Goal: Task Accomplishment & Management: Manage account settings

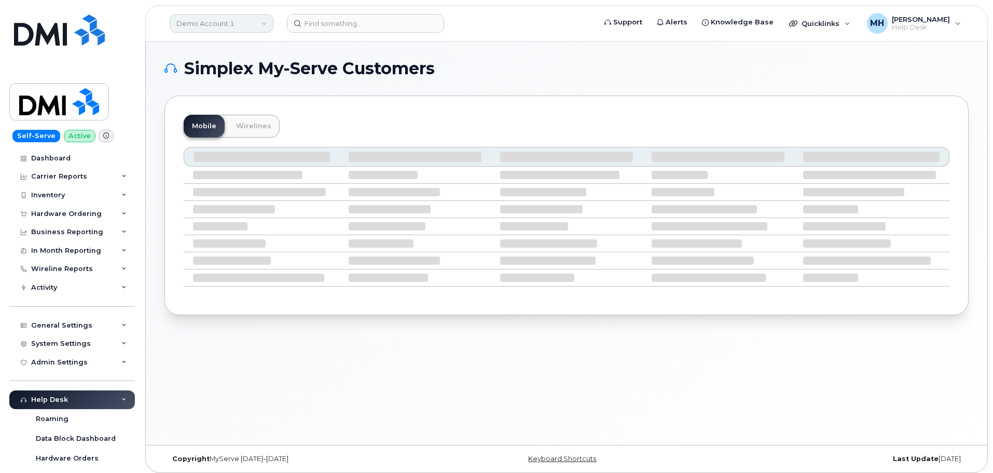
click at [194, 27] on link "Demo Account 1" at bounding box center [222, 23] width 104 height 19
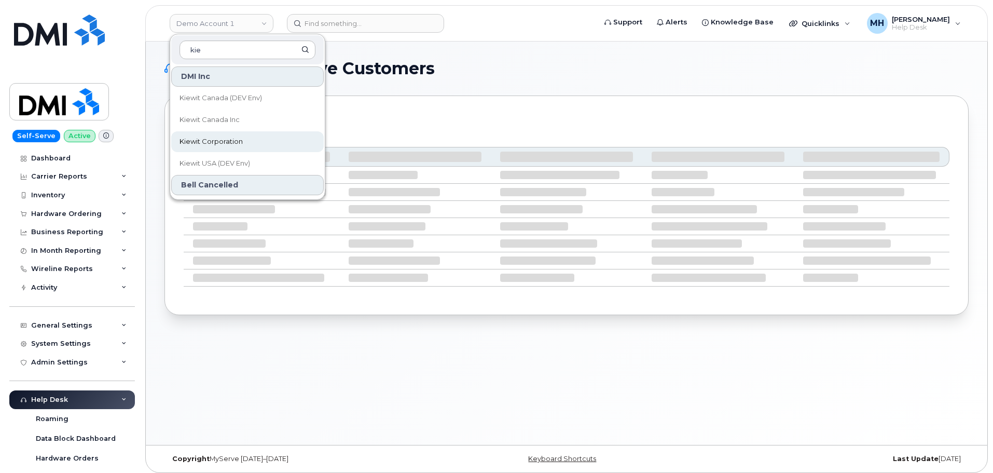
type input "kie"
click at [217, 144] on span "Kiewit Corporation" at bounding box center [211, 141] width 63 height 10
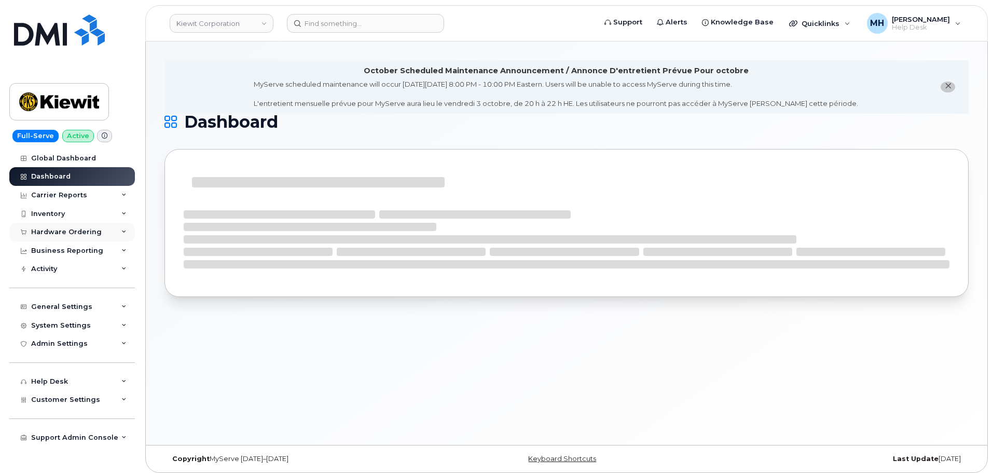
click at [86, 233] on div "Hardware Ordering" at bounding box center [66, 232] width 71 height 8
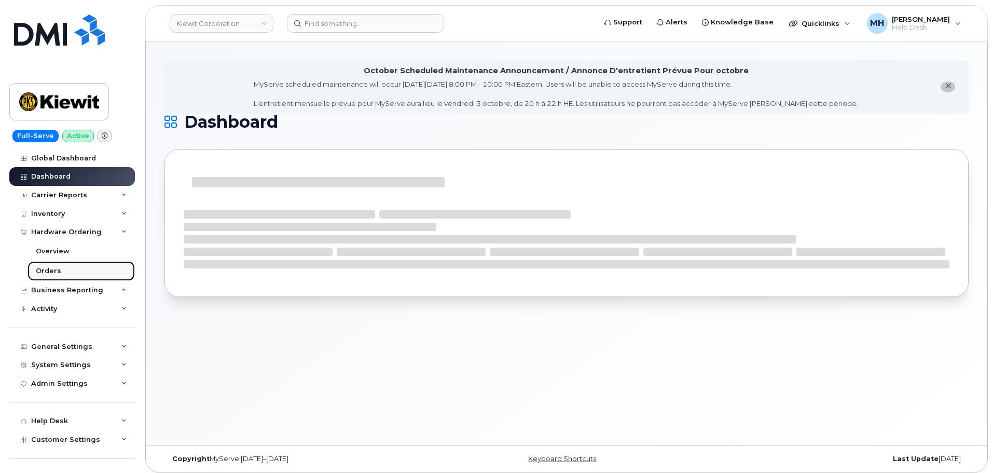
click at [48, 271] on div "Orders" at bounding box center [48, 270] width 25 height 9
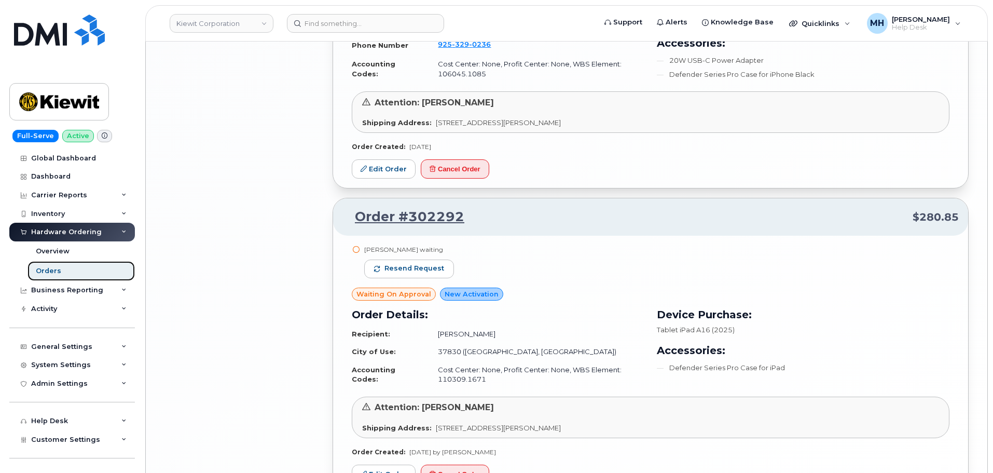
scroll to position [1964, 0]
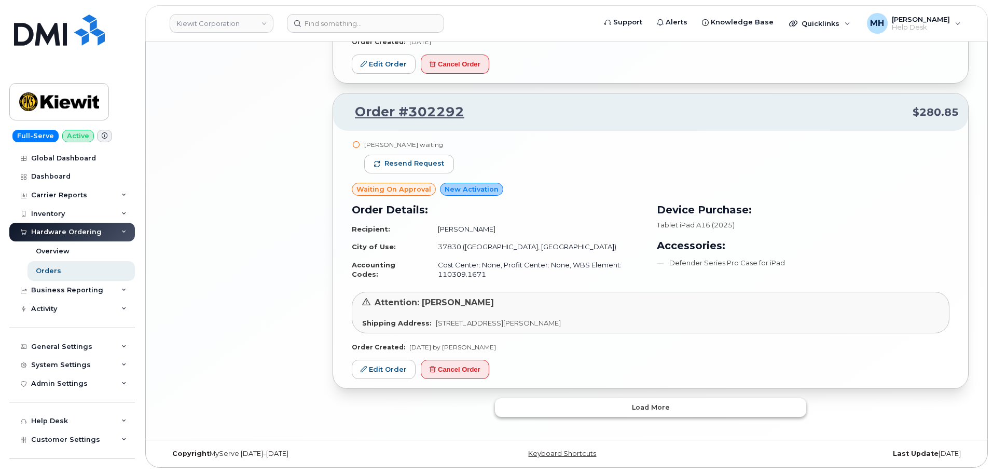
click at [550, 408] on button "Load more" at bounding box center [650, 407] width 311 height 19
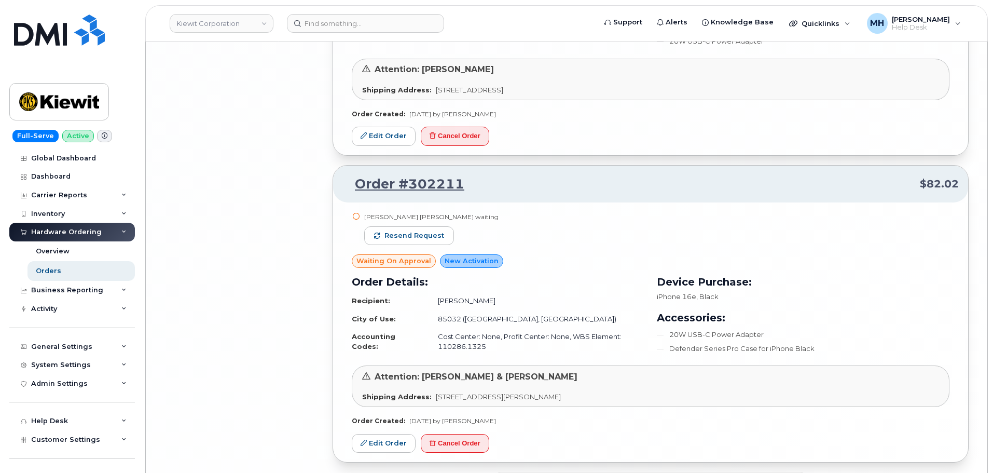
scroll to position [4332, 0]
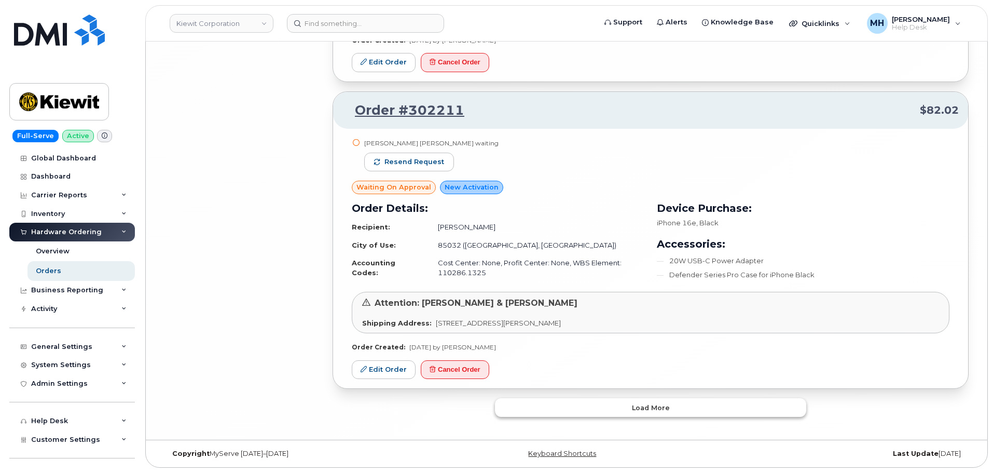
click at [604, 410] on button "Load more" at bounding box center [650, 407] width 311 height 19
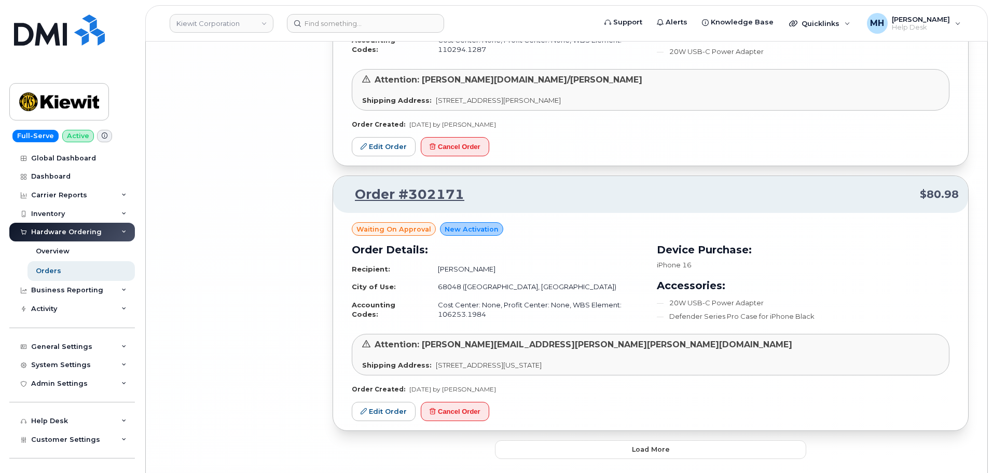
scroll to position [6864, 0]
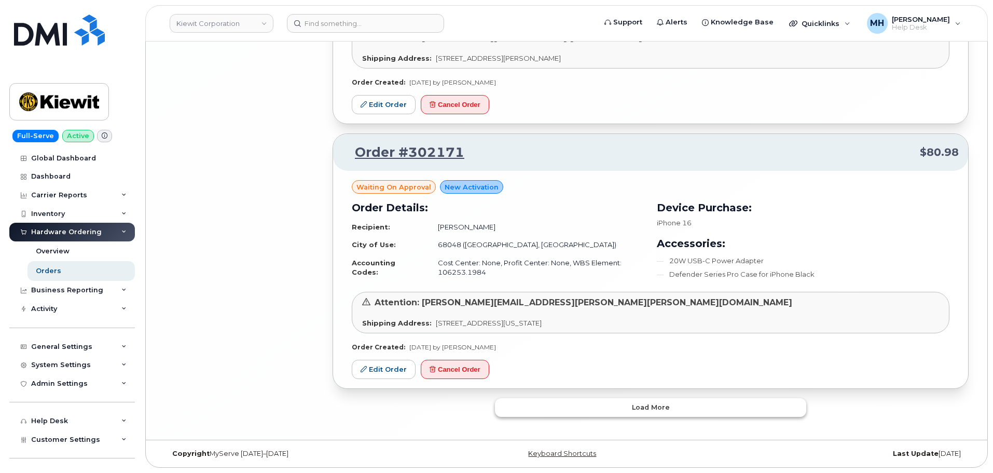
click at [526, 405] on button "Load more" at bounding box center [650, 407] width 311 height 19
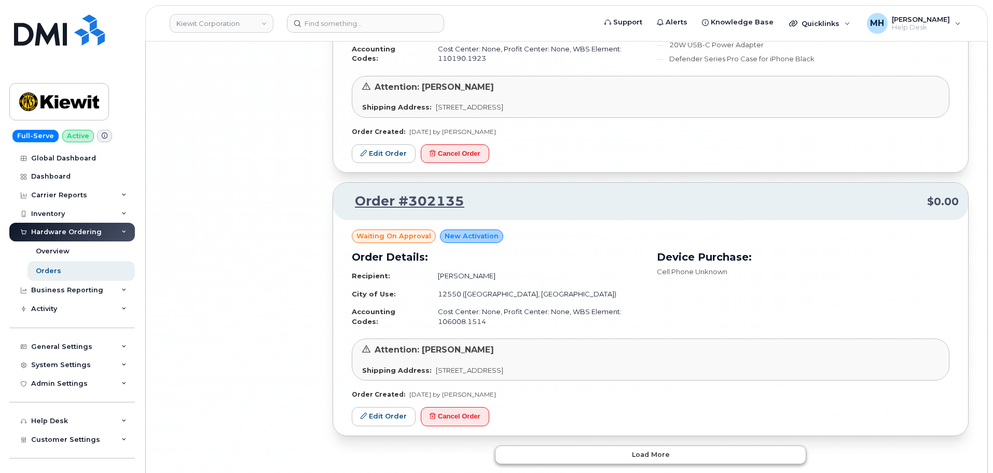
scroll to position [9175, 0]
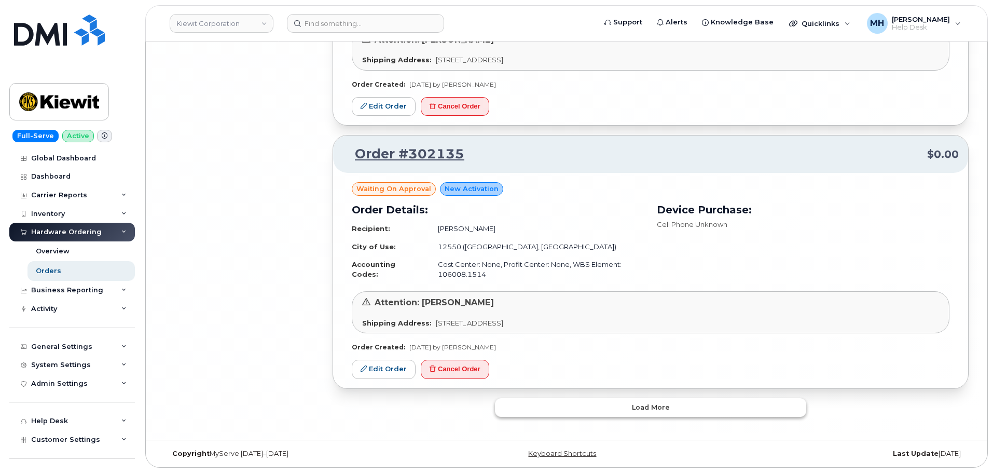
click at [534, 407] on button "Load more" at bounding box center [650, 407] width 311 height 19
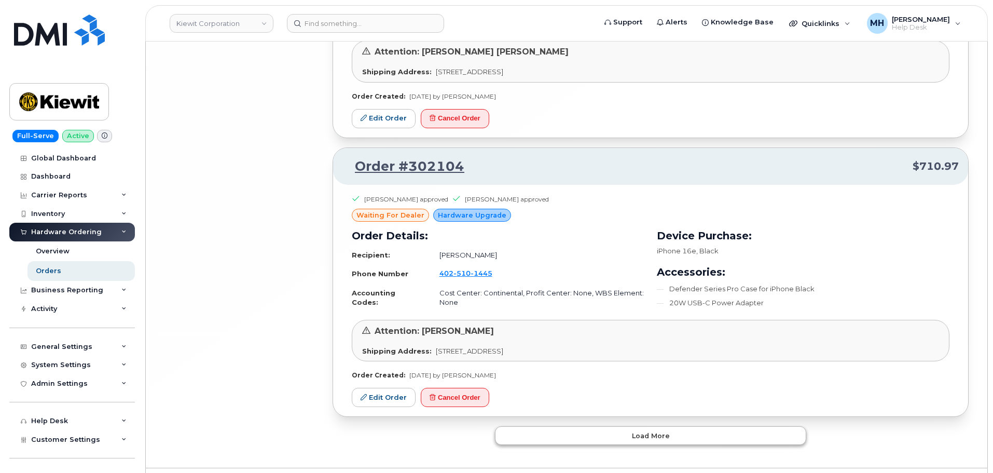
scroll to position [11417, 0]
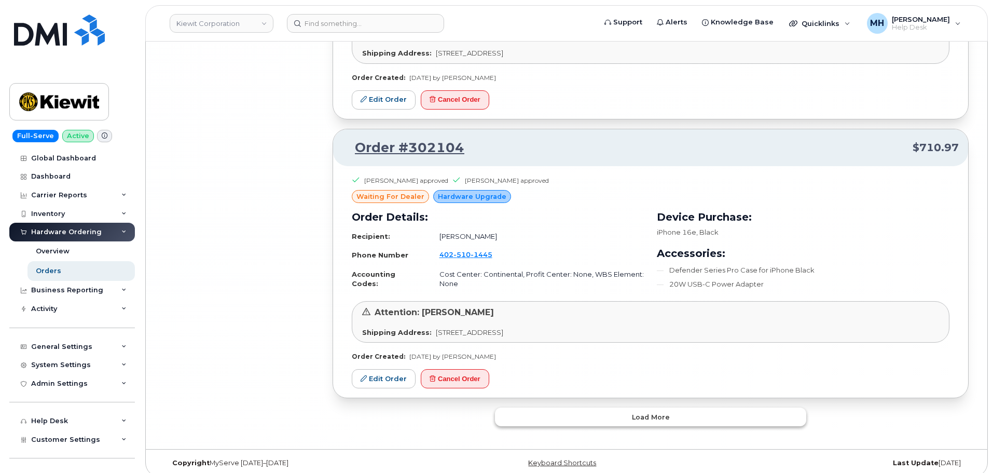
click at [594, 410] on button "Load more" at bounding box center [650, 416] width 311 height 19
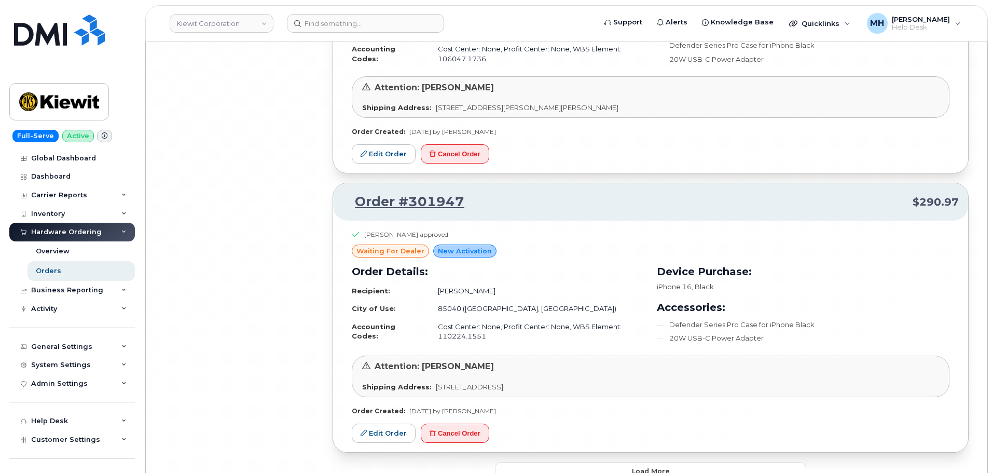
scroll to position [13752, 0]
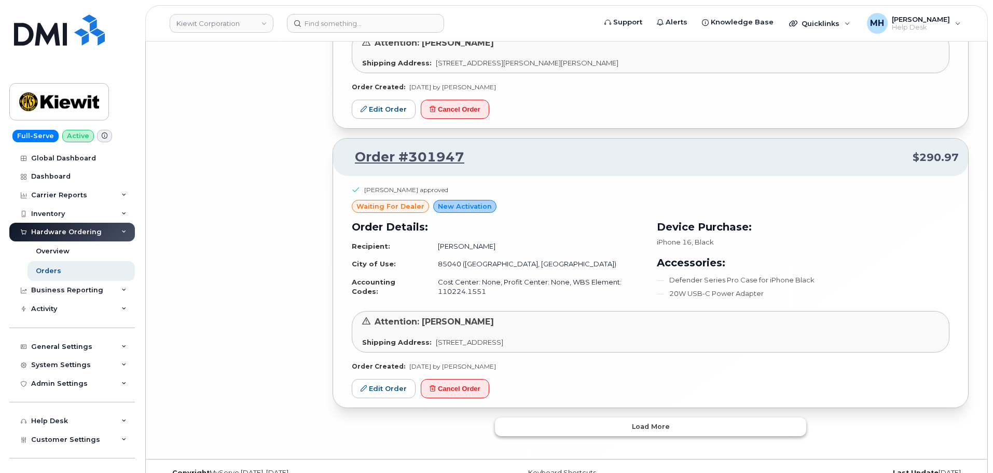
click at [560, 417] on button "Load more" at bounding box center [650, 426] width 311 height 19
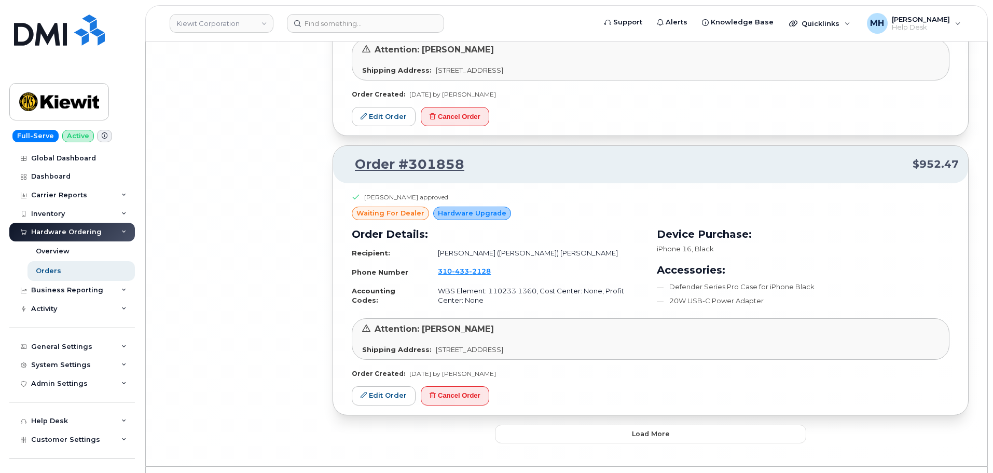
scroll to position [16264, 0]
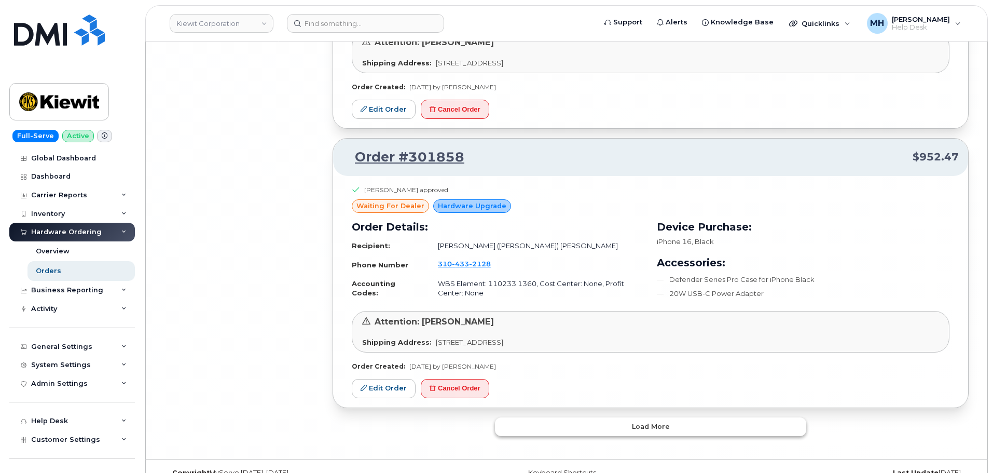
click at [650, 421] on span "Load more" at bounding box center [651, 426] width 38 height 10
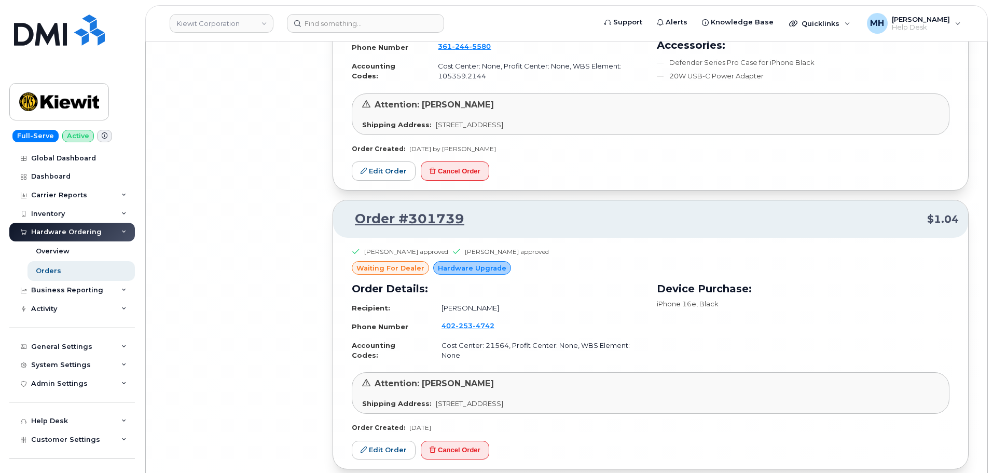
scroll to position [18447, 0]
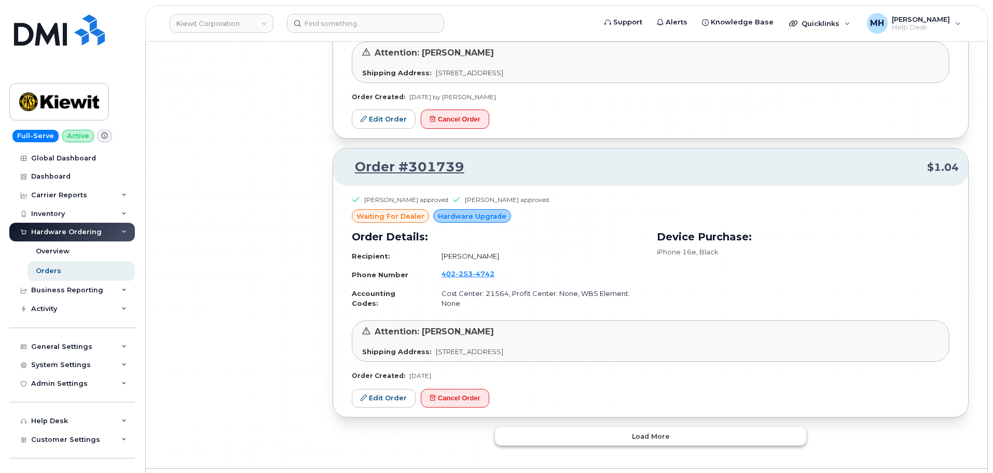
click at [634, 431] on span "Load more" at bounding box center [651, 436] width 38 height 10
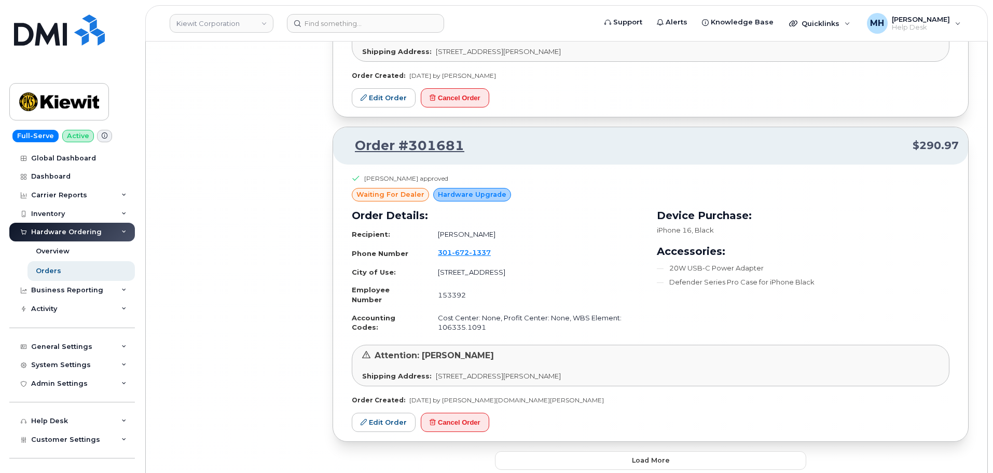
scroll to position [20863, 0]
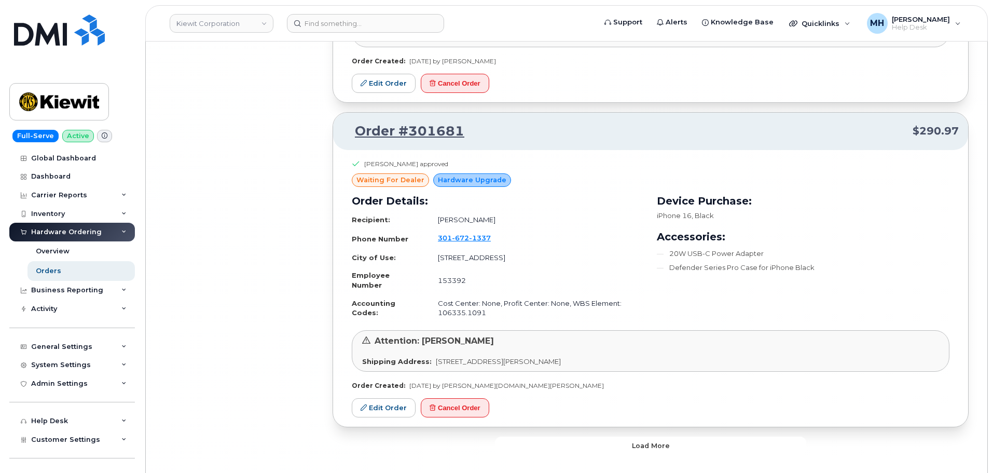
click at [567, 436] on button "Load more" at bounding box center [650, 445] width 311 height 19
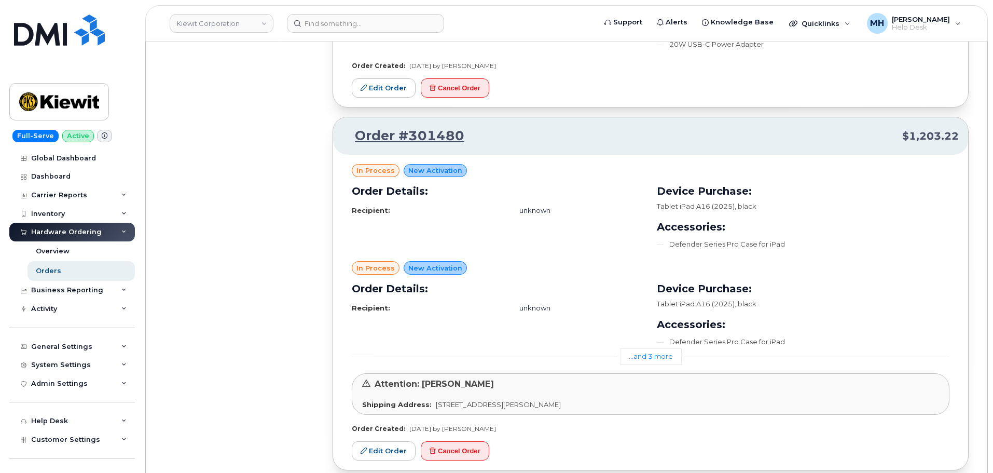
scroll to position [23427, 0]
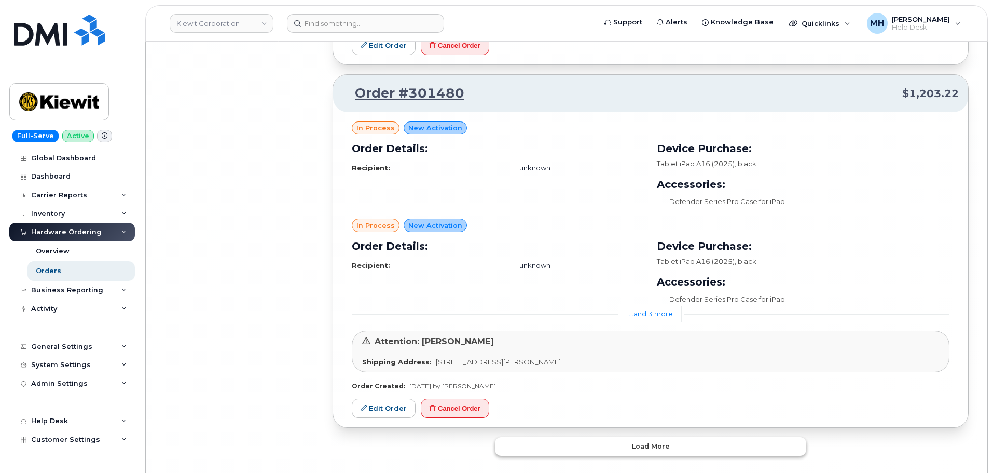
click at [581, 437] on button "Load more" at bounding box center [650, 446] width 311 height 19
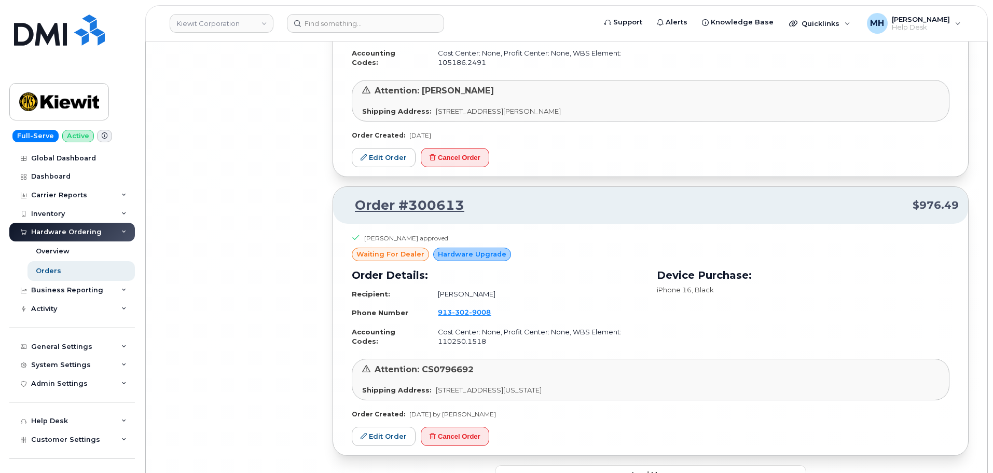
scroll to position [25507, 0]
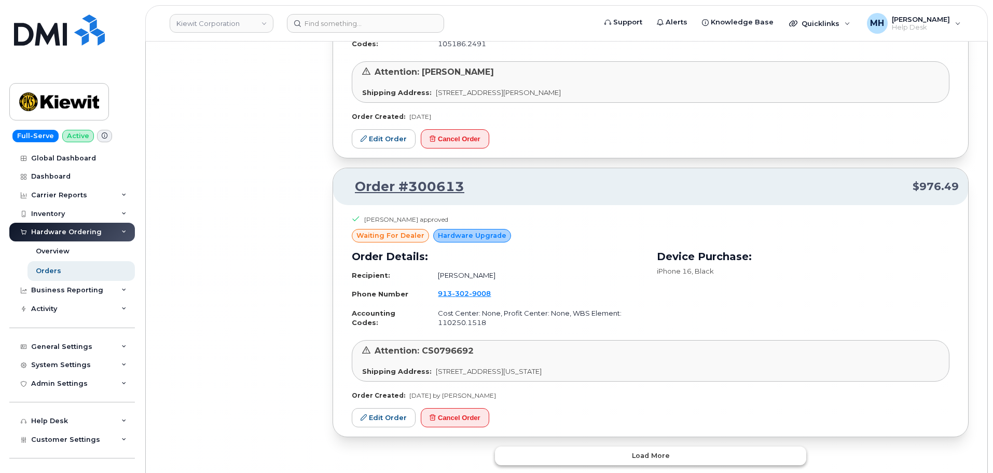
click at [591, 446] on button "Load more" at bounding box center [650, 455] width 311 height 19
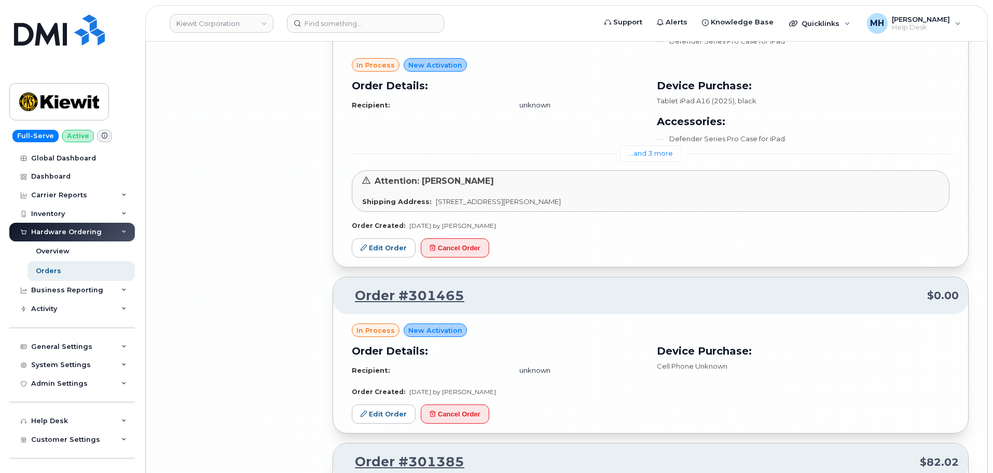
scroll to position [23637, 0]
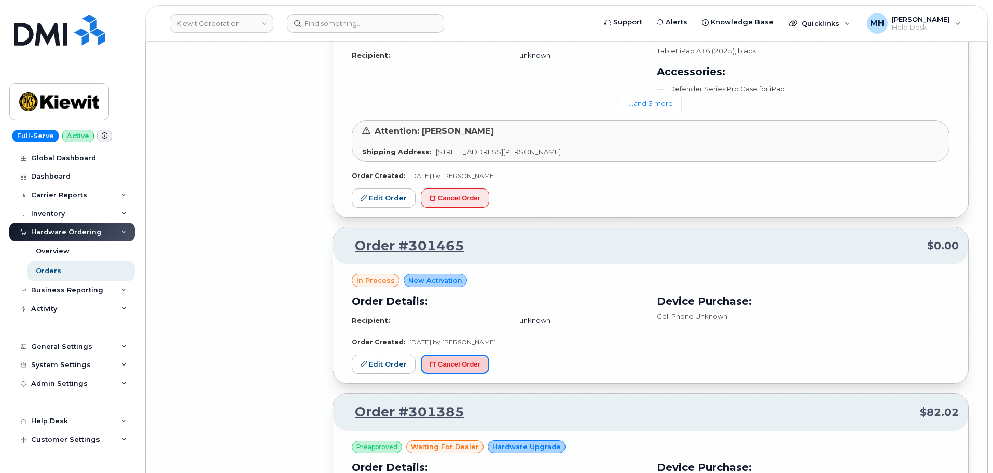
drag, startPoint x: 444, startPoint y: 330, endPoint x: 528, endPoint y: 41, distance: 300.7
click at [444, 354] on button "Cancel Order" at bounding box center [455, 363] width 68 height 19
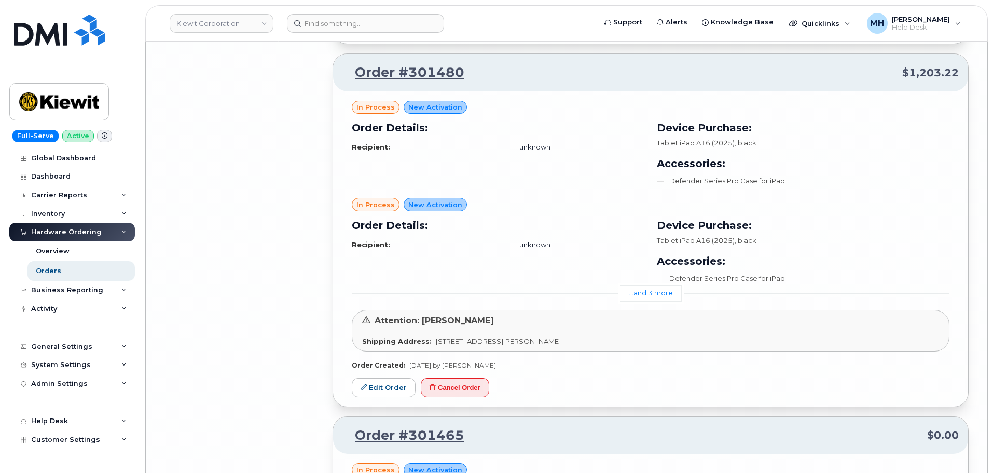
scroll to position [23429, 0]
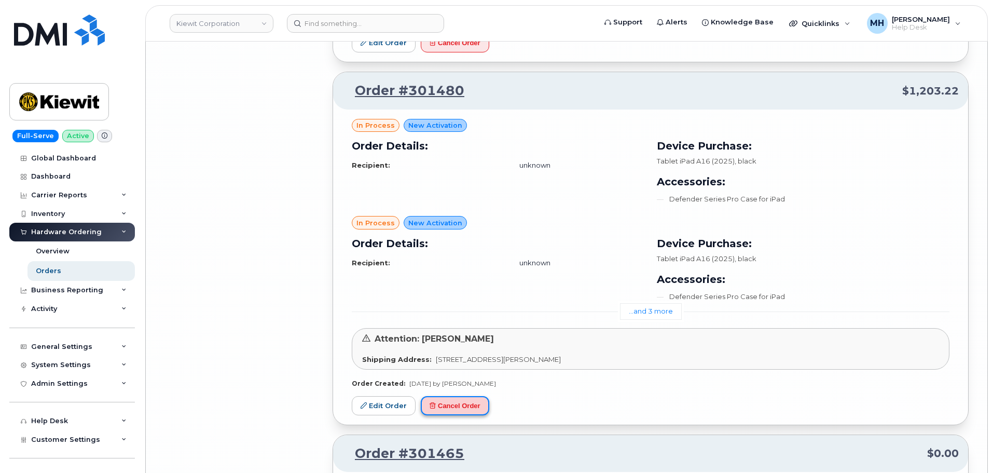
click at [473, 396] on button "Cancel Order" at bounding box center [455, 405] width 68 height 19
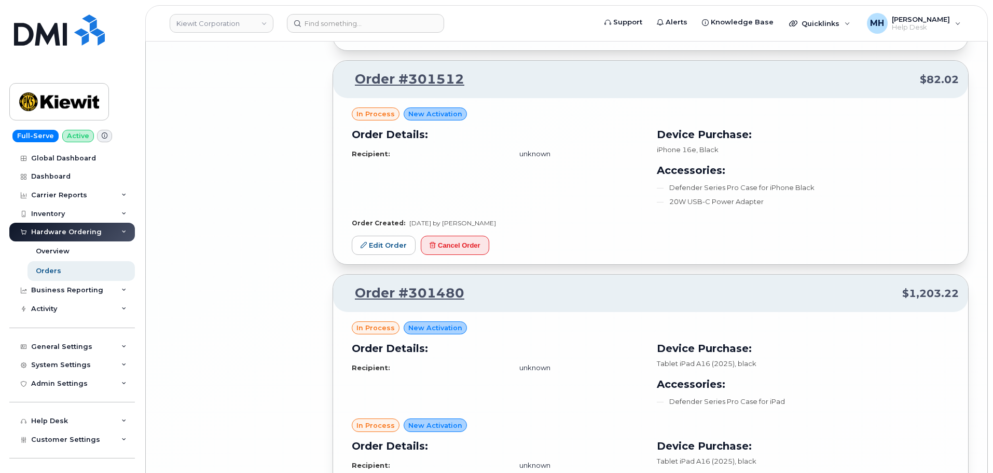
scroll to position [23118, 0]
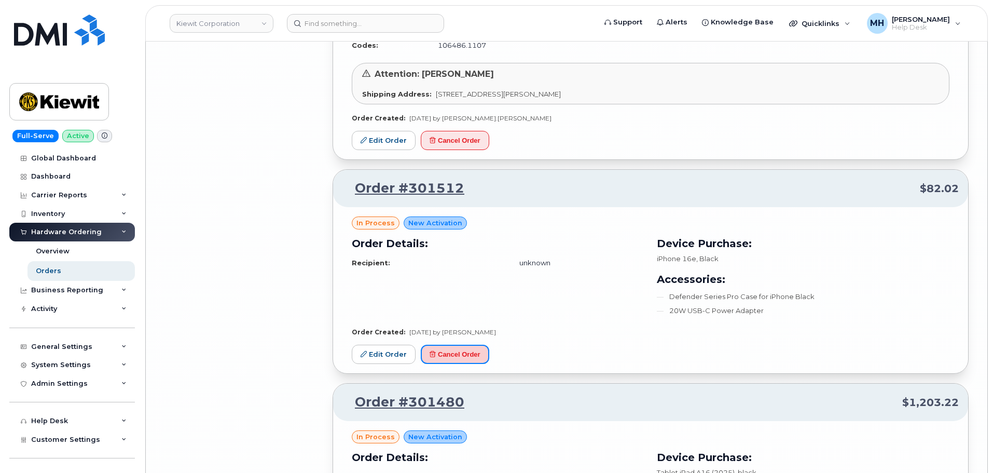
drag, startPoint x: 473, startPoint y: 321, endPoint x: 531, endPoint y: 43, distance: 283.6
click at [473, 345] on button "Cancel Order" at bounding box center [455, 354] width 68 height 19
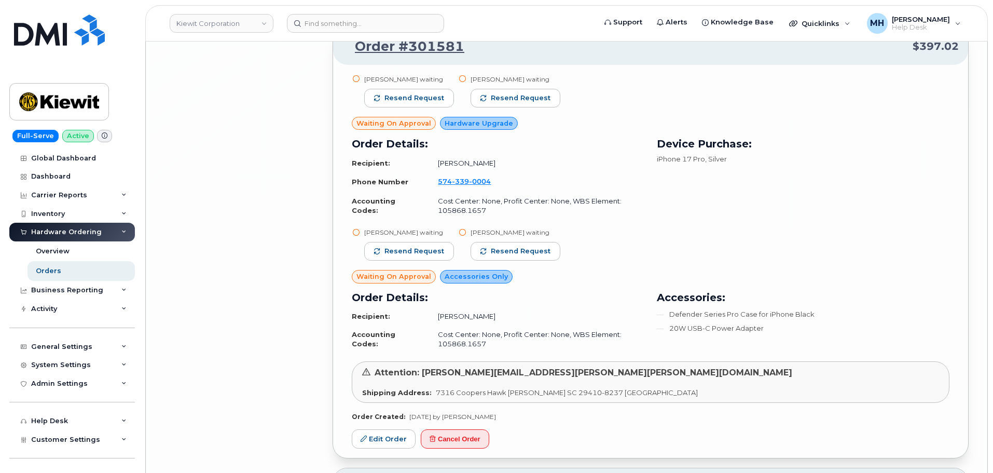
scroll to position [22391, 0]
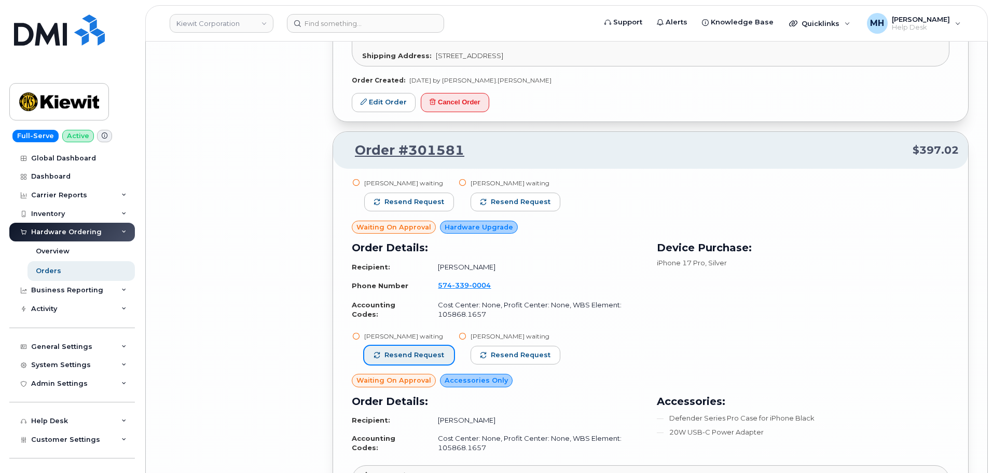
click at [426, 346] on button "Resend request" at bounding box center [409, 355] width 90 height 19
click at [432, 197] on span "Resend request" at bounding box center [415, 201] width 60 height 9
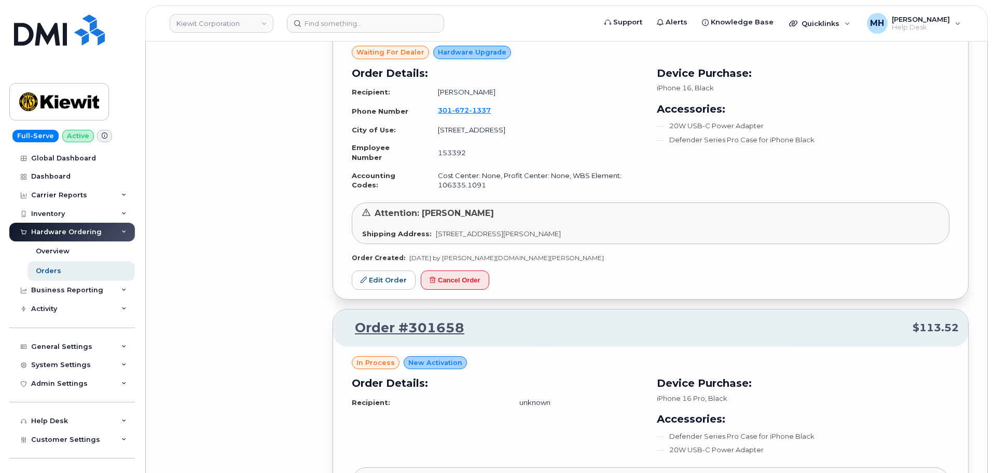
scroll to position [21094, 0]
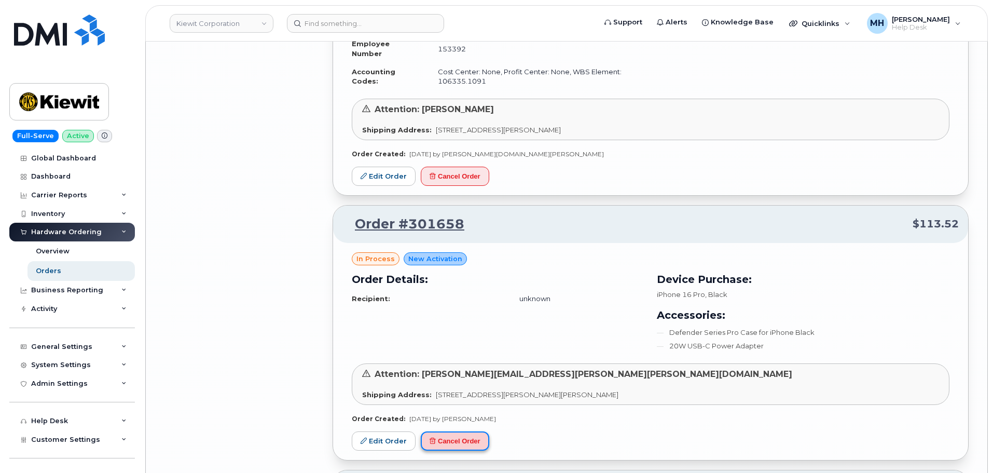
click at [440, 431] on button "Cancel Order" at bounding box center [455, 440] width 68 height 19
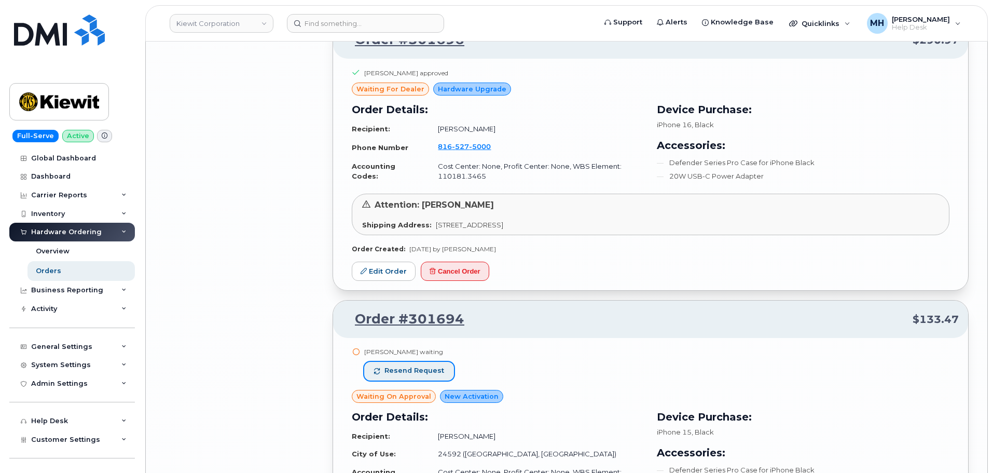
click at [444, 362] on button "Resend request" at bounding box center [409, 371] width 90 height 19
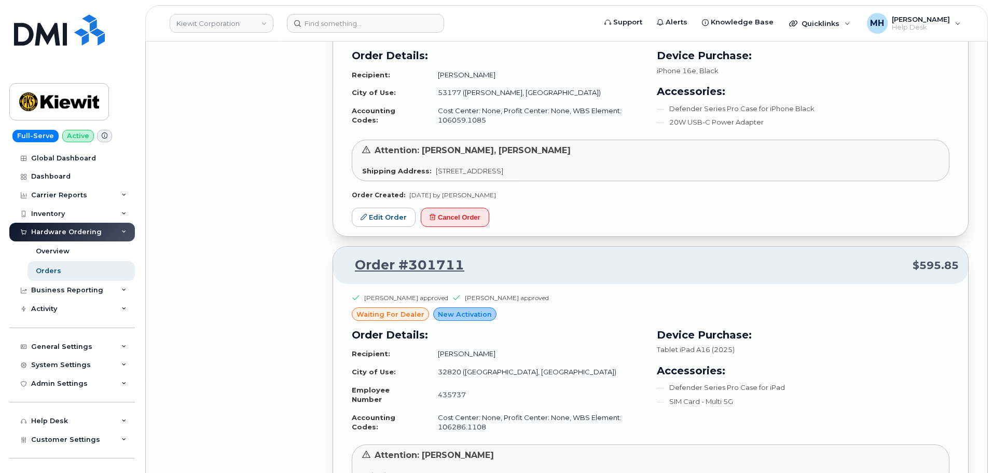
scroll to position [19018, 0]
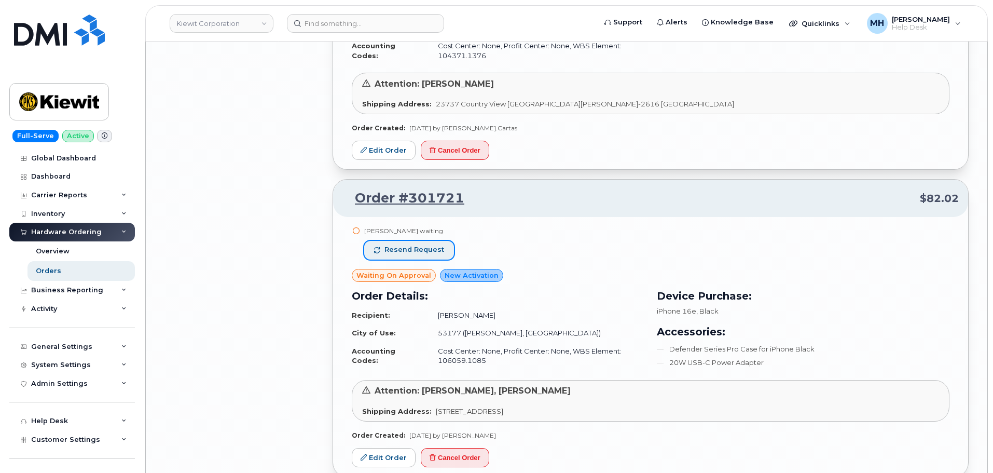
click at [438, 245] on span "Resend request" at bounding box center [415, 249] width 60 height 9
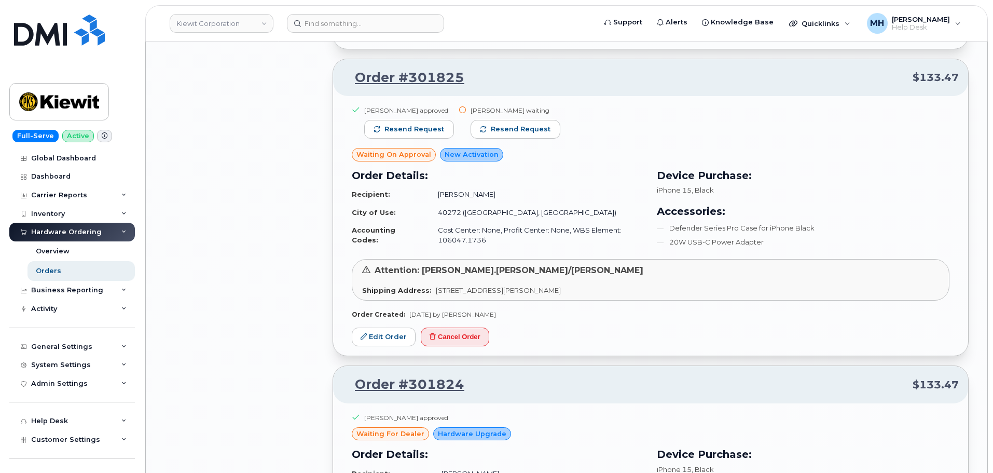
scroll to position [16476, 0]
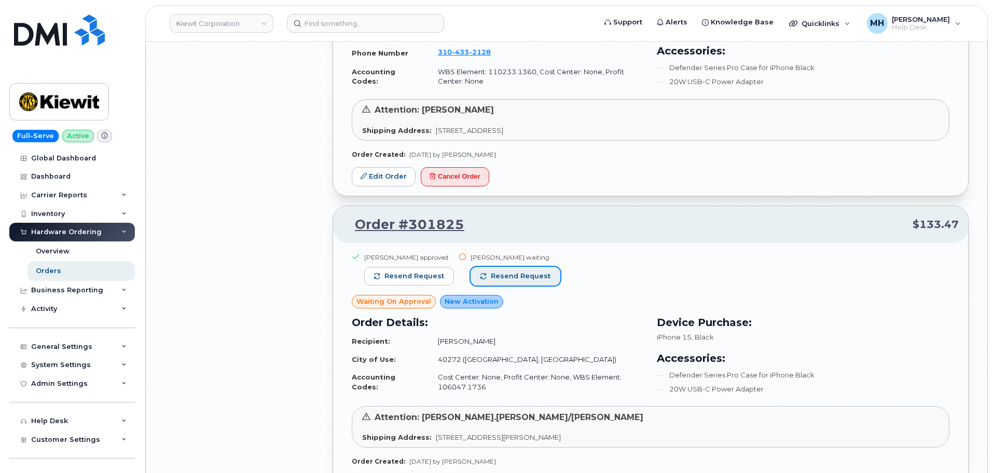
click at [497, 271] on span "Resend request" at bounding box center [521, 275] width 60 height 9
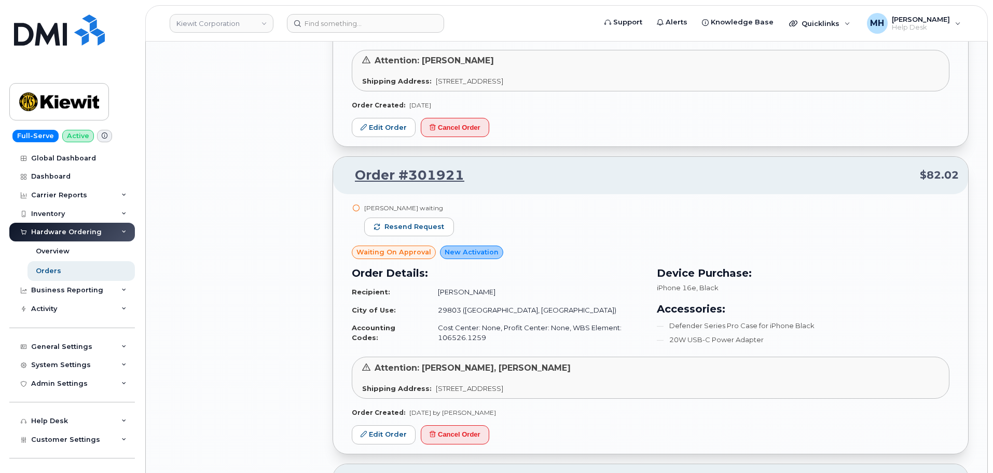
scroll to position [14867, 0]
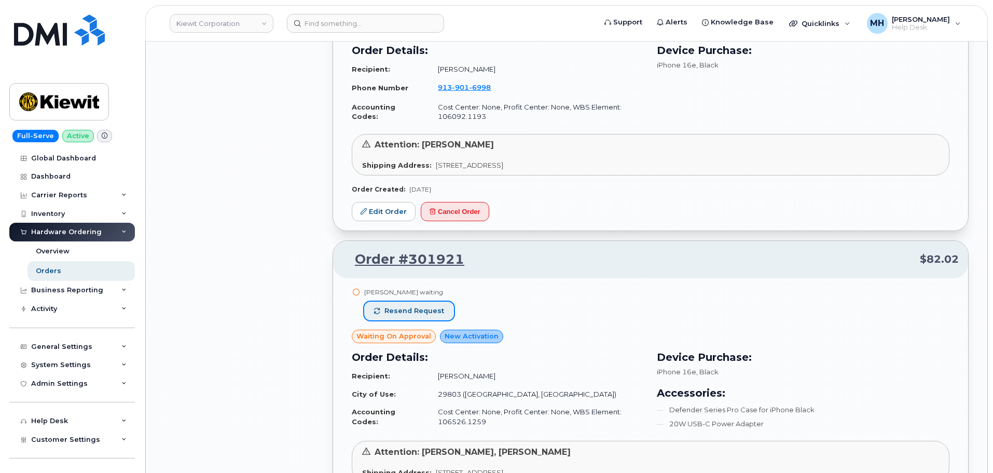
click at [440, 306] on span "Resend request" at bounding box center [415, 310] width 60 height 9
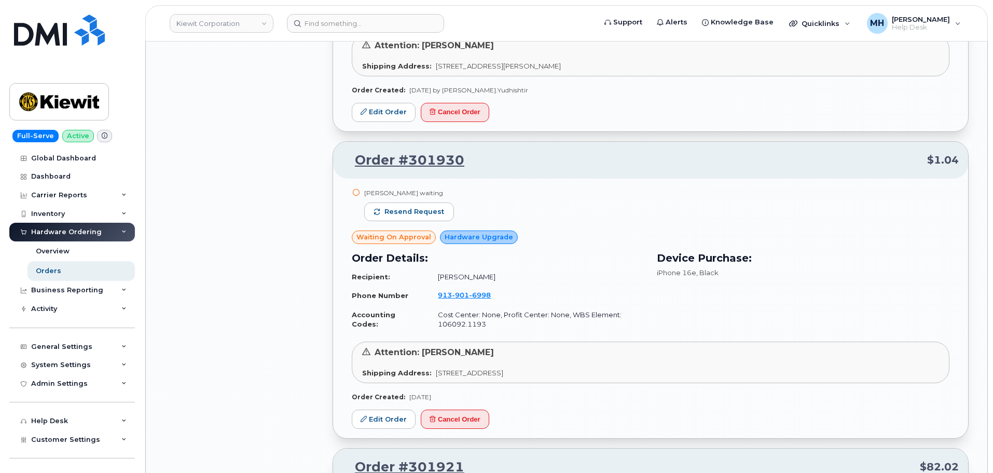
scroll to position [14556, 0]
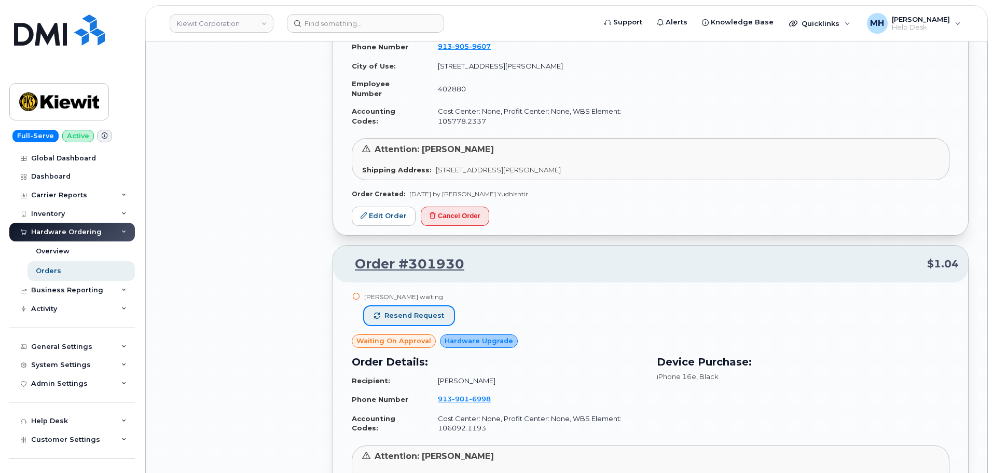
click at [435, 311] on span "Resend request" at bounding box center [415, 315] width 60 height 9
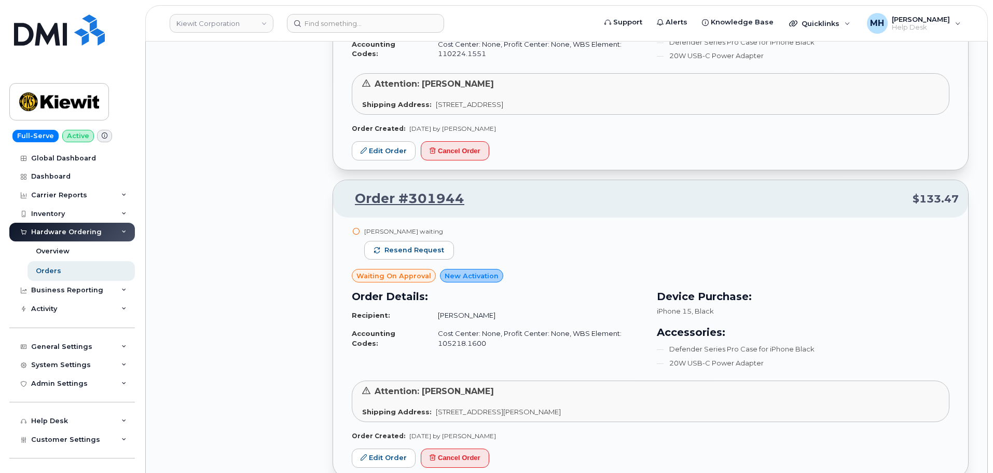
scroll to position [13985, 0]
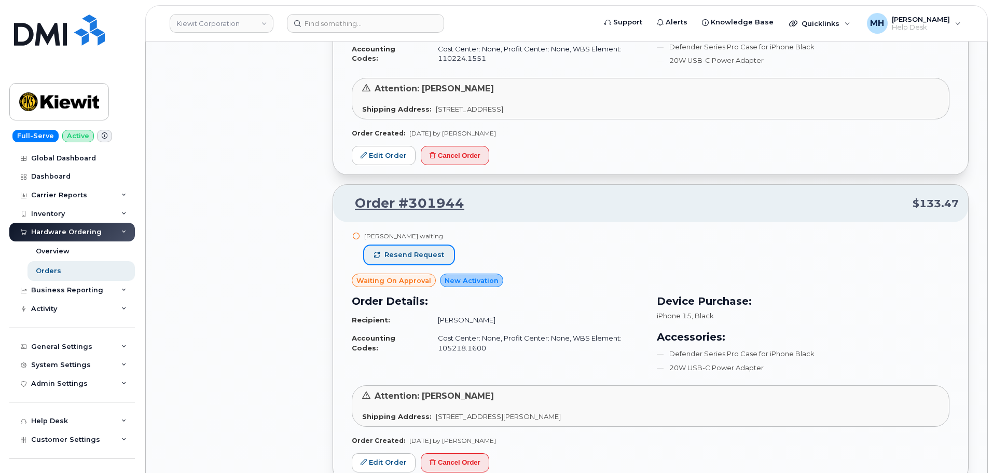
click at [432, 245] on button "Resend request" at bounding box center [409, 254] width 90 height 19
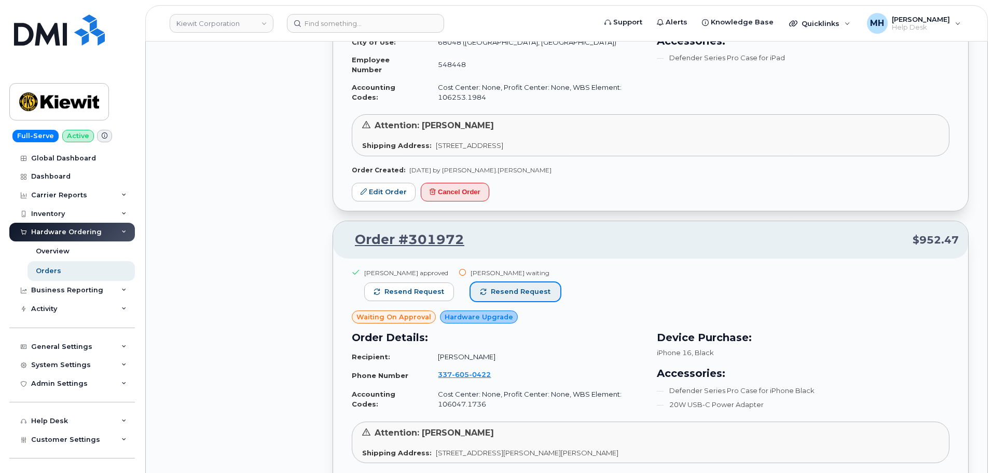
click at [526, 282] on button "Resend request" at bounding box center [516, 291] width 90 height 19
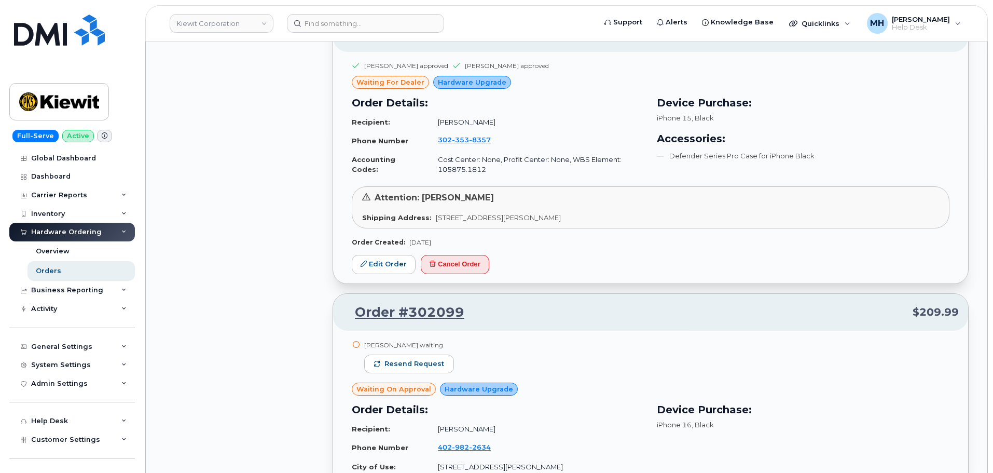
scroll to position [11805, 0]
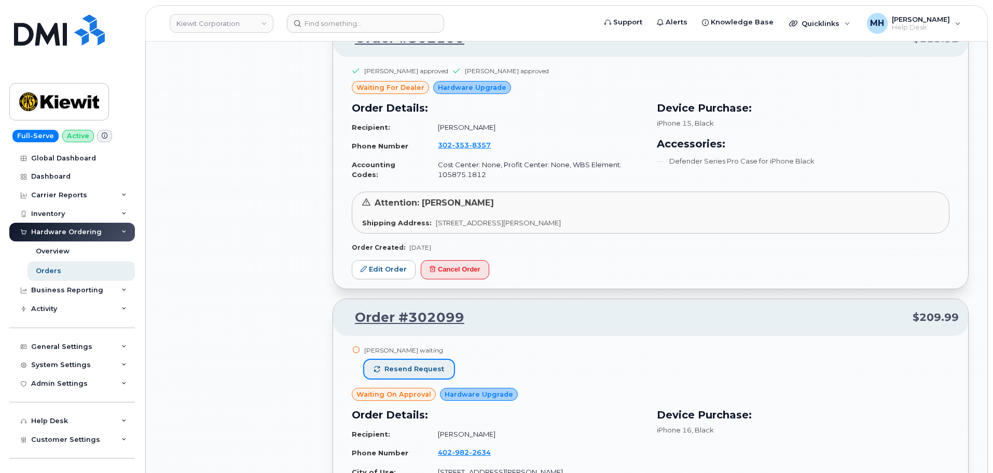
click at [421, 360] on button "Resend request" at bounding box center [409, 369] width 90 height 19
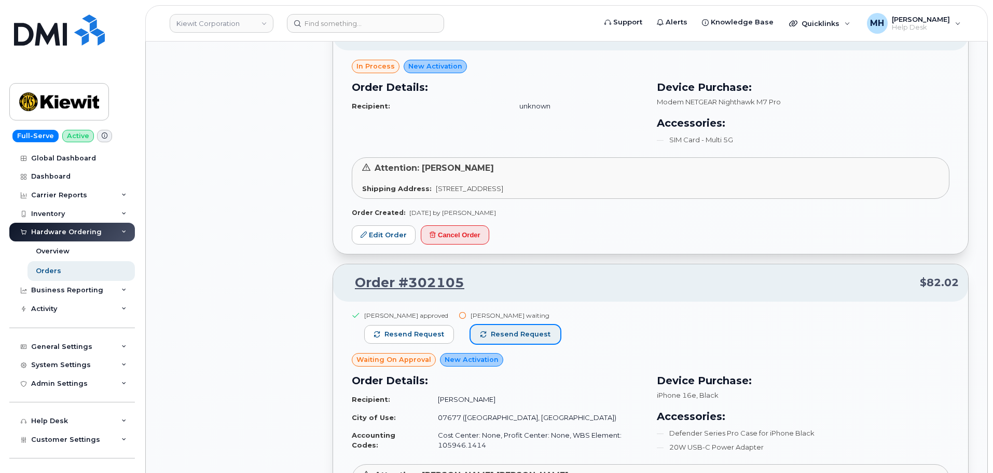
click at [517, 325] on button "Resend request" at bounding box center [516, 334] width 90 height 19
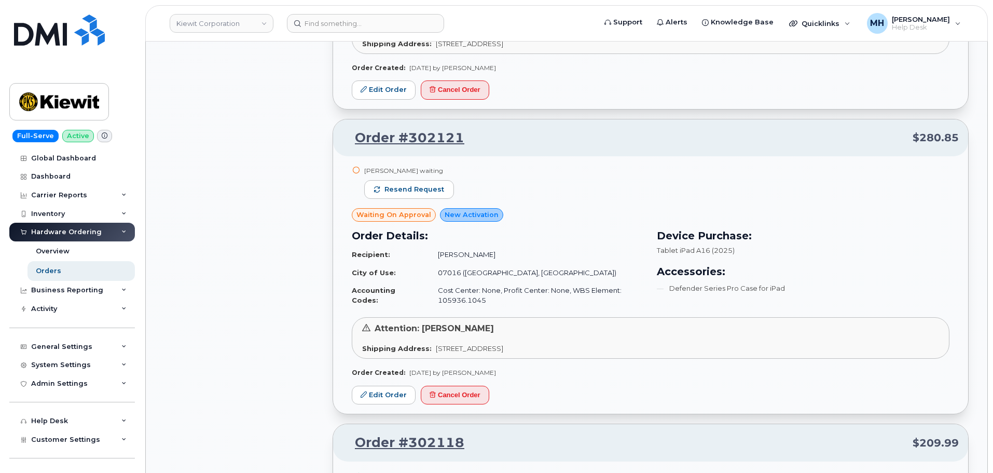
scroll to position [9989, 0]
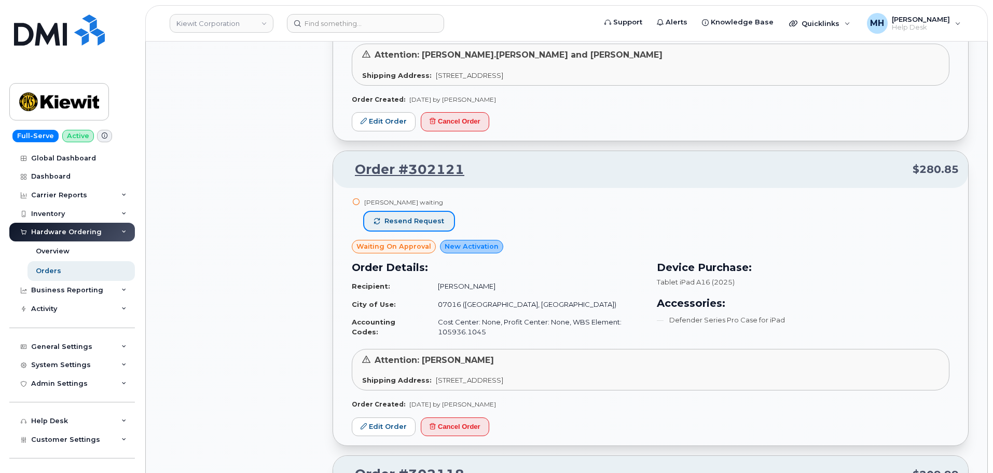
click at [442, 216] on button "Resend request" at bounding box center [409, 221] width 90 height 19
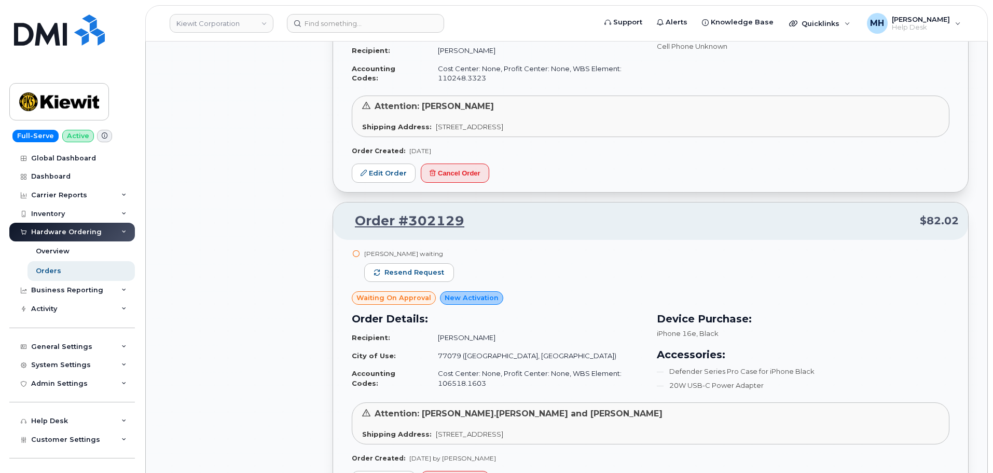
scroll to position [9626, 0]
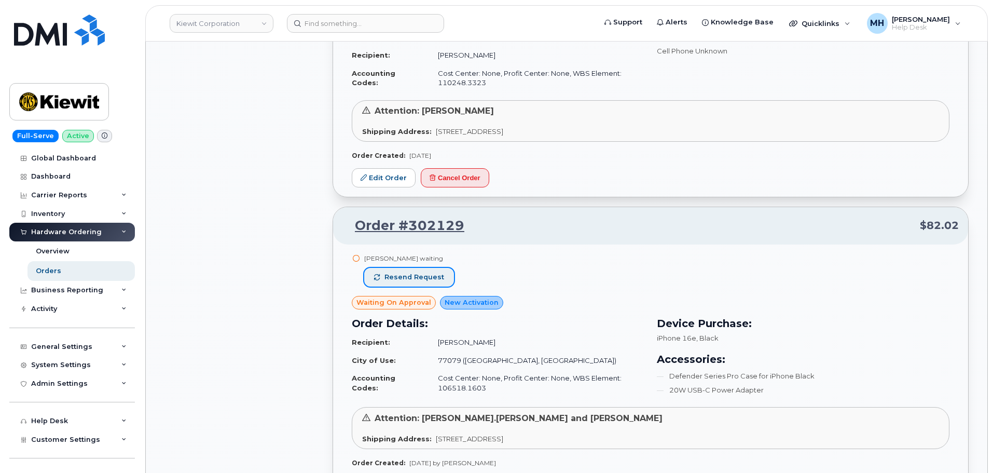
click at [436, 276] on span "Resend request" at bounding box center [415, 276] width 60 height 9
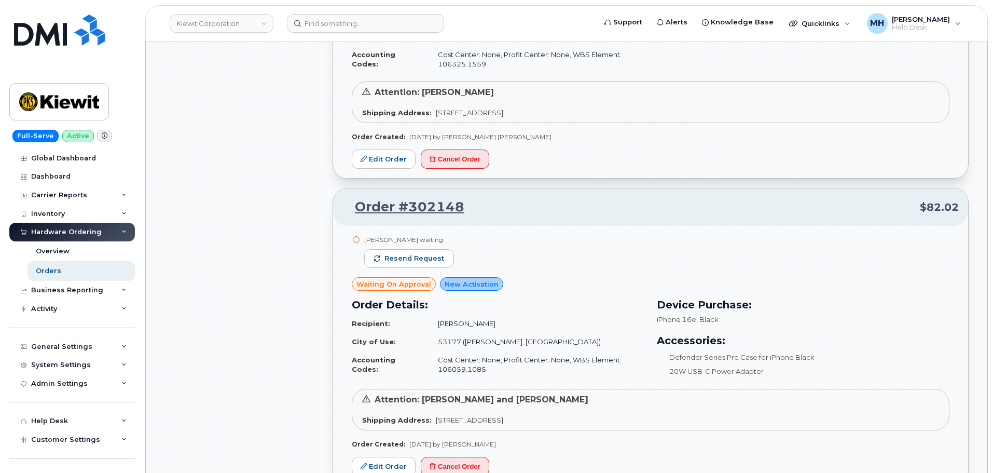
scroll to position [8536, 0]
click at [441, 258] on button "Resend request" at bounding box center [409, 259] width 90 height 19
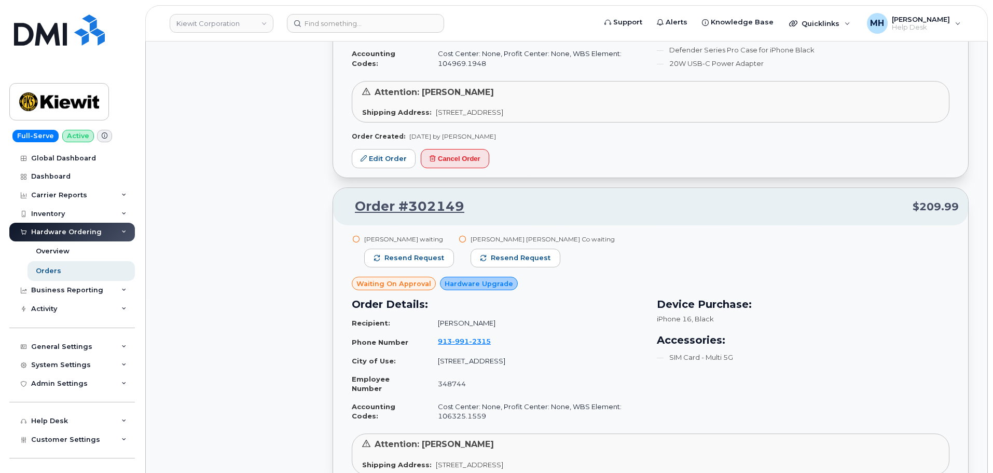
scroll to position [8173, 0]
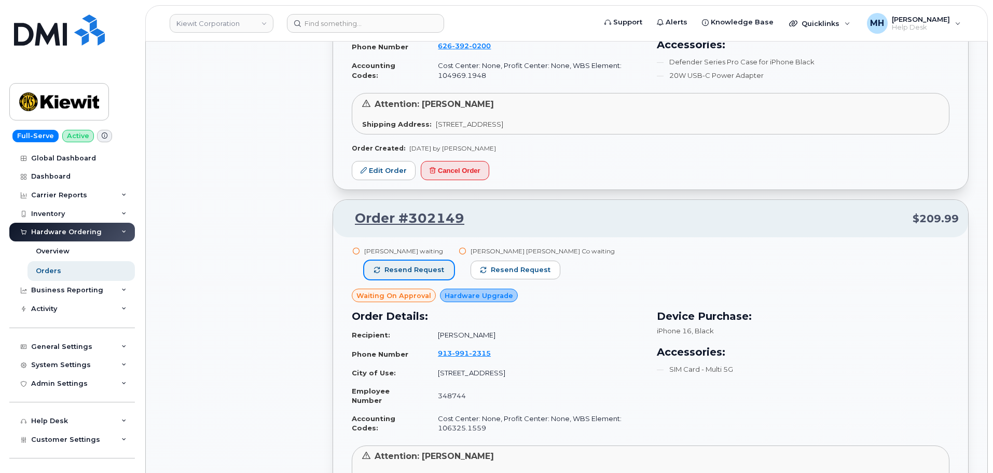
click at [442, 272] on button "Resend request" at bounding box center [409, 270] width 90 height 19
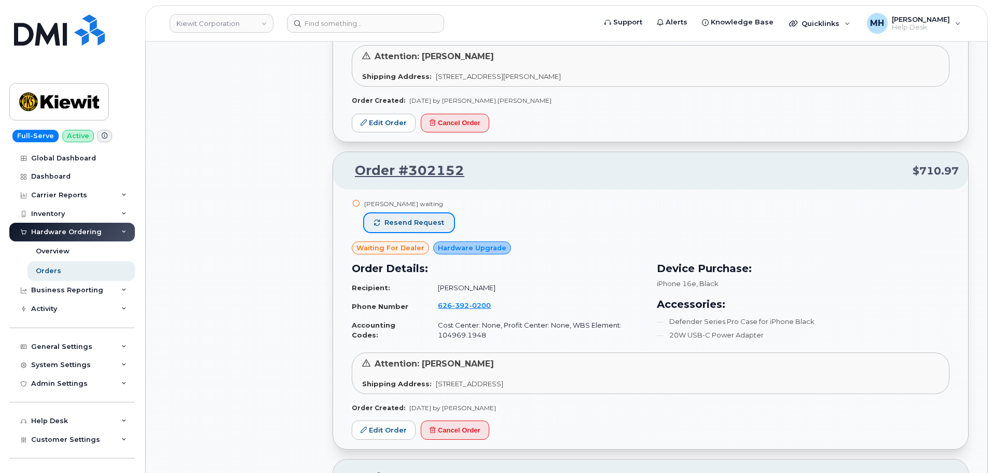
click at [436, 218] on span "Resend request" at bounding box center [415, 222] width 60 height 9
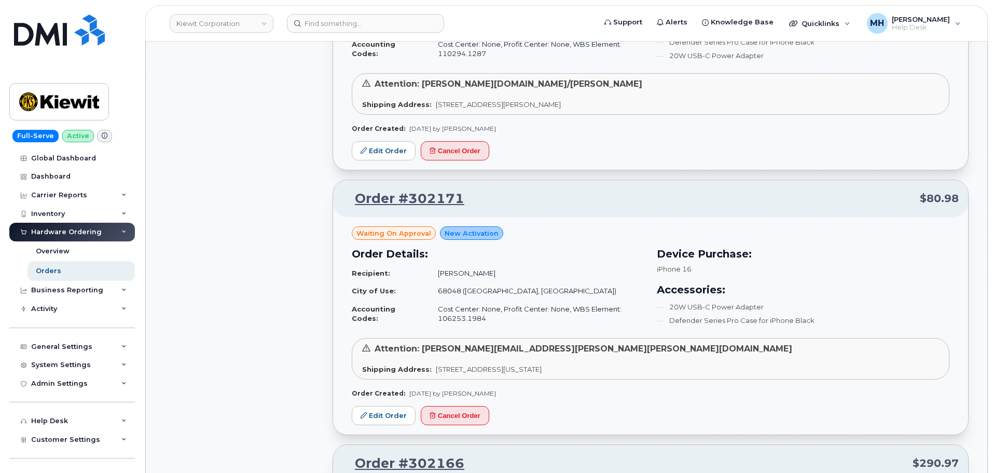
scroll to position [6875, 0]
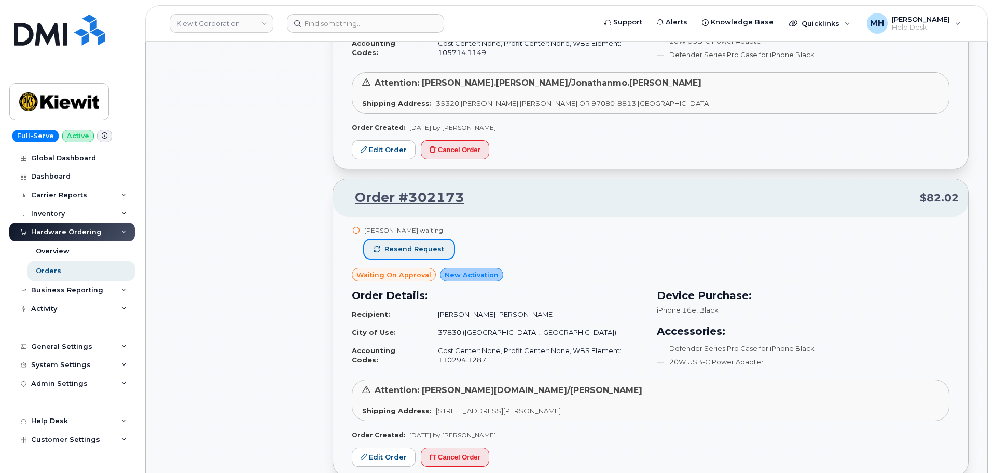
click at [432, 242] on button "Resend request" at bounding box center [409, 249] width 90 height 19
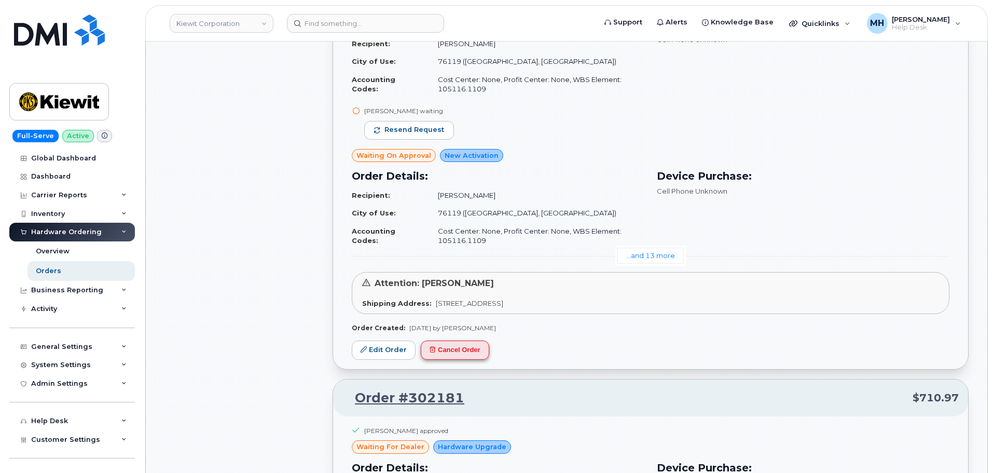
scroll to position [5682, 0]
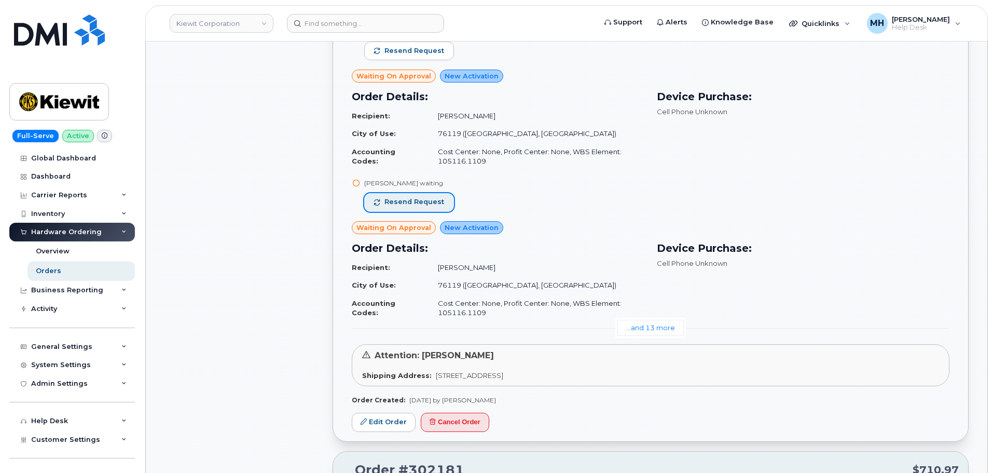
click at [438, 204] on span "Resend request" at bounding box center [415, 201] width 60 height 9
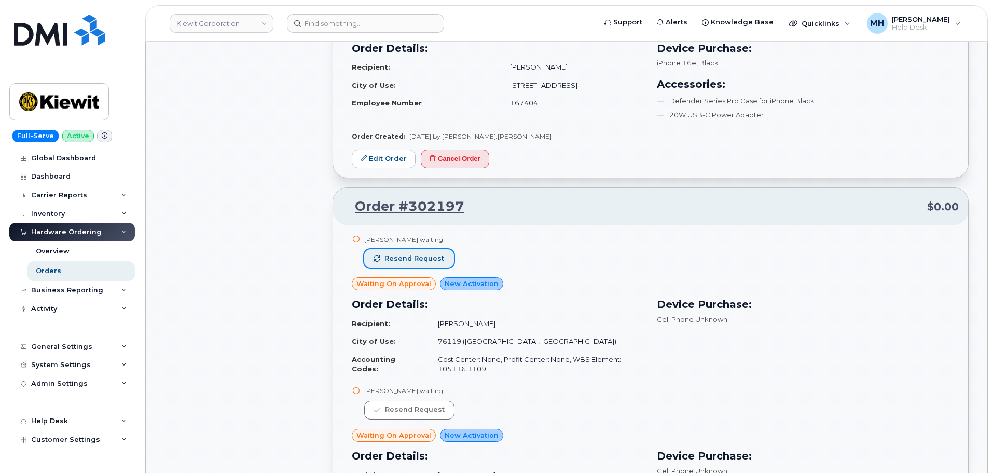
click at [437, 256] on span "Resend request" at bounding box center [415, 258] width 60 height 9
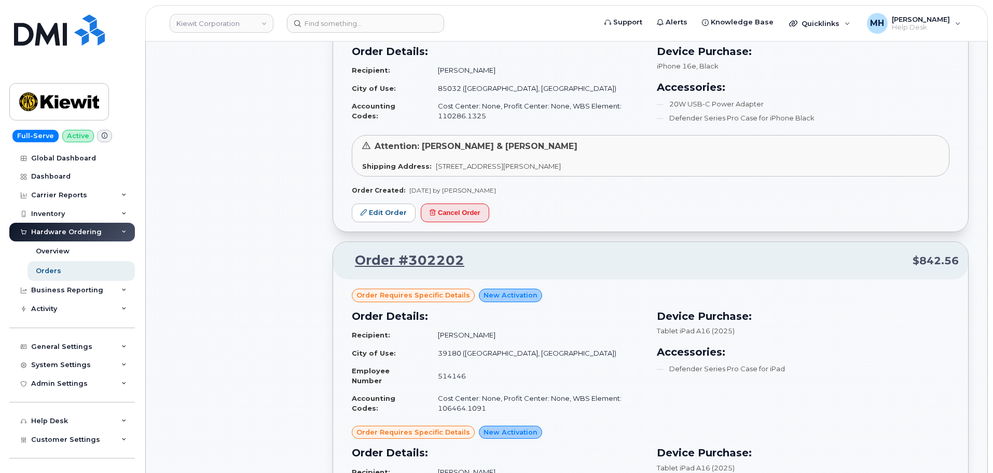
scroll to position [4333, 0]
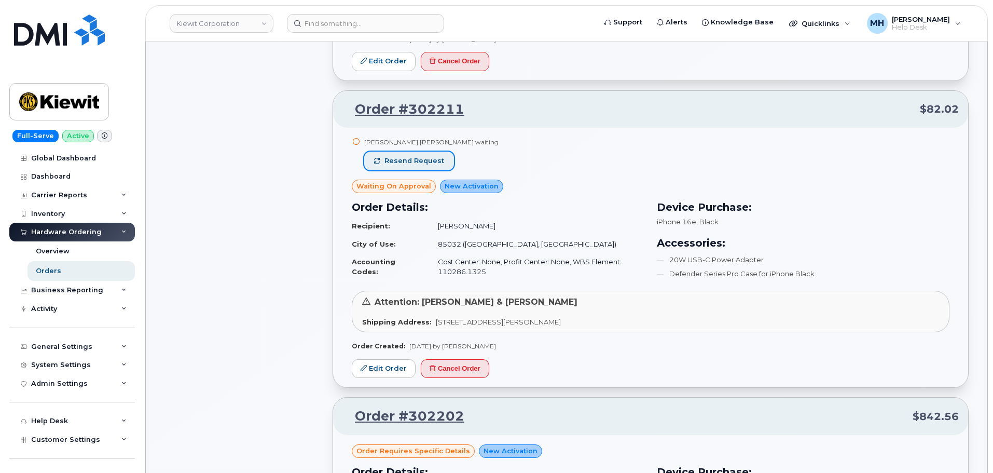
click at [435, 161] on span "Resend request" at bounding box center [415, 160] width 60 height 9
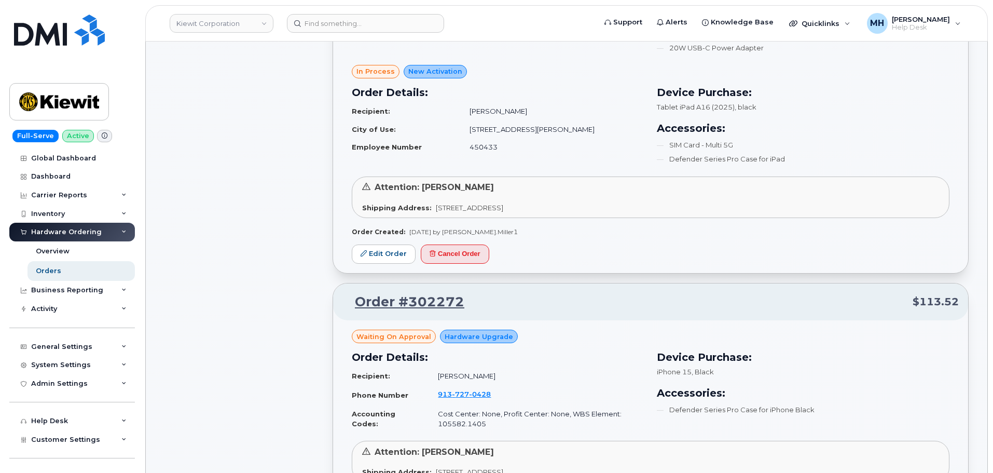
scroll to position [2880, 0]
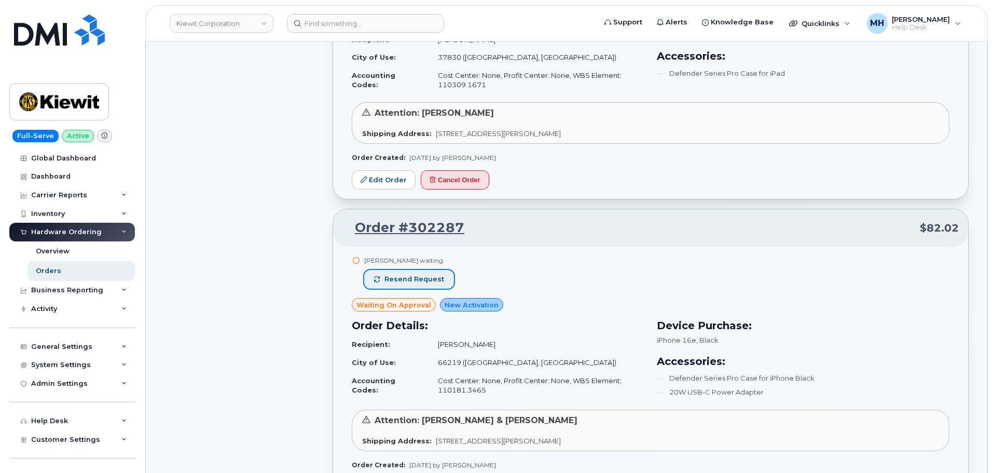
click at [432, 282] on span "Resend request" at bounding box center [415, 279] width 60 height 9
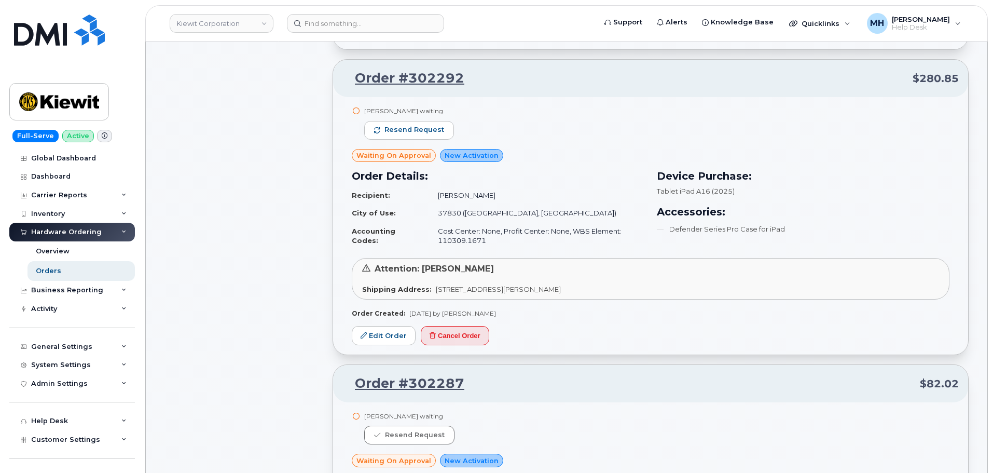
scroll to position [1894, 0]
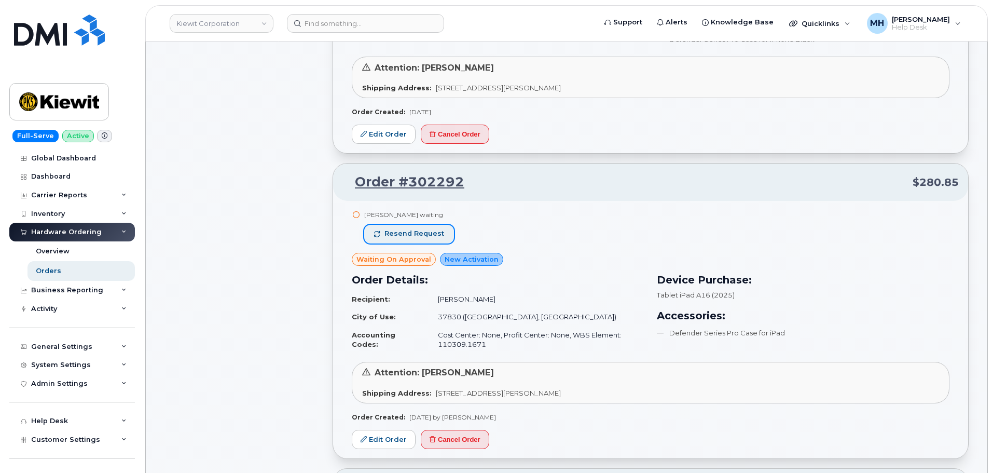
click at [418, 230] on span "Resend request" at bounding box center [415, 233] width 60 height 9
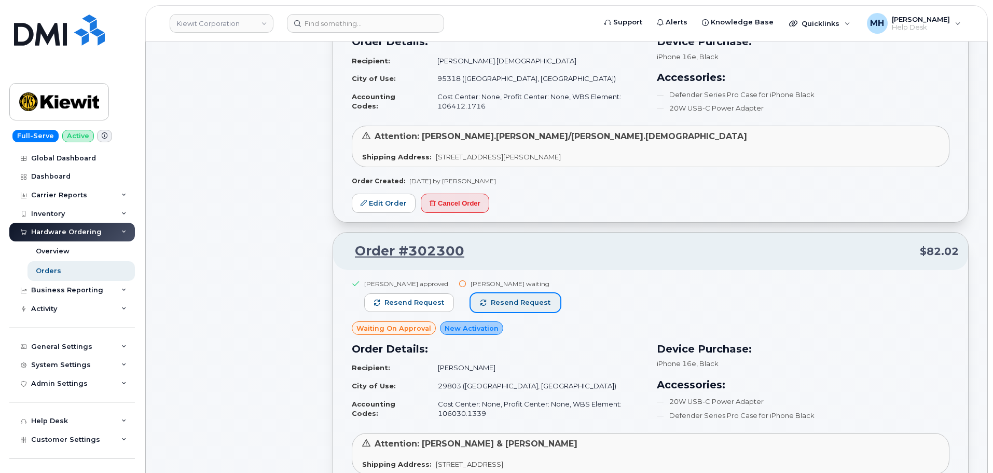
click at [510, 304] on span "Resend request" at bounding box center [521, 302] width 60 height 9
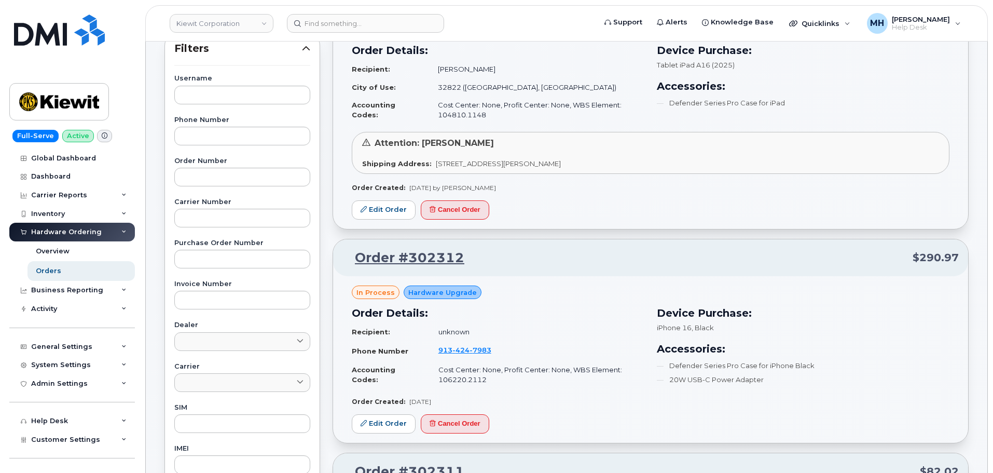
scroll to position [0, 0]
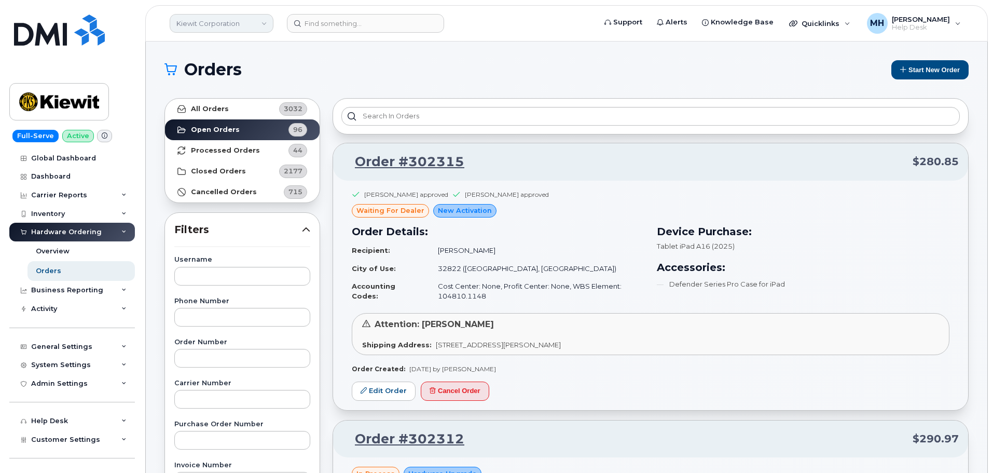
click at [229, 26] on link "Kiewit Corporation" at bounding box center [222, 23] width 104 height 19
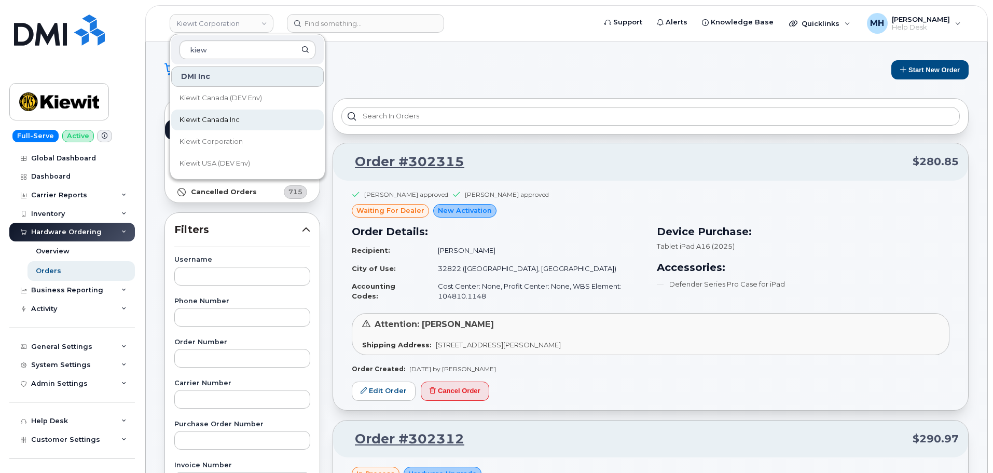
type input "kiew"
click at [224, 125] on link "Kiewit Canada Inc" at bounding box center [247, 119] width 153 height 21
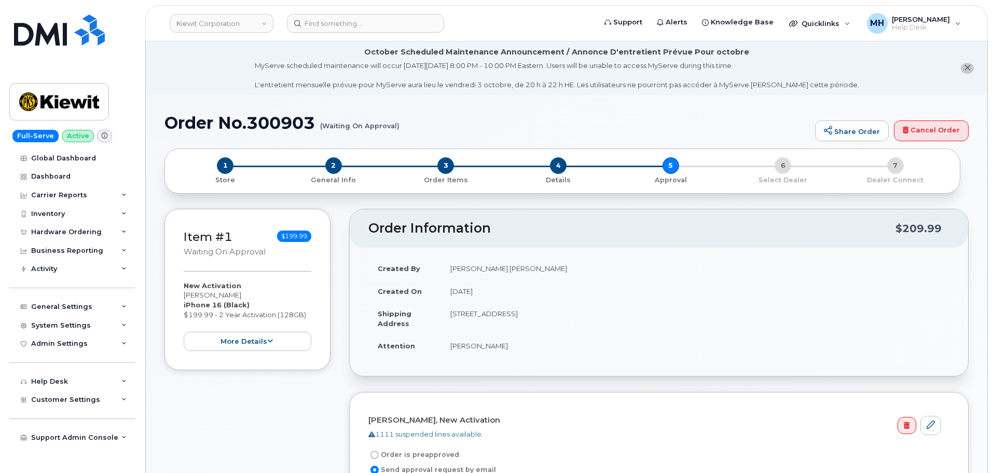
scroll to position [208, 0]
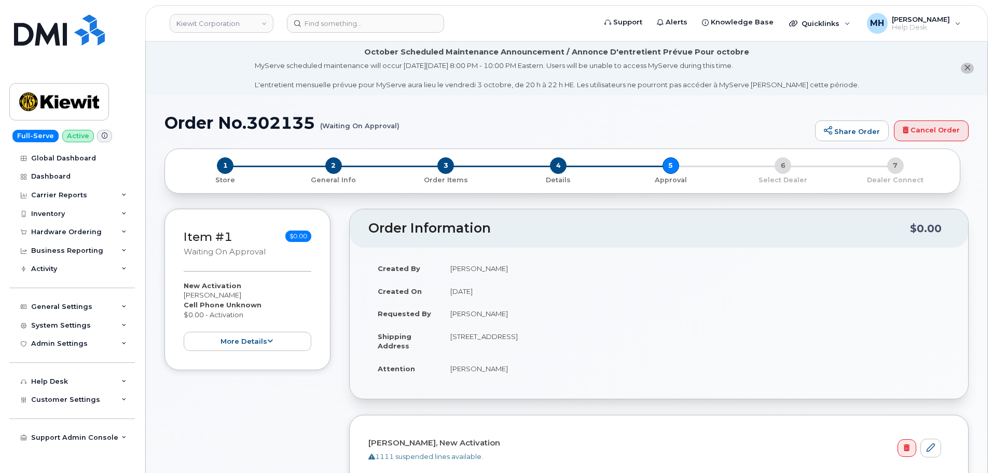
drag, startPoint x: 522, startPoint y: 314, endPoint x: 451, endPoint y: 314, distance: 70.6
click at [451, 314] on td "JARED AMBROSIO" at bounding box center [695, 313] width 509 height 23
copy td "JARED AMBROSIO"
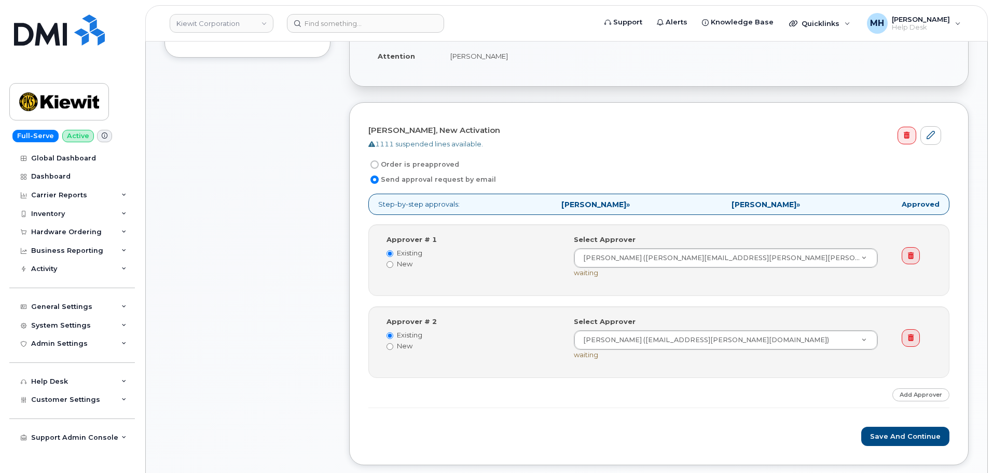
scroll to position [415, 0]
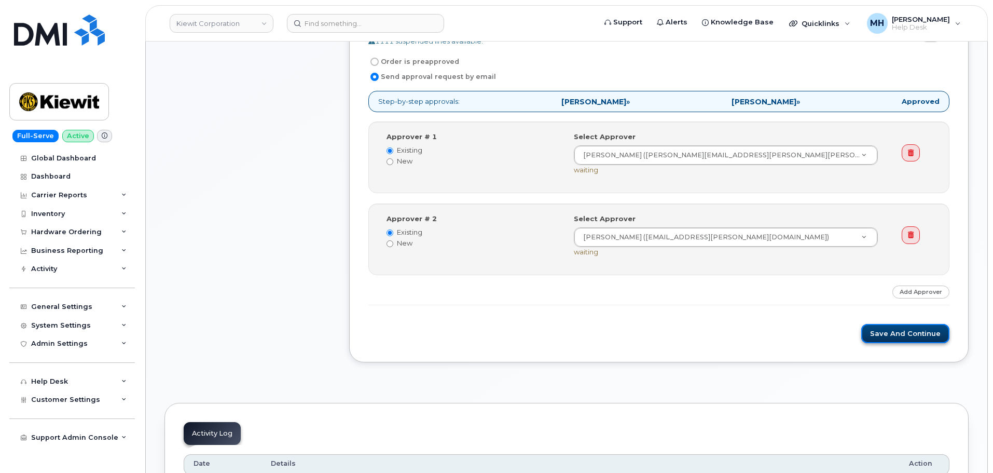
click at [892, 327] on button "Save and Continue" at bounding box center [905, 333] width 88 height 19
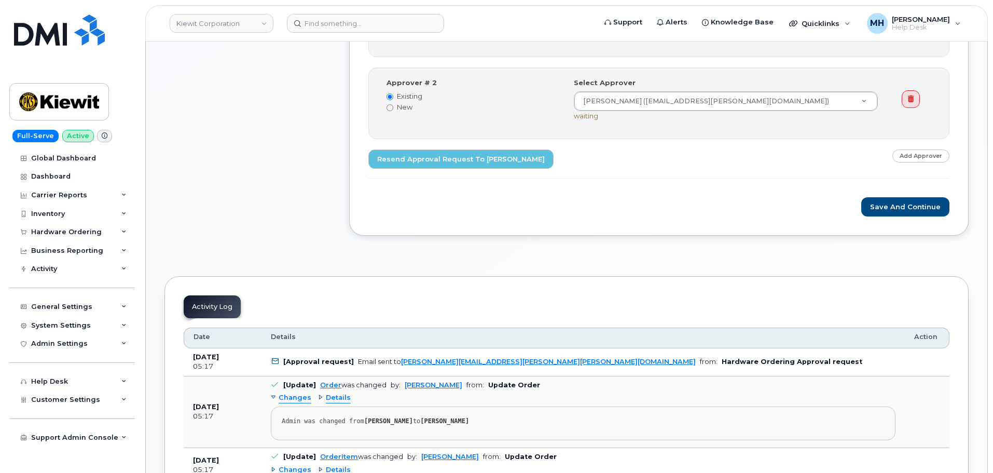
scroll to position [623, 0]
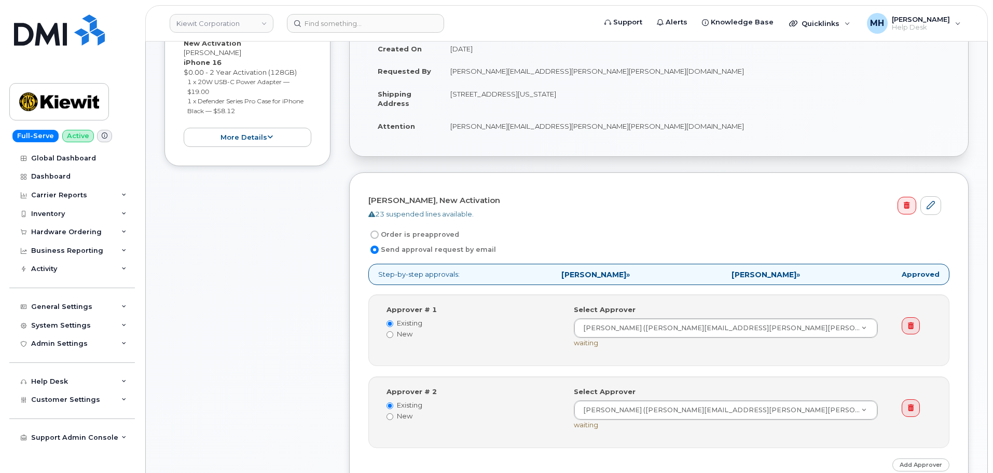
scroll to position [363, 0]
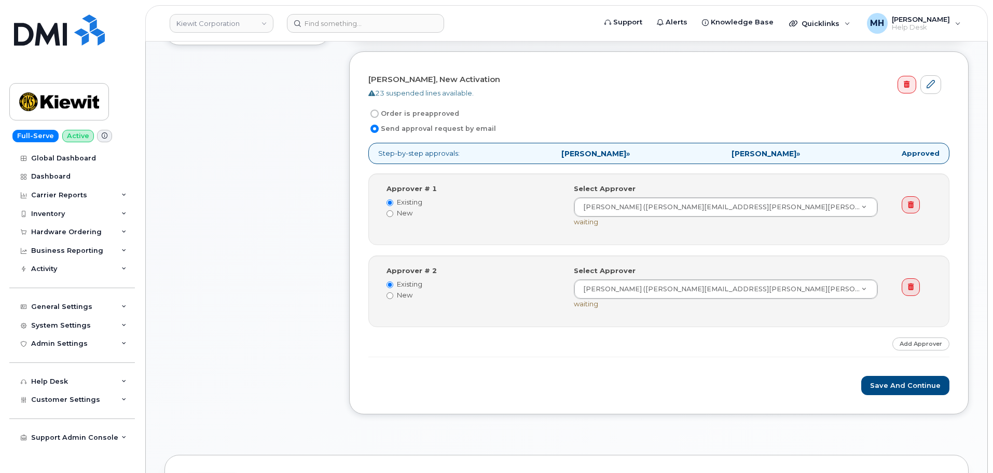
click at [875, 373] on form "[PERSON_NAME], New Activation 23 suspended lines available. Order is preapprove…" at bounding box center [658, 233] width 581 height 324
click at [880, 381] on button "Save and Continue" at bounding box center [905, 385] width 88 height 19
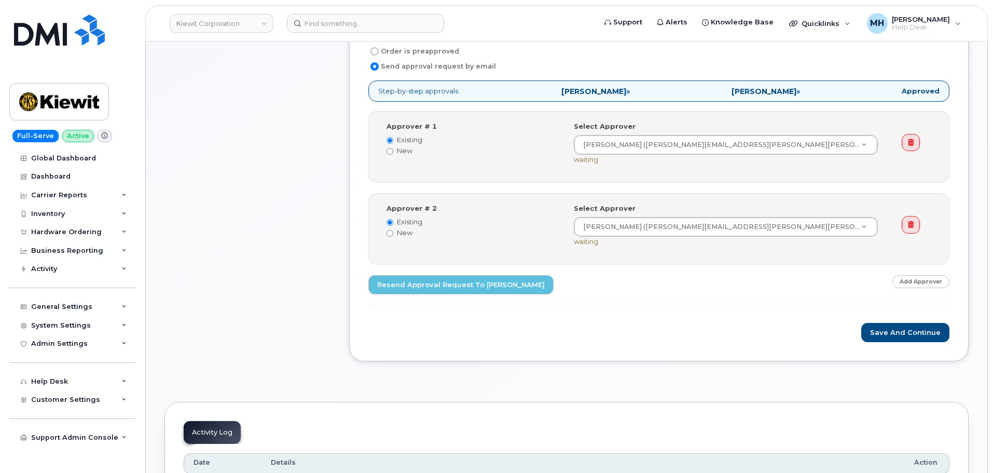
scroll to position [519, 0]
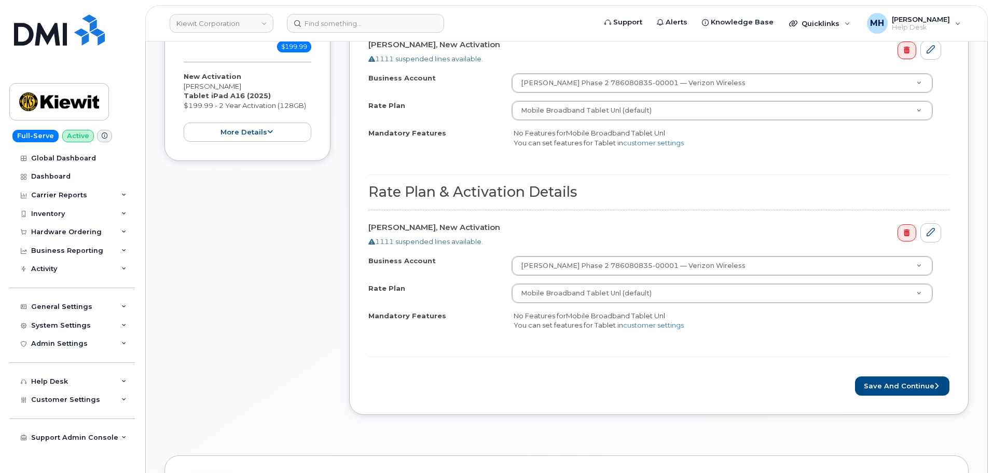
scroll to position [675, 0]
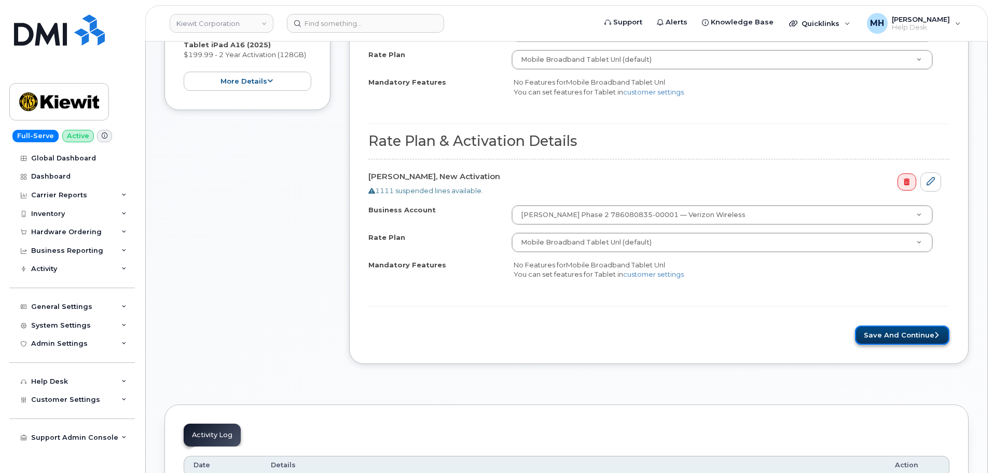
click at [908, 327] on button "Save and Continue" at bounding box center [902, 334] width 94 height 19
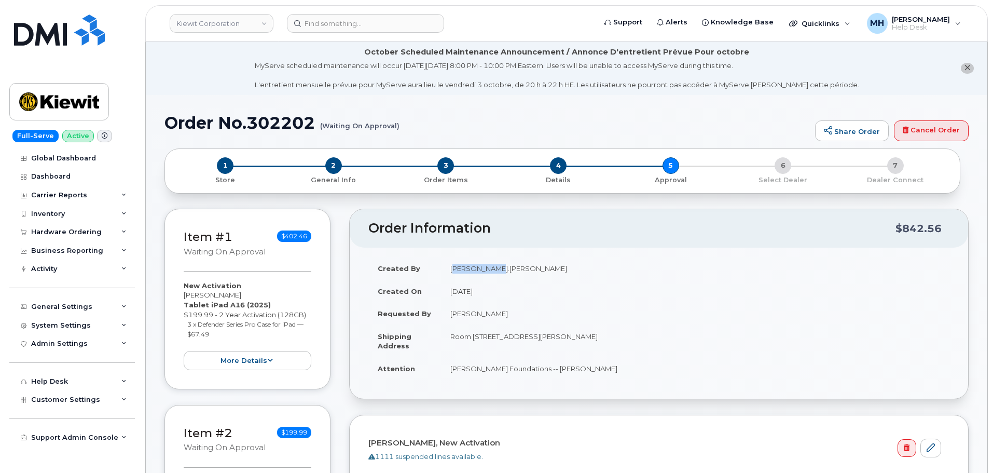
drag, startPoint x: 497, startPoint y: 267, endPoint x: 451, endPoint y: 267, distance: 45.7
click at [451, 267] on td "Tyler.James" at bounding box center [695, 268] width 509 height 23
copy td "Tyler.James"
drag, startPoint x: 316, startPoint y: 119, endPoint x: 170, endPoint y: 122, distance: 145.8
click at [170, 122] on h1 "Order No.302202 (Waiting On Approval)" at bounding box center [488, 123] width 646 height 18
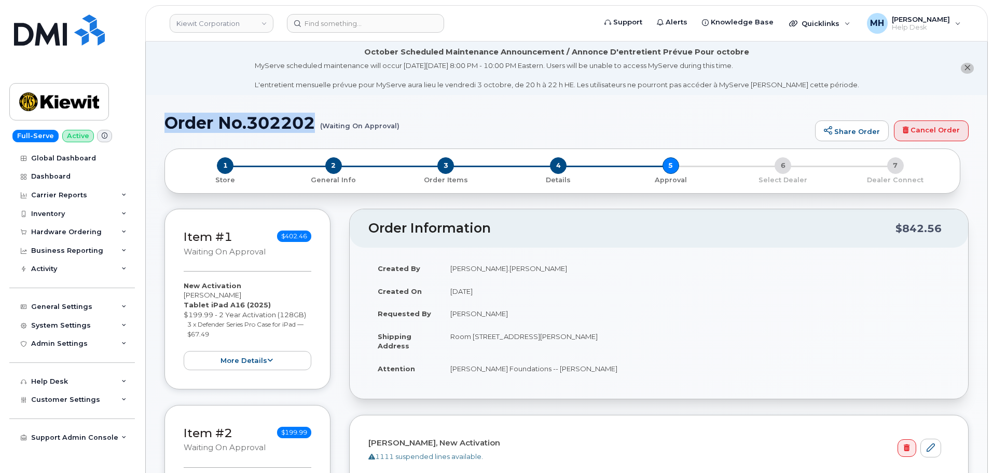
copy h1 "Order No.302202"
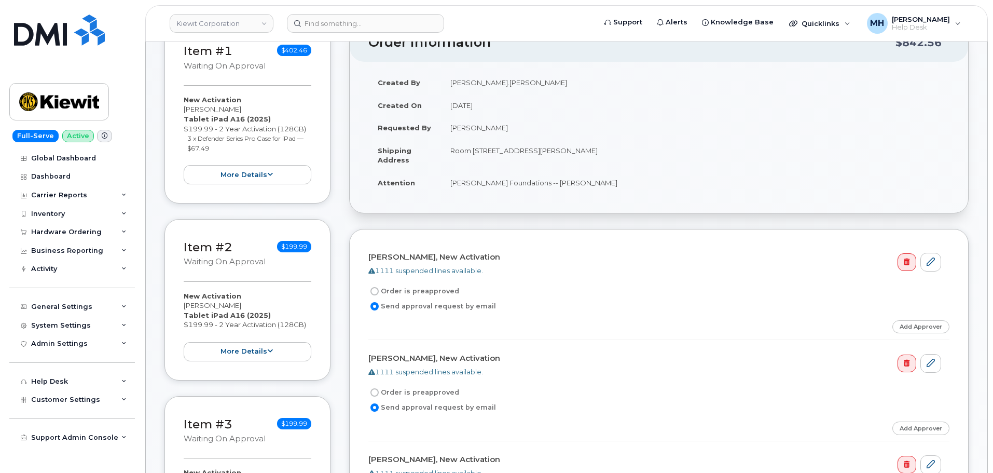
scroll to position [104, 0]
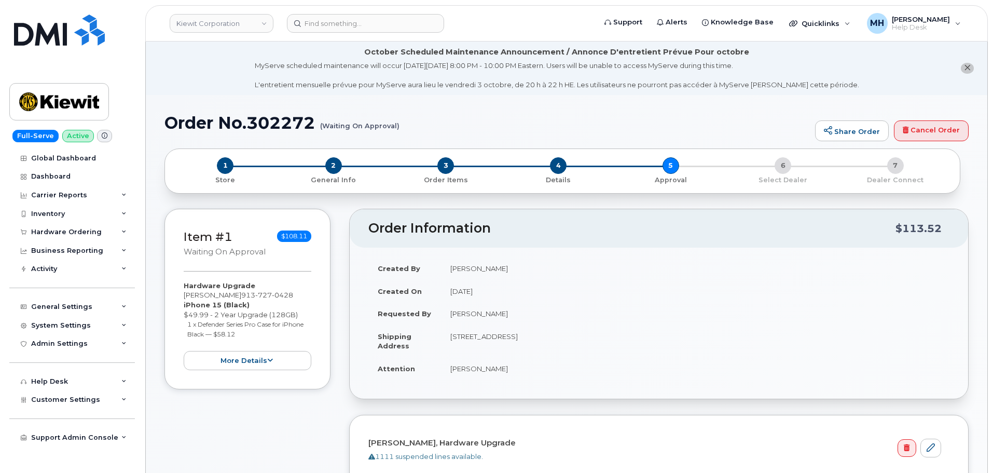
drag, startPoint x: 502, startPoint y: 316, endPoint x: 453, endPoint y: 315, distance: 49.3
click at [453, 315] on td "Melinda Kelley" at bounding box center [695, 313] width 509 height 23
copy td "Melinda Kelley"
drag, startPoint x: 317, startPoint y: 125, endPoint x: 170, endPoint y: 126, distance: 147.4
click at [170, 126] on h1 "Order No.302272 (Waiting On Approval)" at bounding box center [488, 123] width 646 height 18
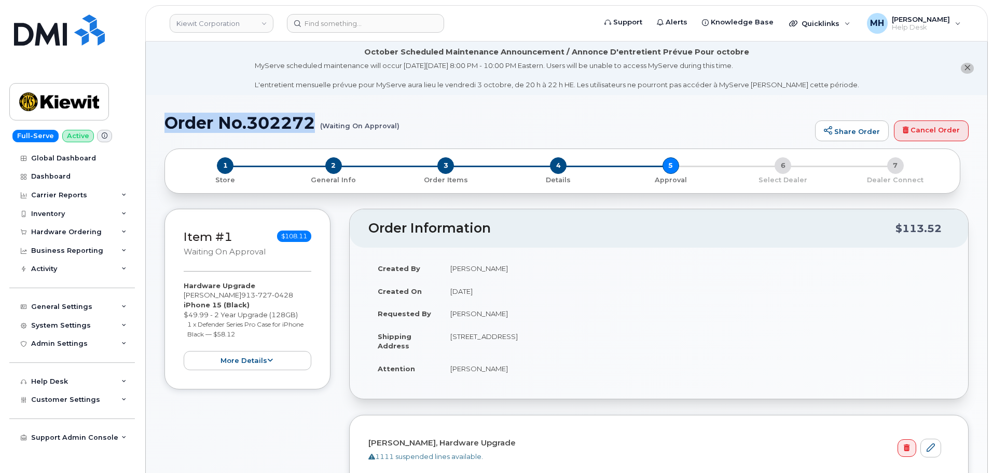
copy h1 "Order No.302272"
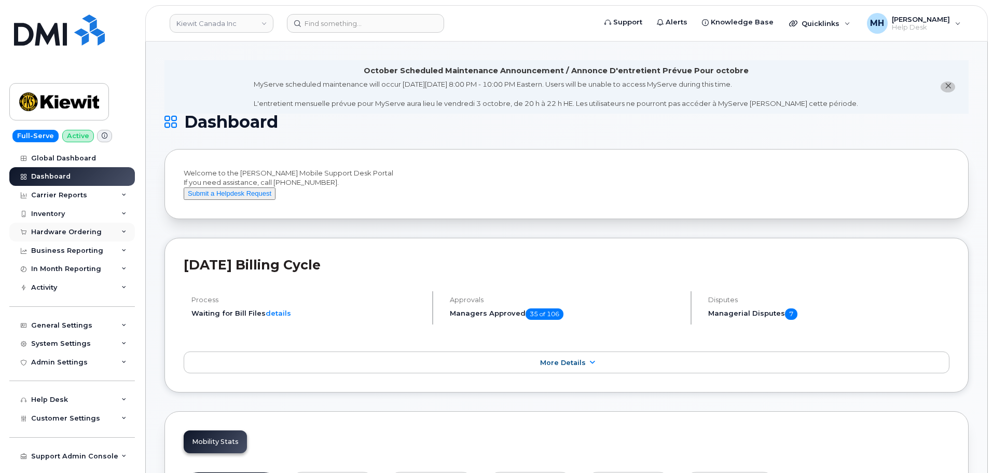
click at [88, 234] on div "Hardware Ordering" at bounding box center [66, 232] width 71 height 8
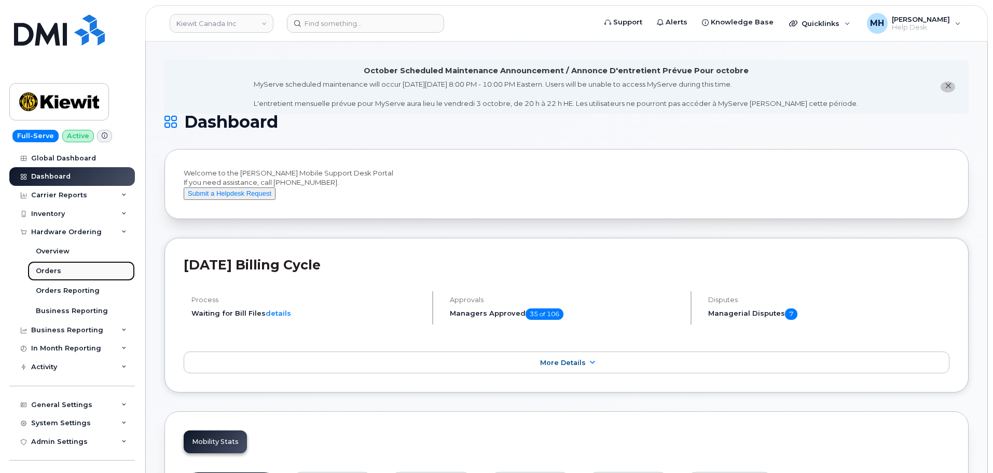
click at [55, 272] on div "Orders" at bounding box center [48, 270] width 25 height 9
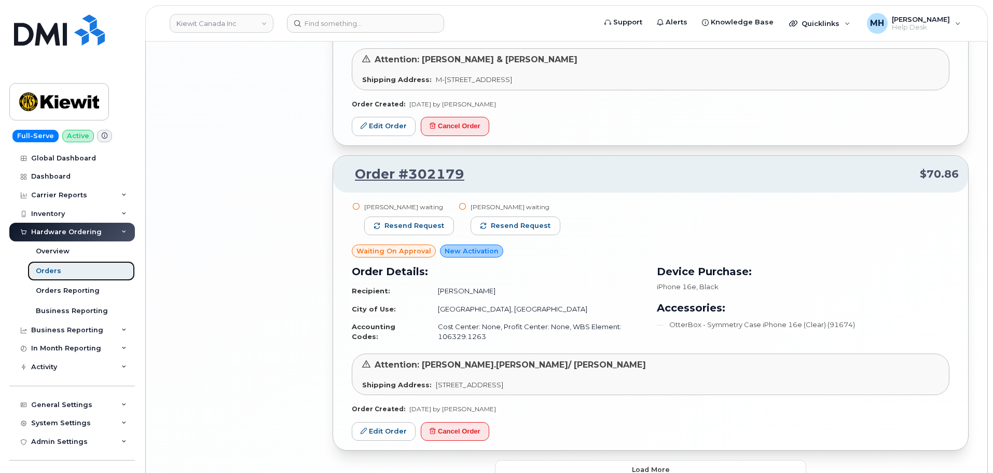
scroll to position [2074, 0]
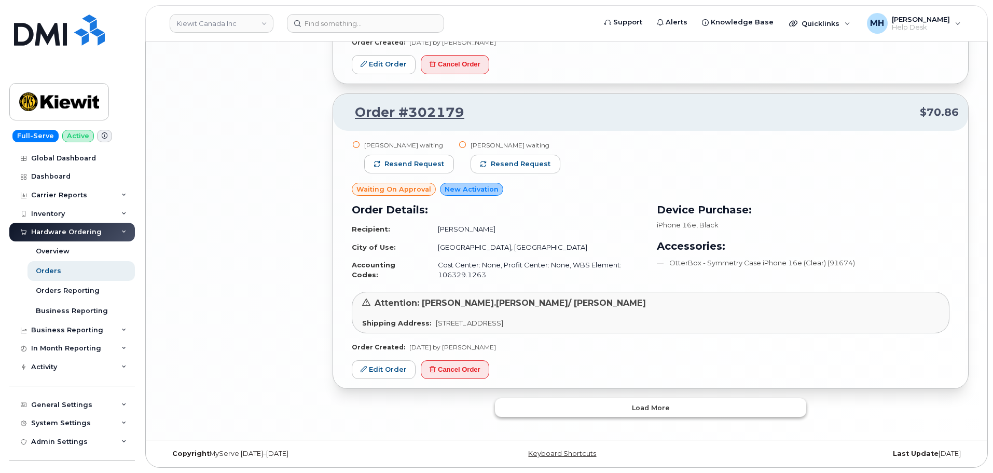
click at [532, 408] on button "Load more" at bounding box center [650, 407] width 311 height 19
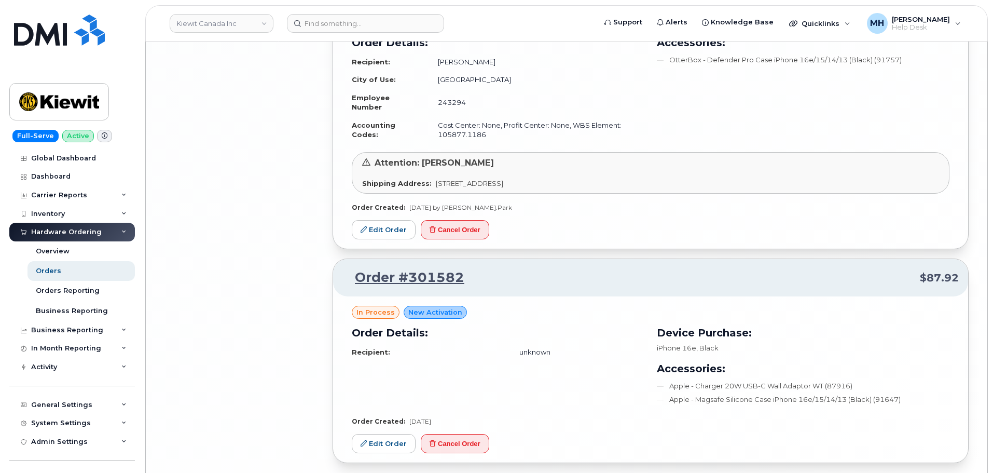
scroll to position [3597, 0]
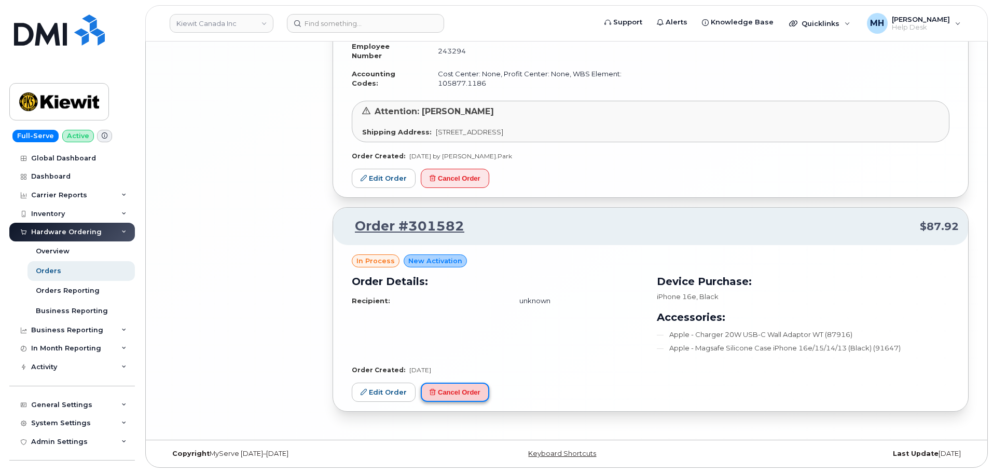
click at [465, 391] on button "Cancel Order" at bounding box center [455, 391] width 68 height 19
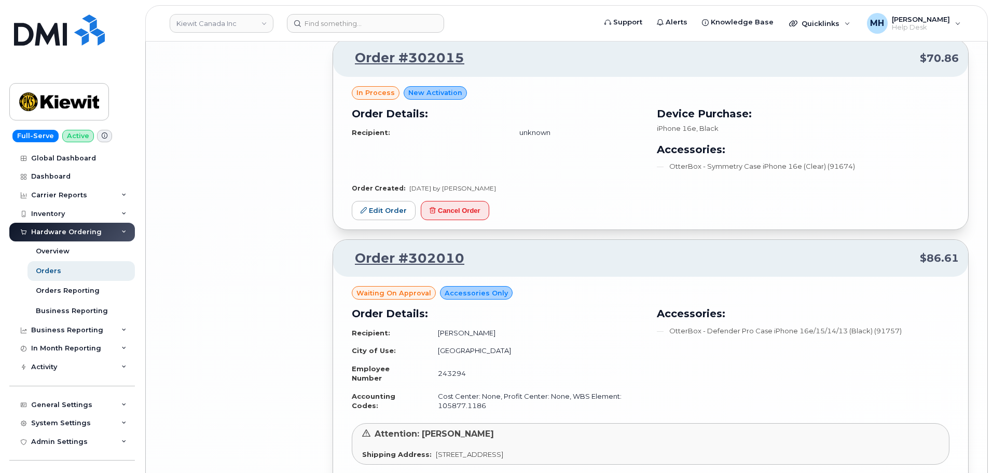
scroll to position [3338, 0]
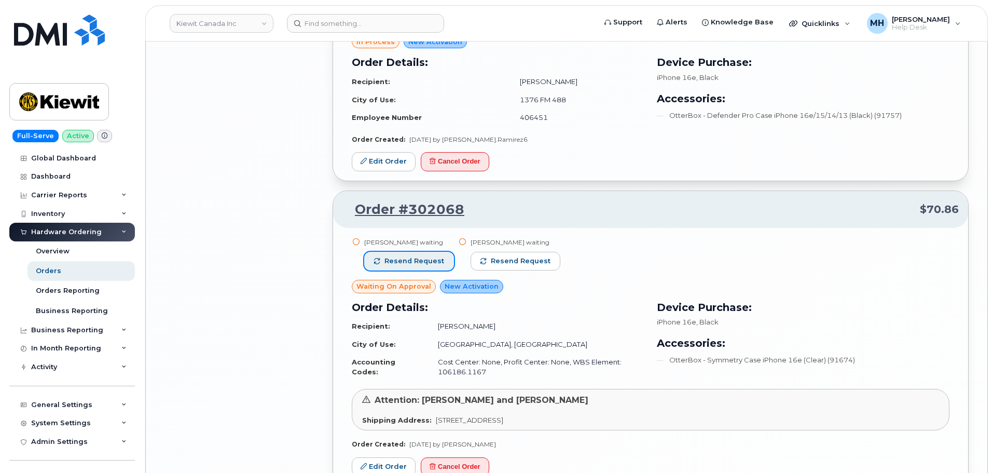
click at [406, 270] on button "Resend request" at bounding box center [409, 261] width 90 height 19
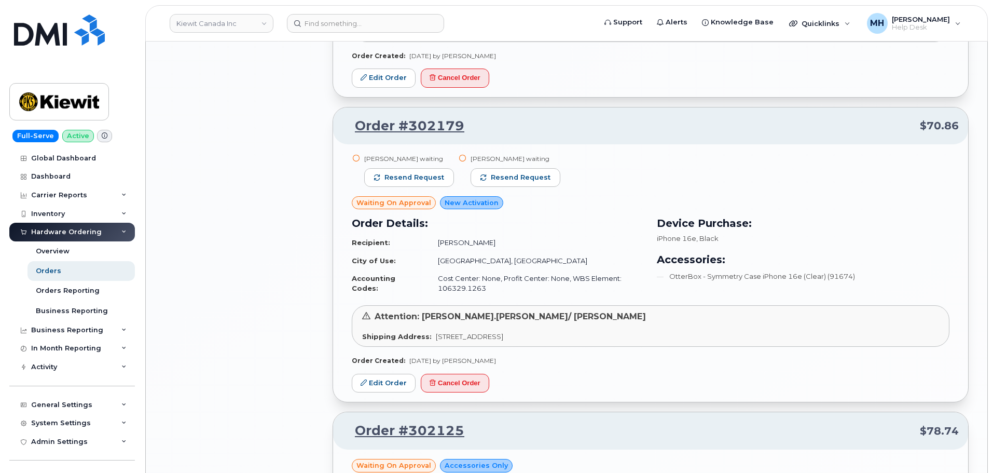
scroll to position [2040, 0]
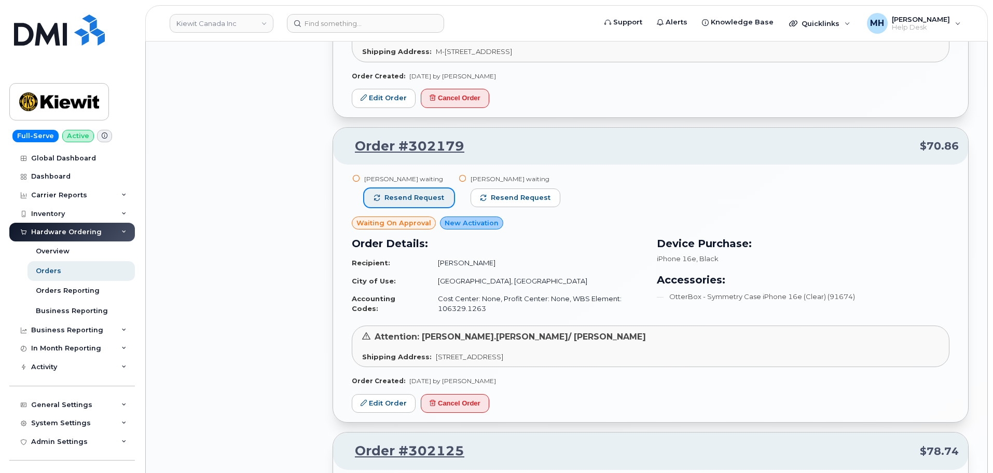
click at [417, 191] on button "Resend request" at bounding box center [409, 197] width 90 height 19
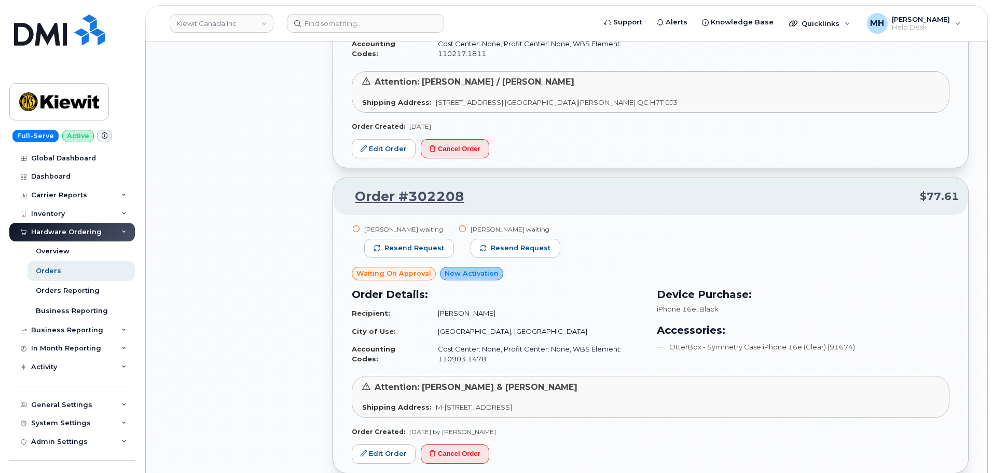
scroll to position [1677, 0]
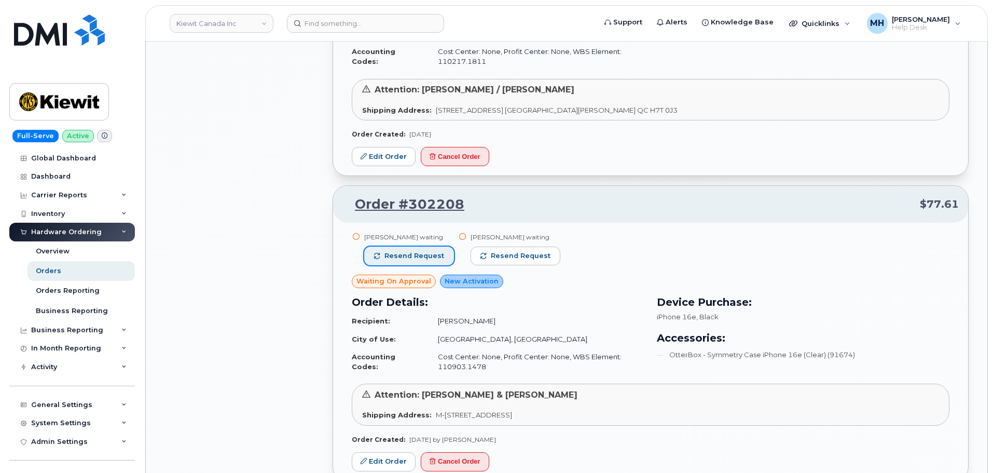
click at [430, 265] on button "Resend request" at bounding box center [409, 255] width 90 height 19
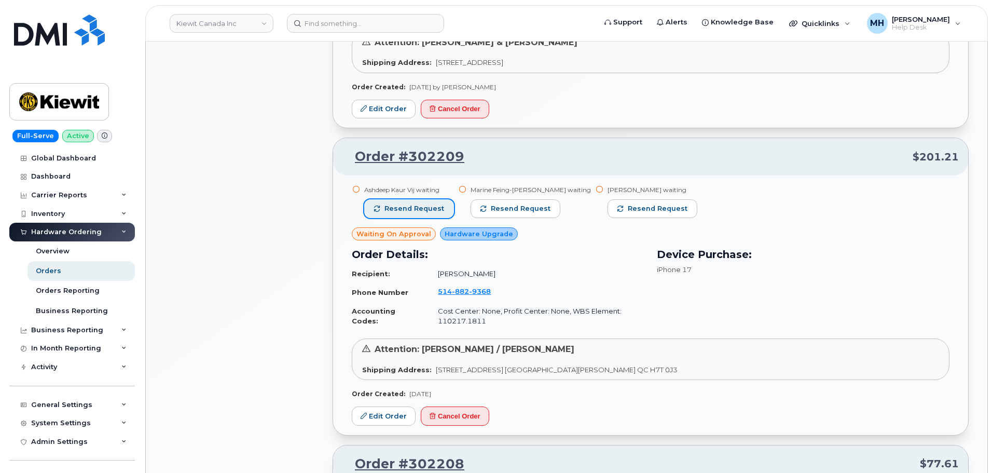
click at [432, 205] on span "Resend request" at bounding box center [415, 208] width 60 height 9
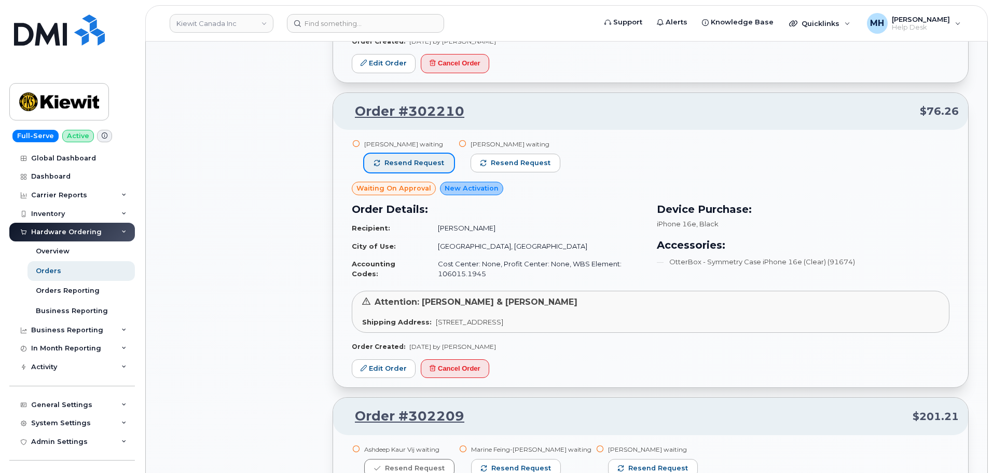
click at [437, 162] on span "Resend request" at bounding box center [415, 162] width 60 height 9
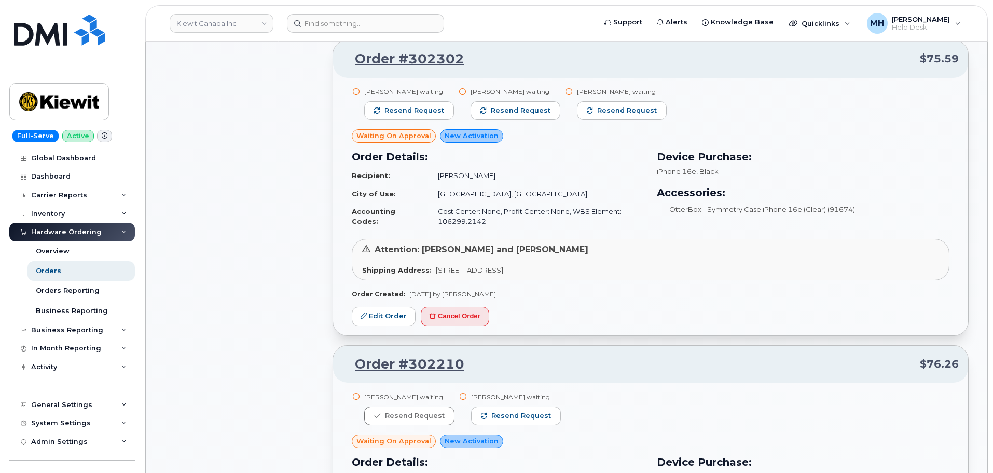
scroll to position [795, 0]
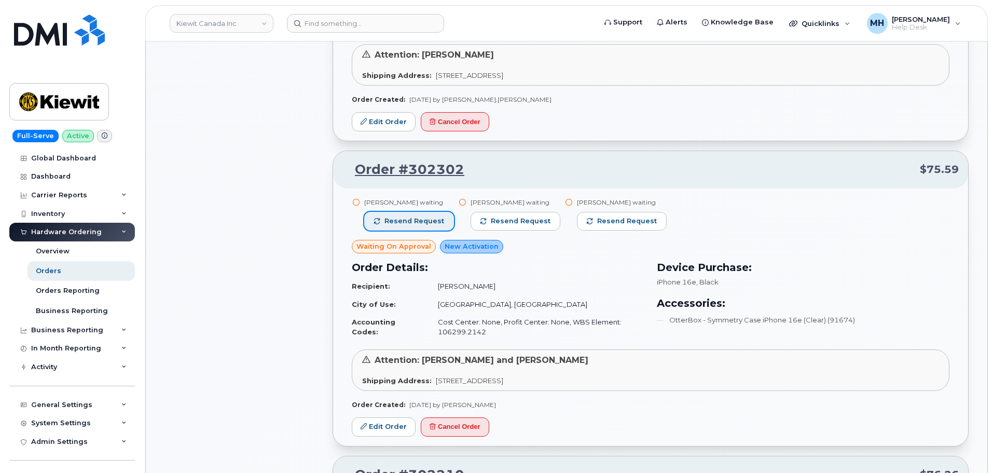
click at [425, 221] on span "Resend request" at bounding box center [415, 220] width 60 height 9
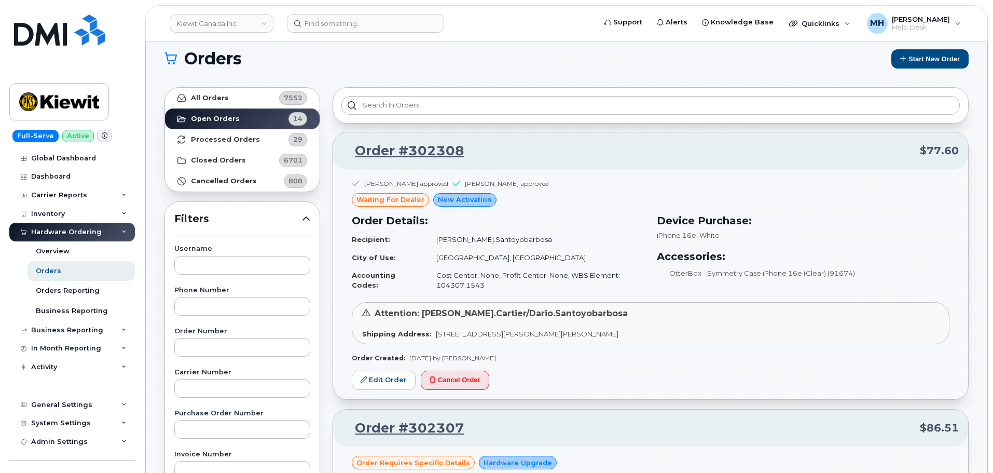
scroll to position [0, 0]
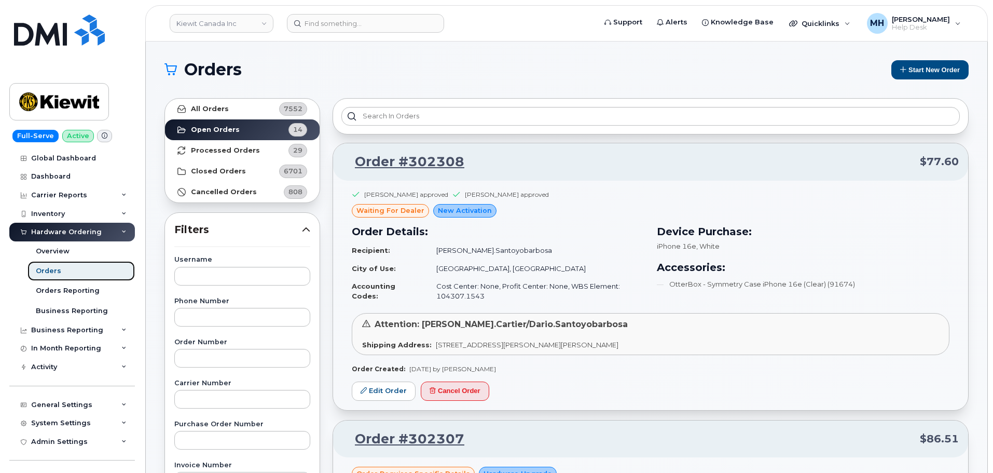
click at [65, 263] on link "Orders" at bounding box center [81, 271] width 107 height 20
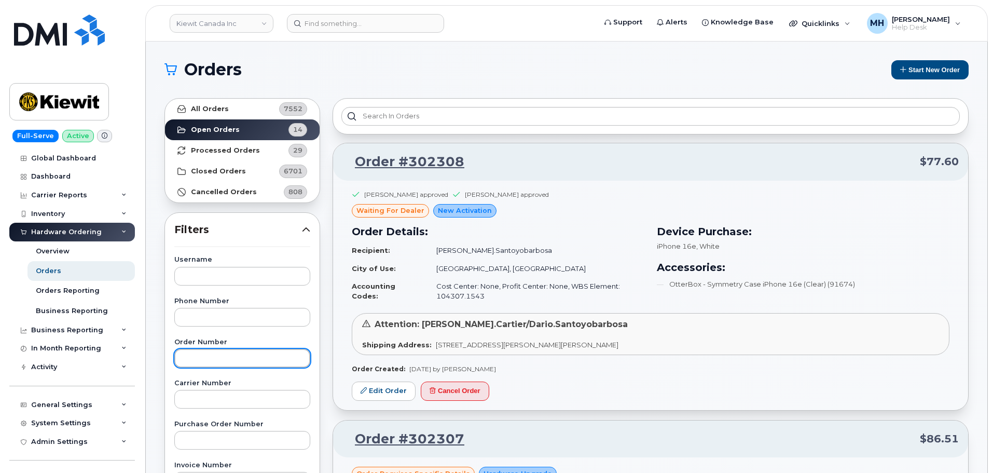
click at [246, 358] on input "text" at bounding box center [242, 358] width 136 height 19
paste input "302202"
type input "302202"
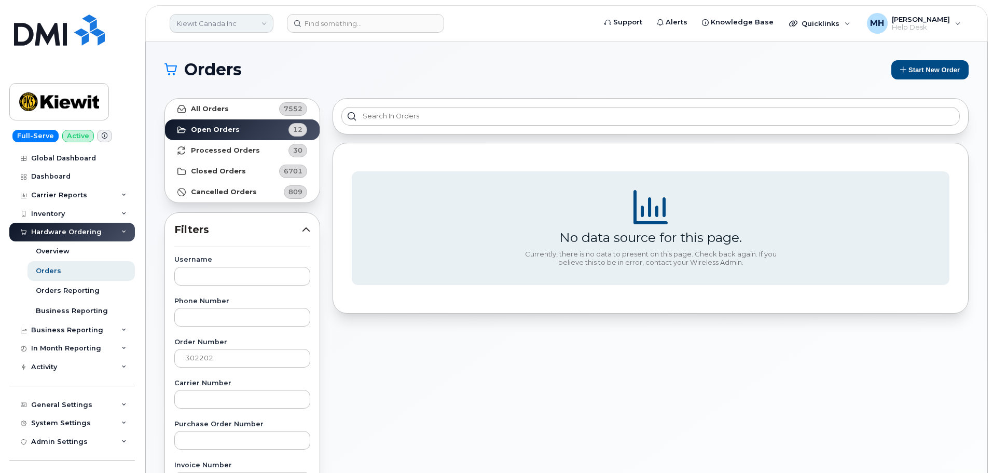
click at [250, 32] on link "Kiewit Canada Inc" at bounding box center [222, 23] width 104 height 19
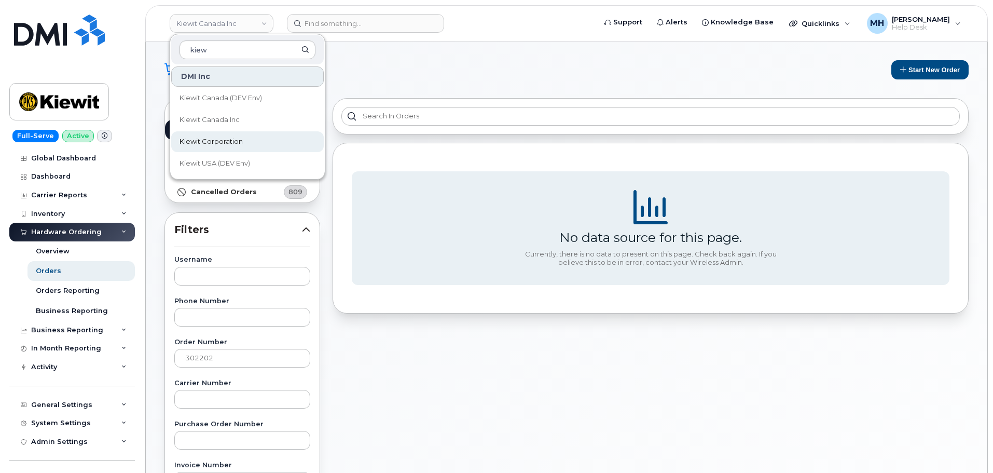
type input "kiew"
click at [208, 142] on span "Kiewit Corporation" at bounding box center [211, 141] width 63 height 10
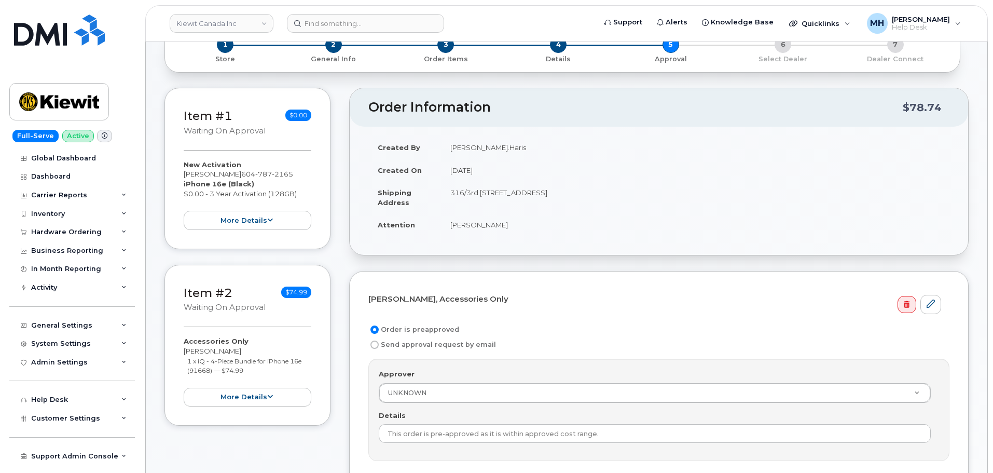
scroll to position [104, 0]
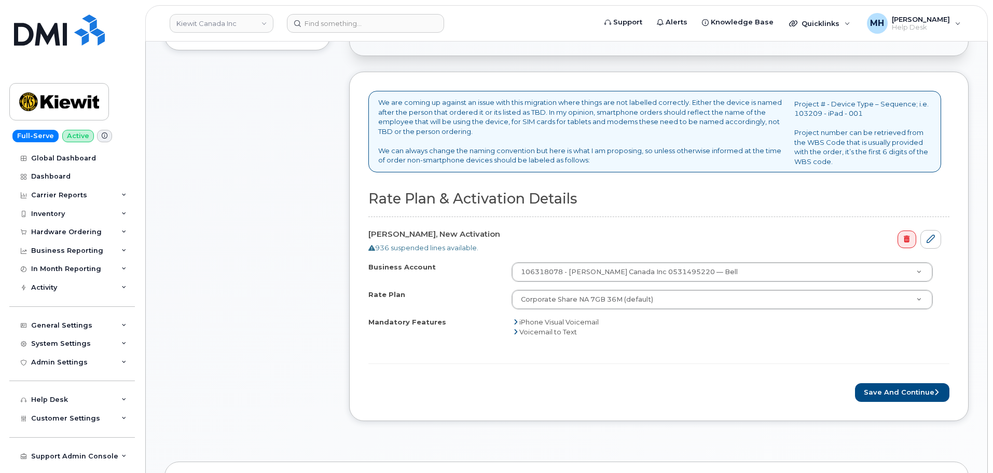
scroll to position [467, 0]
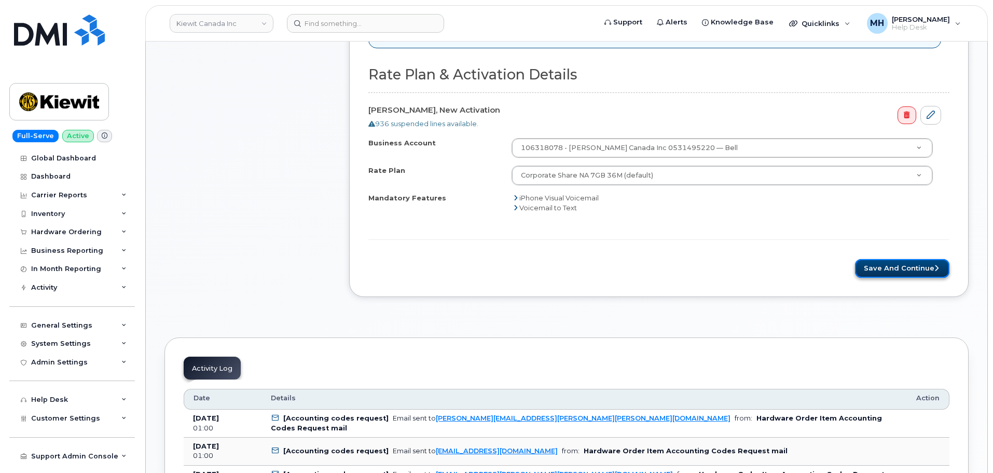
click at [889, 270] on button "Save and Continue" at bounding box center [902, 268] width 94 height 19
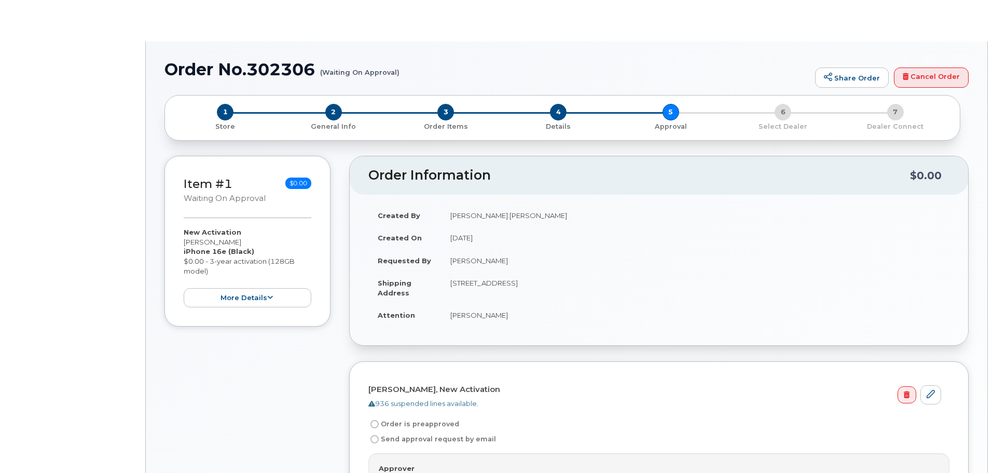
radio input "true"
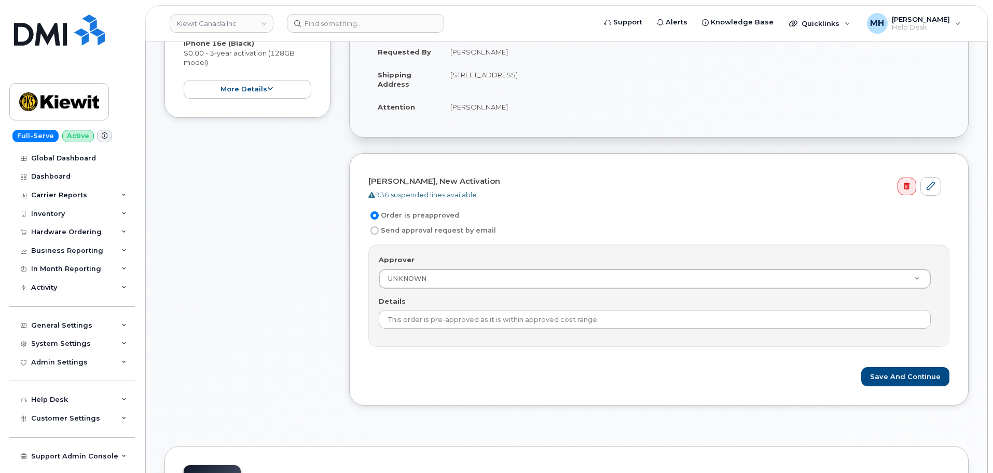
scroll to position [259, 0]
click at [905, 375] on button "Save and Continue" at bounding box center [905, 378] width 88 height 19
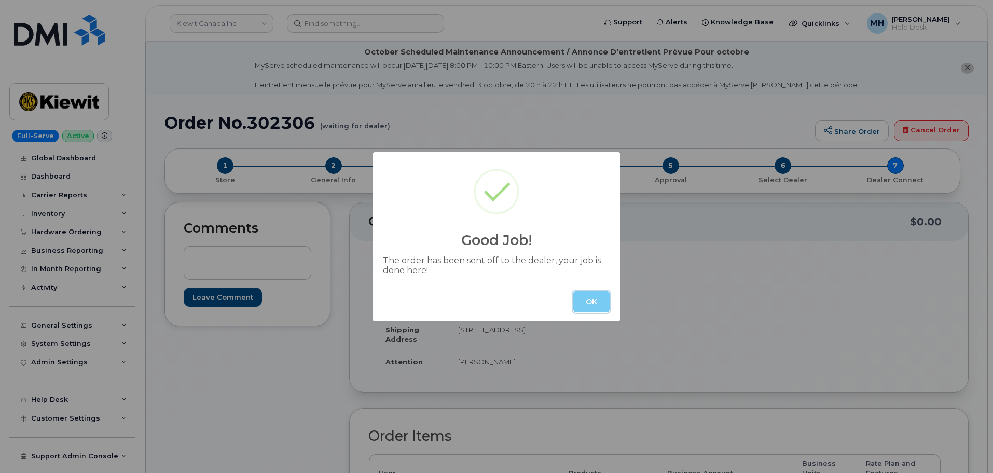
click at [594, 302] on button "OK" at bounding box center [591, 301] width 36 height 21
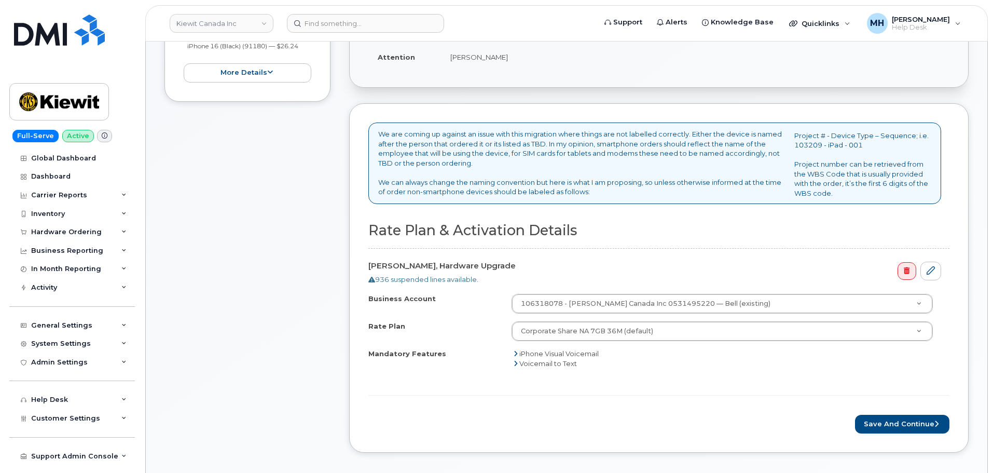
scroll to position [519, 0]
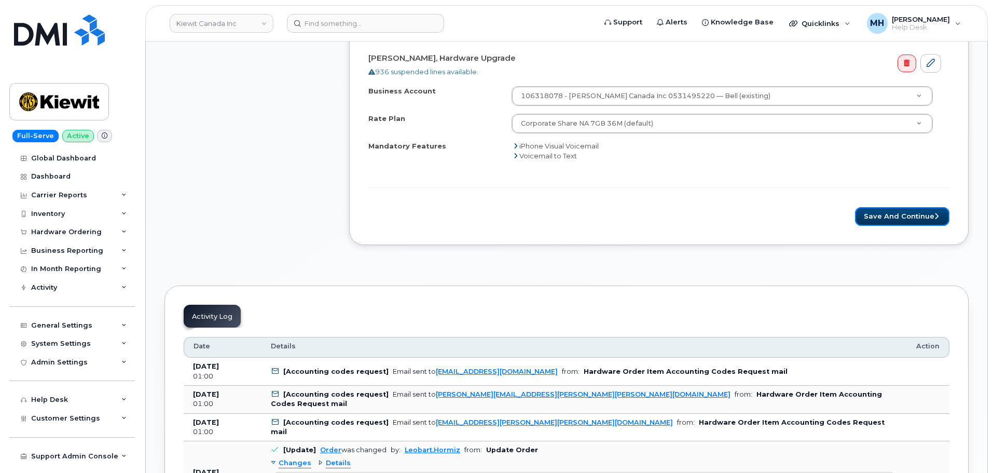
drag, startPoint x: 874, startPoint y: 222, endPoint x: 854, endPoint y: 223, distance: 20.8
click at [874, 222] on button "Save and Continue" at bounding box center [902, 216] width 94 height 19
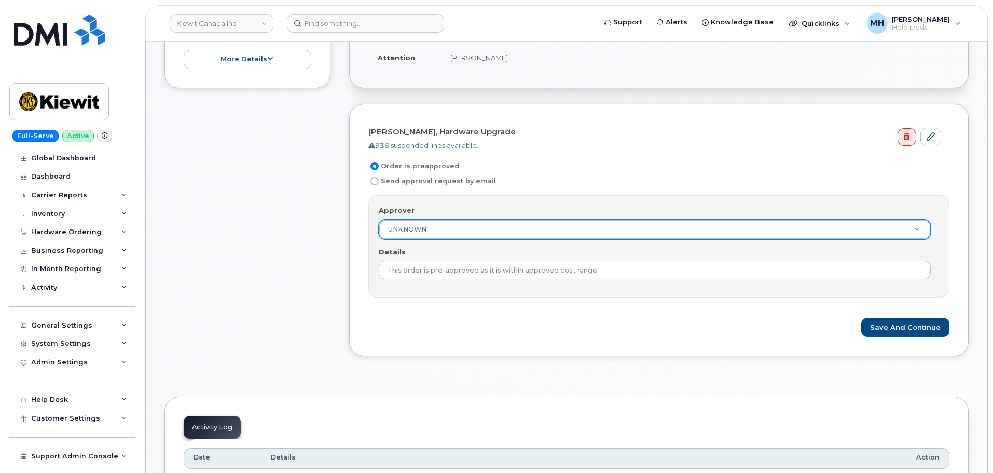
scroll to position [311, 0]
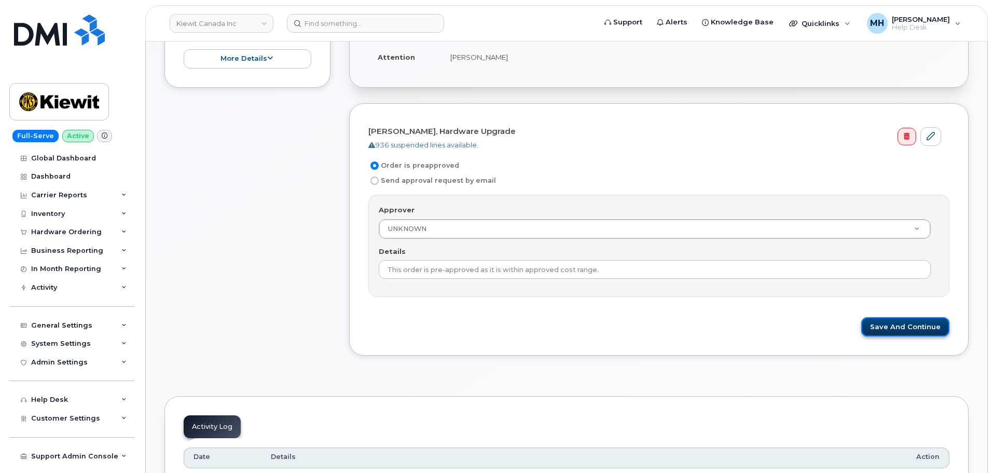
click at [895, 322] on button "Save and Continue" at bounding box center [905, 326] width 88 height 19
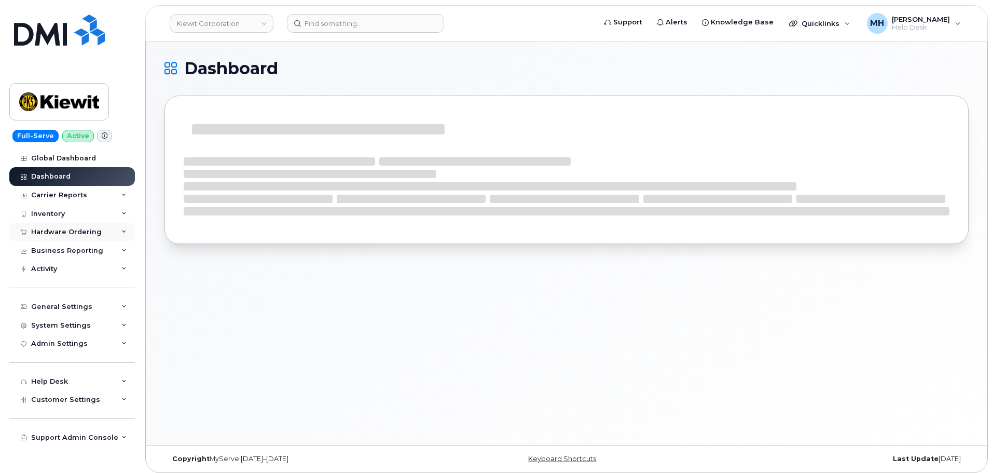
click at [80, 239] on div "Hardware Ordering" at bounding box center [72, 232] width 126 height 19
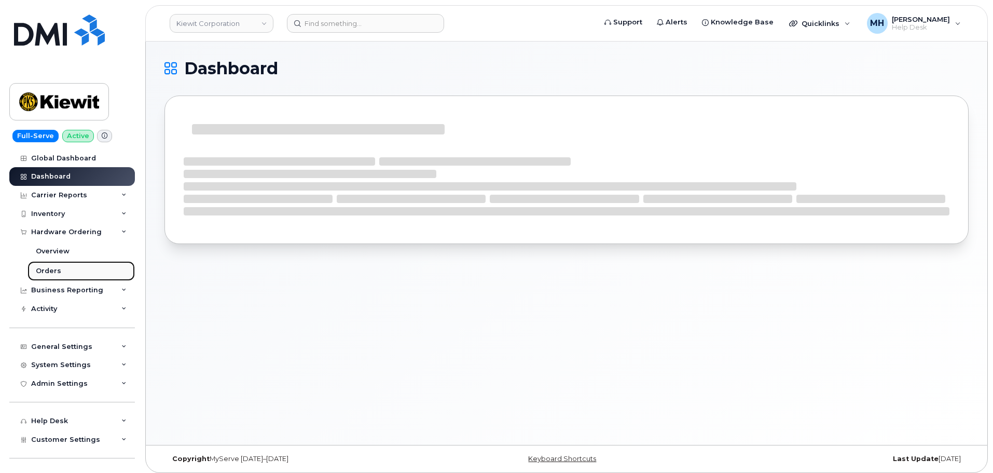
click at [70, 271] on link "Orders" at bounding box center [81, 271] width 107 height 20
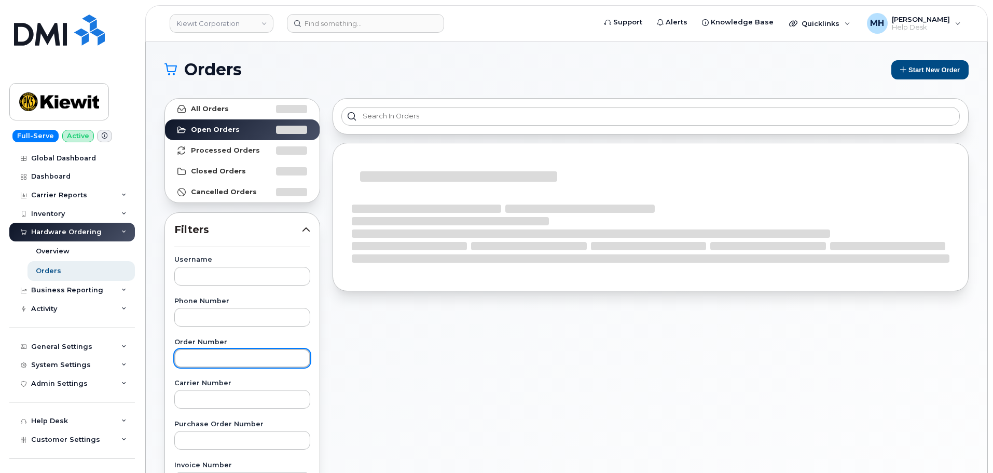
click at [265, 352] on input "text" at bounding box center [242, 358] width 136 height 19
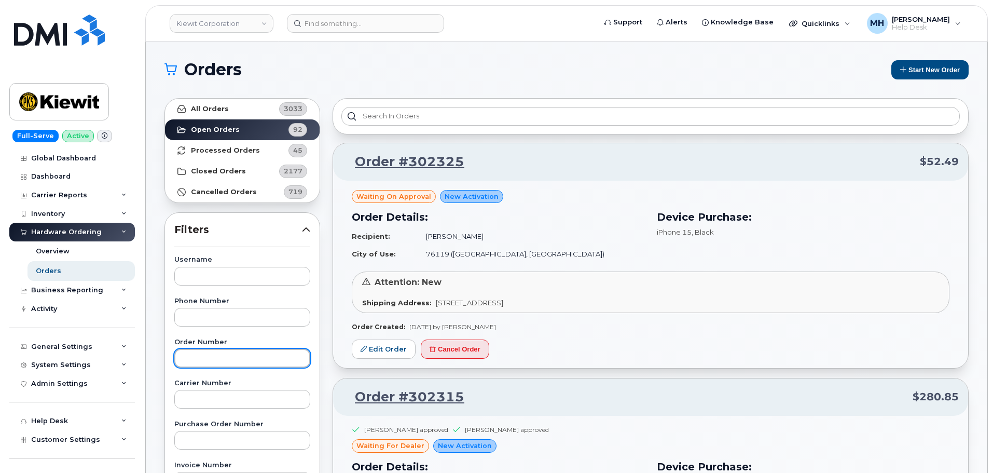
paste input "302202"
type input "302202"
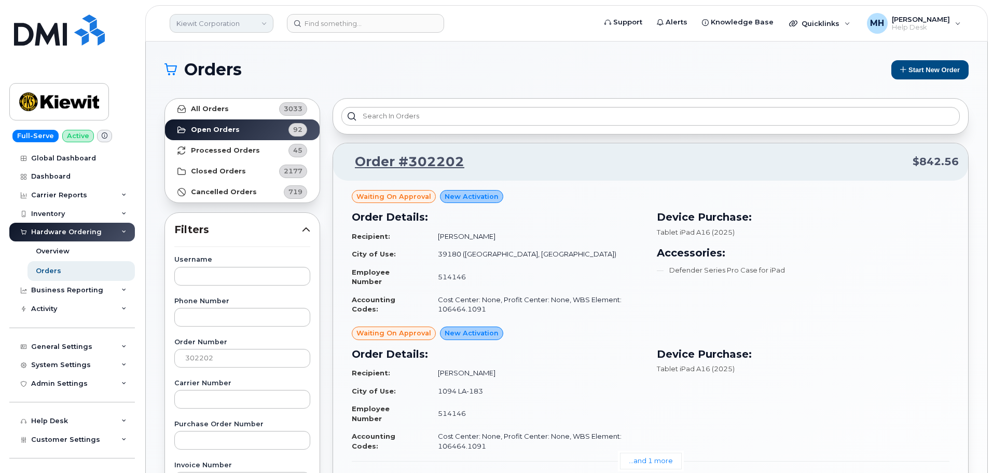
click at [217, 23] on link "Kiewit Corporation" at bounding box center [222, 23] width 104 height 19
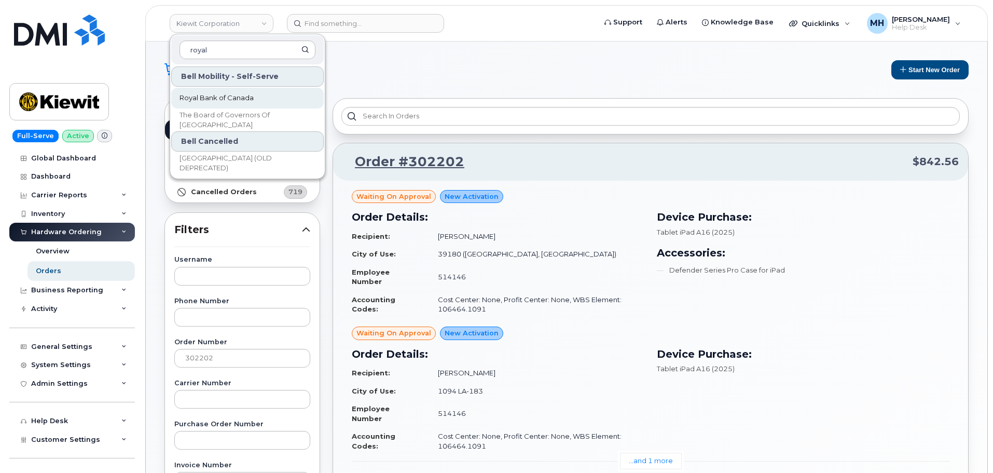
type input "royal"
click at [210, 95] on span "Royal Bank of Canada" at bounding box center [217, 98] width 74 height 10
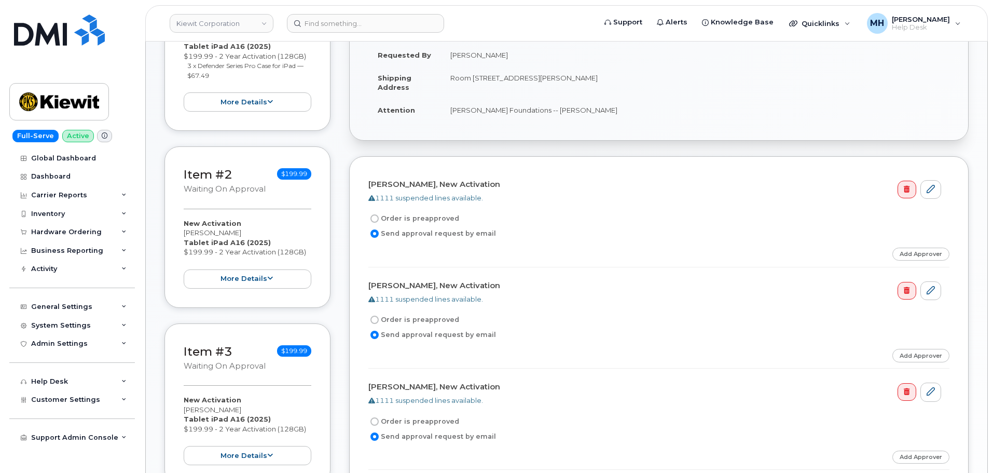
scroll to position [259, 0]
click at [913, 254] on link "Add Approver" at bounding box center [921, 252] width 57 height 13
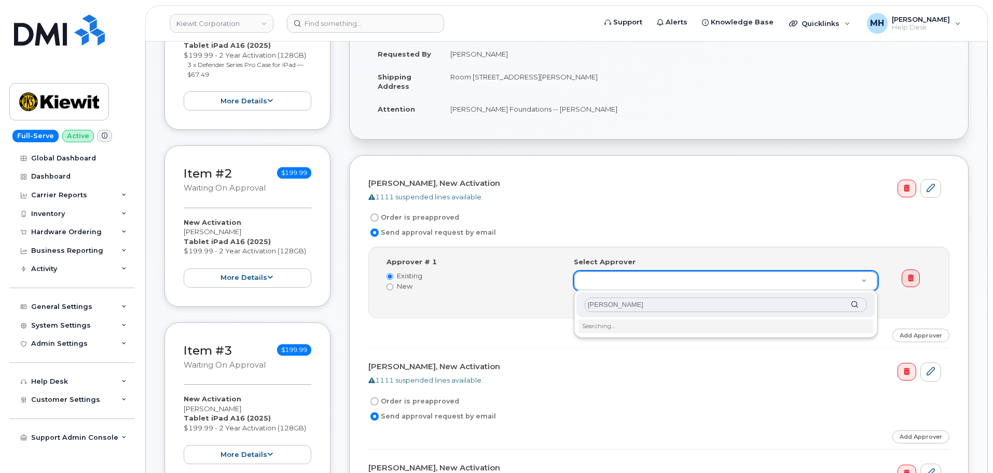
type input "[PERSON_NAME]"
drag, startPoint x: 631, startPoint y: 303, endPoint x: 584, endPoint y: 305, distance: 46.8
click at [584, 305] on div "[PERSON_NAME]" at bounding box center [726, 304] width 299 height 25
click at [690, 305] on input "text" at bounding box center [726, 304] width 282 height 15
type input "Tyler jame"
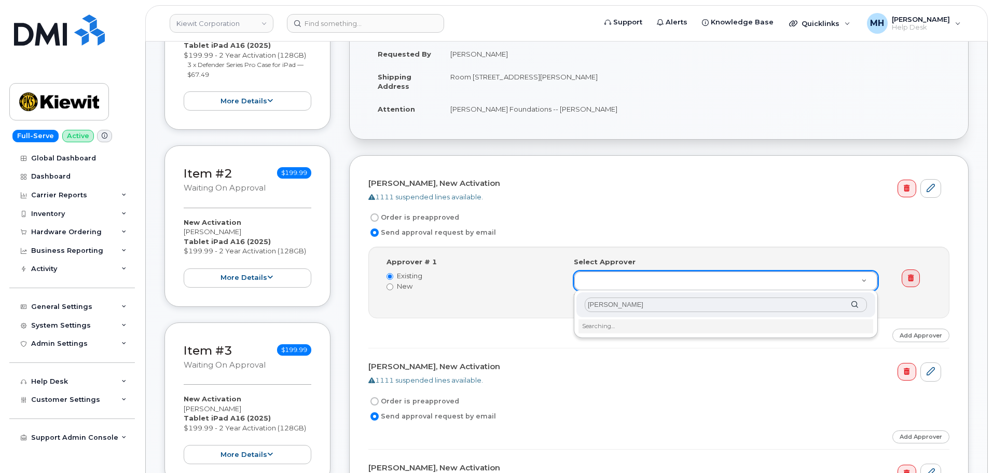
click at [690, 305] on input "Tyler jame" at bounding box center [726, 304] width 282 height 15
drag, startPoint x: 523, startPoint y: 314, endPoint x: 435, endPoint y: 294, distance: 90.5
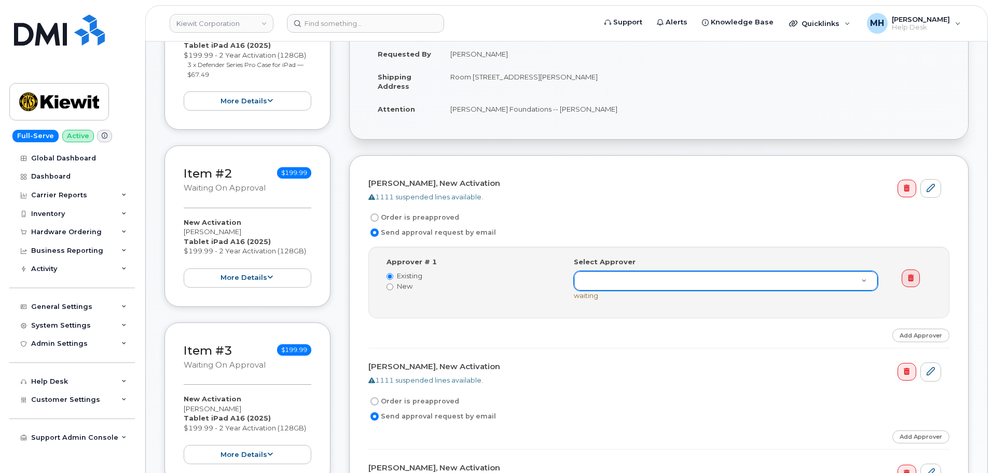
click at [394, 285] on label "New" at bounding box center [473, 286] width 172 height 10
click at [393, 285] on input "New" at bounding box center [390, 286] width 7 height 7
radio input "true"
radio input "false"
click at [670, 285] on input at bounding box center [650, 280] width 136 height 19
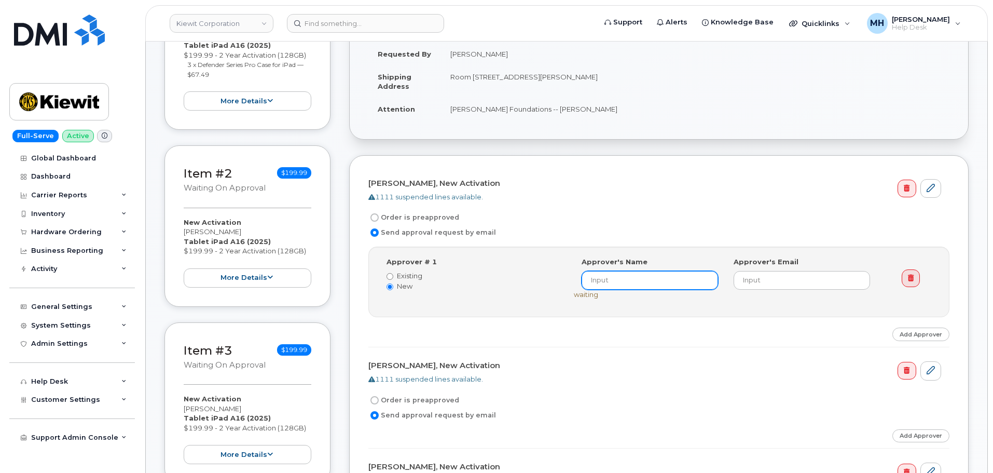
paste input "302202"
drag, startPoint x: 657, startPoint y: 285, endPoint x: 552, endPoint y: 285, distance: 104.8
click at [552, 285] on div "Approver # 1 Existing New Select Approver 302202 (undefined) Approver's Name 30…" at bounding box center [660, 282] width 562 height 50
click at [629, 275] on input "302202" at bounding box center [650, 280] width 136 height 19
drag, startPoint x: 598, startPoint y: 278, endPoint x: 558, endPoint y: 277, distance: 40.0
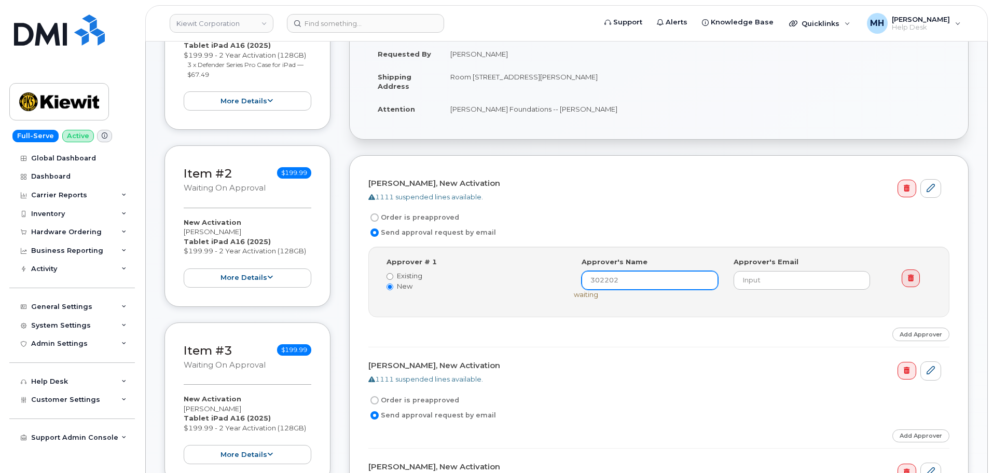
click at [555, 278] on div "Approver # 1 Existing New Select Approver 302202 (undefined) Approver's Name 30…" at bounding box center [660, 282] width 562 height 50
drag, startPoint x: 637, startPoint y: 277, endPoint x: 565, endPoint y: 274, distance: 72.2
click at [565, 274] on div "Approver # 1 Existing New Select Approver 302202 (undefined) Approver's Name Ty…" at bounding box center [660, 282] width 562 height 50
type input "Tyler James"
click at [819, 281] on input "email" at bounding box center [802, 280] width 136 height 19
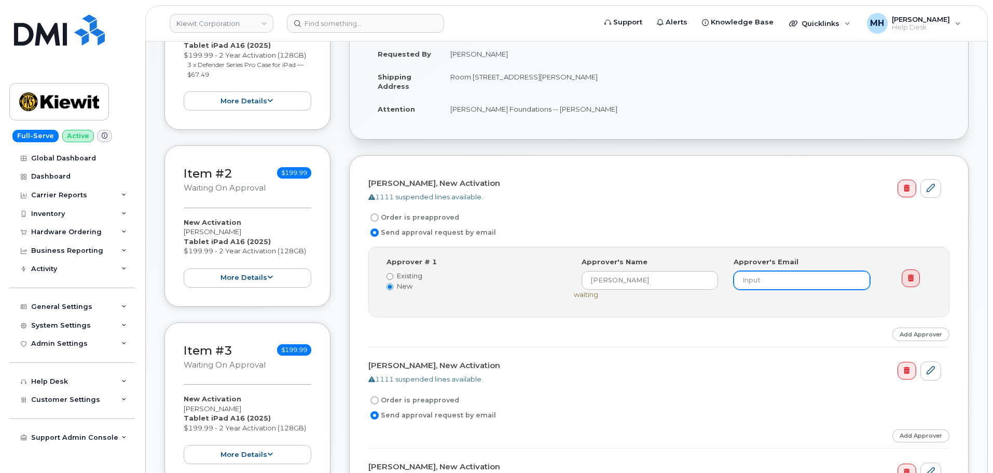
paste input "tyler.james@kiewit.com"
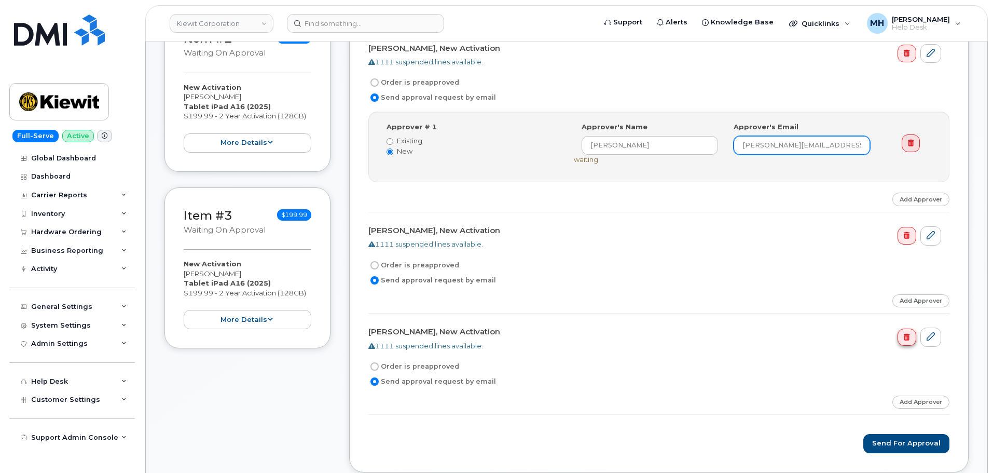
scroll to position [415, 0]
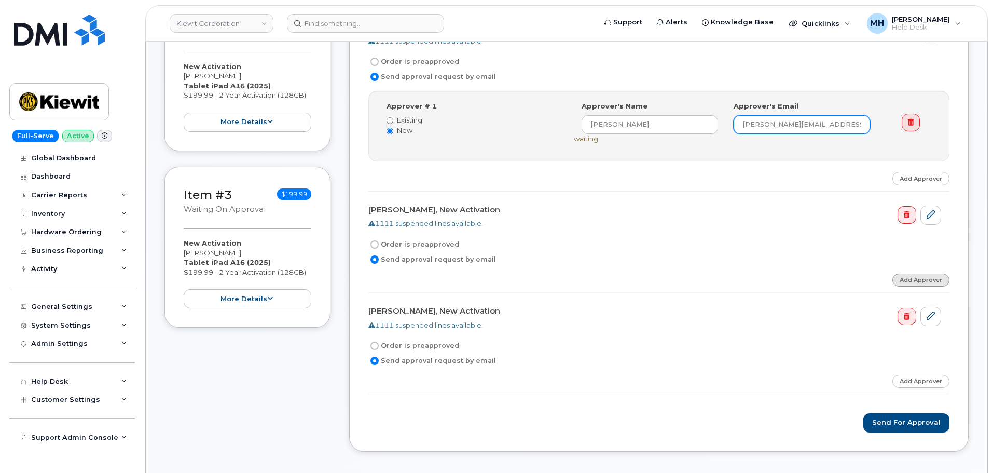
type input "tyler.james@kiewit.com"
click at [934, 280] on link "Add Approver" at bounding box center [921, 279] width 57 height 13
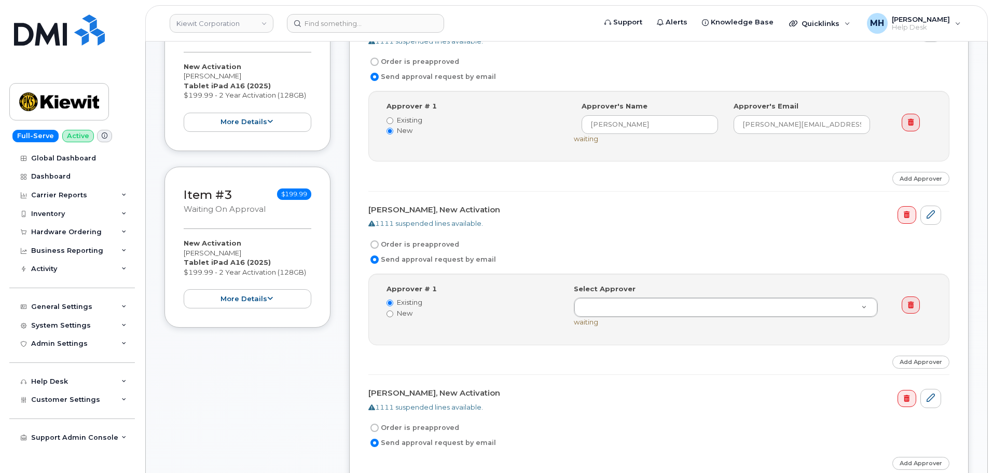
click at [393, 311] on label "New" at bounding box center [473, 313] width 172 height 10
click at [393, 311] on input "New" at bounding box center [390, 313] width 7 height 7
radio input "true"
radio input "false"
click at [615, 312] on input at bounding box center [650, 306] width 136 height 19
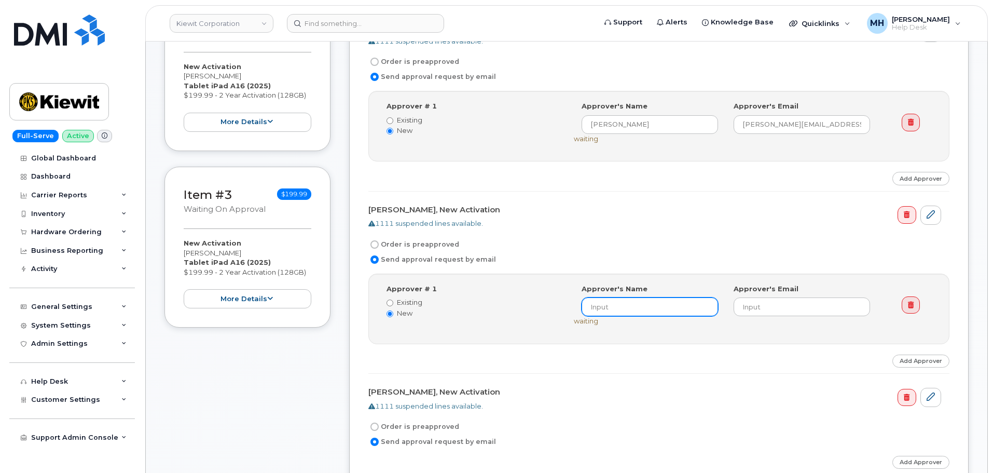
paste input "Tyler James"
type input "Tyler James"
click at [779, 306] on input "email" at bounding box center [802, 306] width 136 height 19
paste input "tyler.james@kiewit.com"
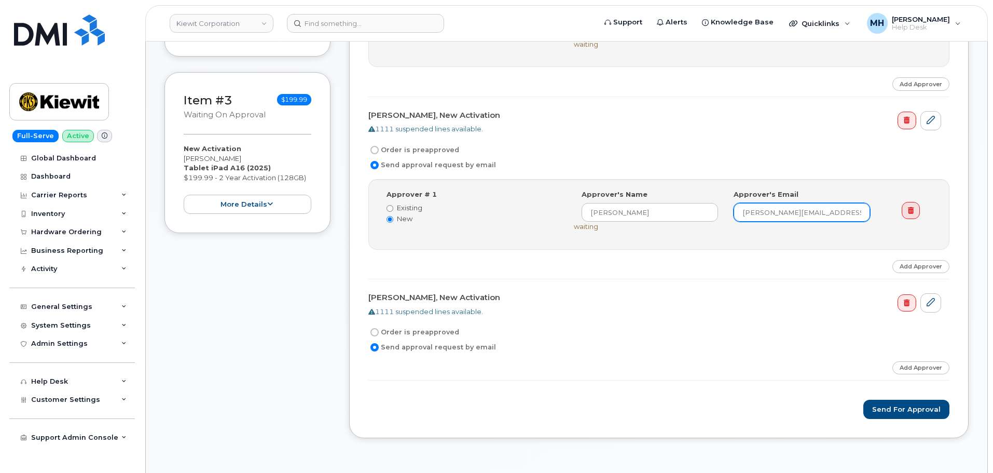
scroll to position [519, 0]
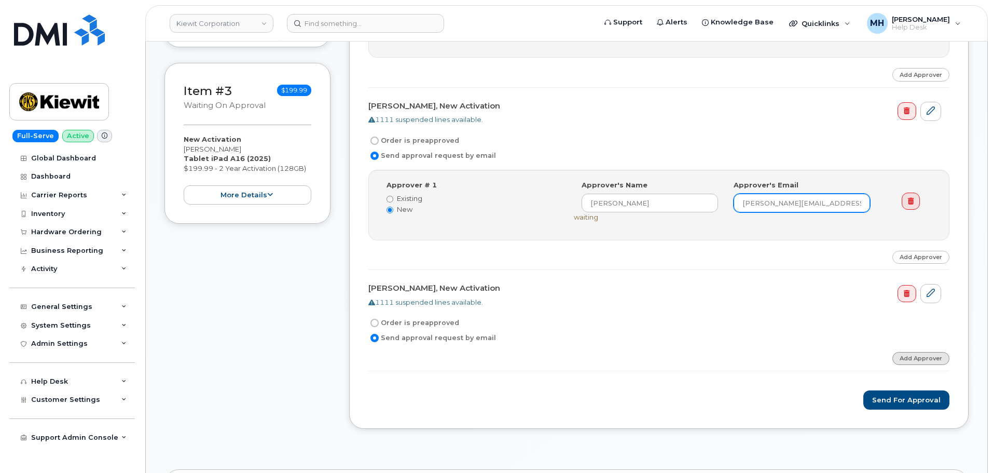
type input "tyler.james@kiewit.com"
click at [923, 352] on link "Add Approver" at bounding box center [921, 358] width 57 height 13
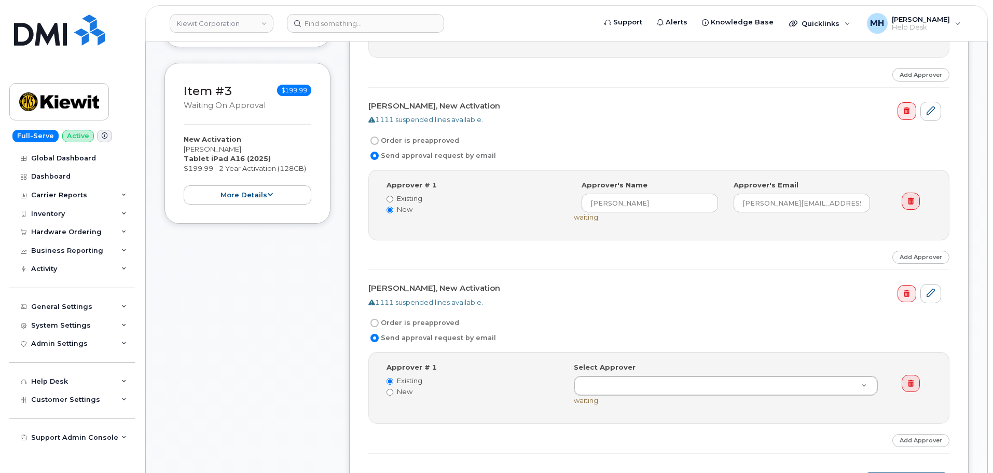
click at [423, 387] on label "New" at bounding box center [473, 392] width 172 height 10
click at [393, 389] on input "New" at bounding box center [390, 392] width 7 height 7
radio input "true"
radio input "false"
click at [648, 388] on input at bounding box center [650, 385] width 136 height 19
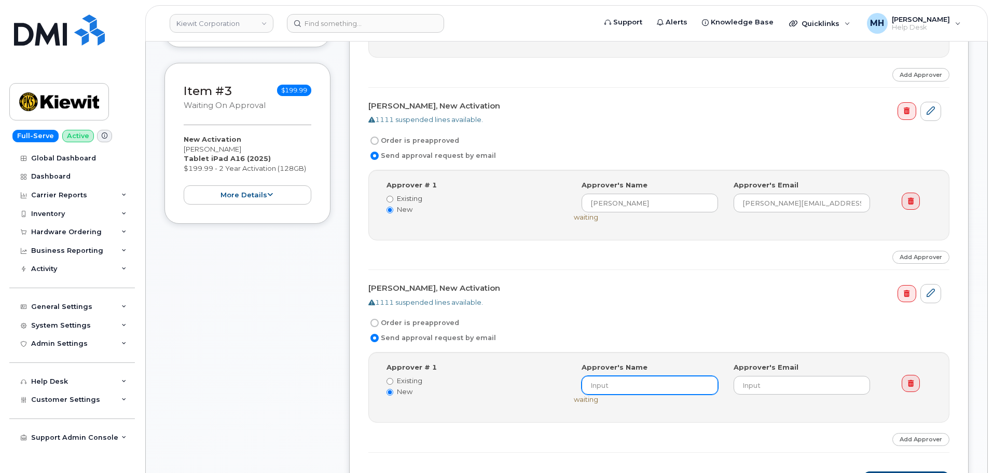
paste input "Tyler James"
type input "Tyler James"
click at [791, 382] on input "email" at bounding box center [802, 385] width 136 height 19
paste input "tyler.james@kiewit.com"
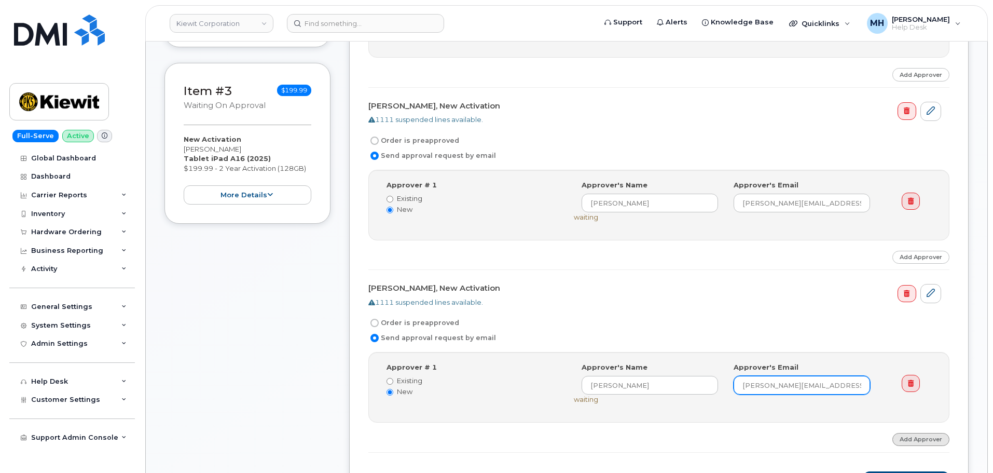
type input "tyler.james@kiewit.com"
click at [910, 444] on link "Add Approver" at bounding box center [921, 439] width 57 height 13
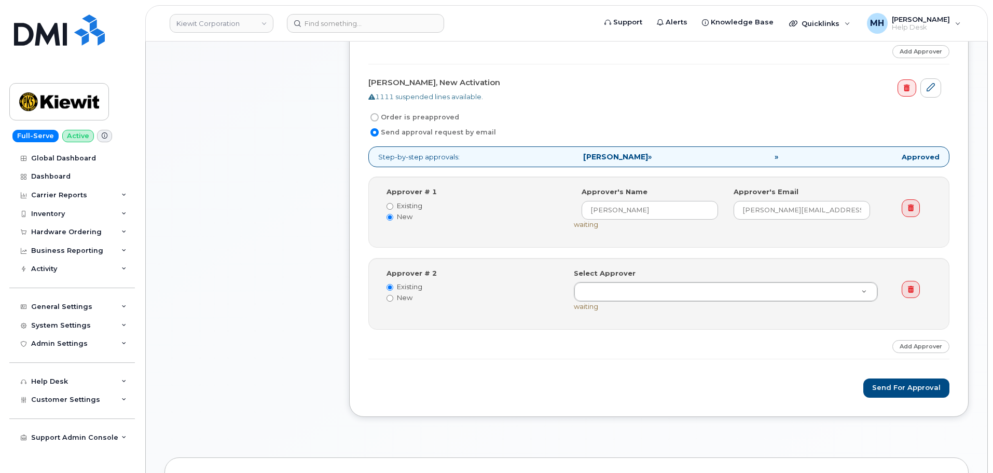
scroll to position [727, 0]
click at [914, 289] on icon at bounding box center [911, 287] width 6 height 7
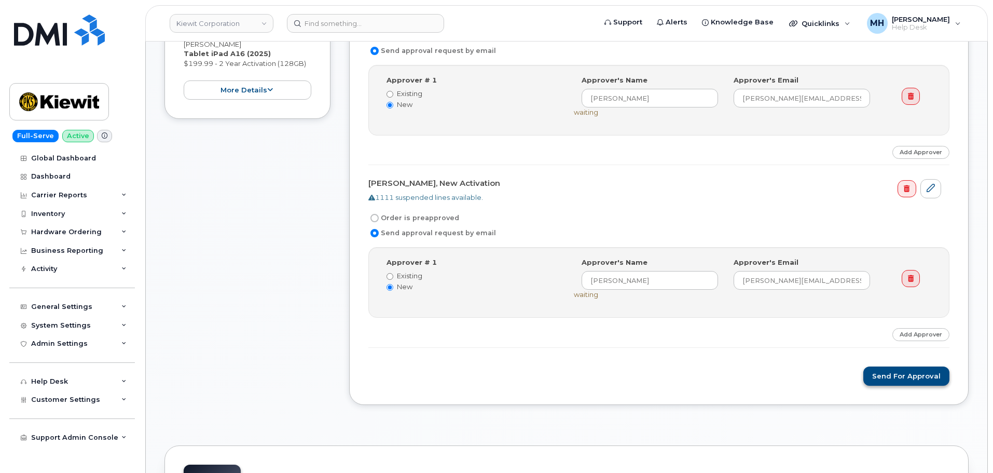
scroll to position [623, 0]
click at [906, 377] on button "Send for Approval" at bounding box center [907, 376] width 86 height 19
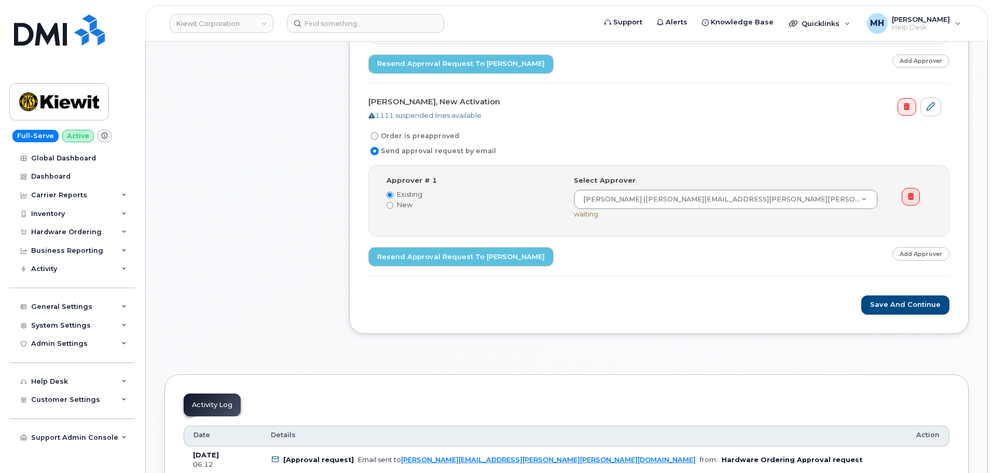
scroll to position [986, 0]
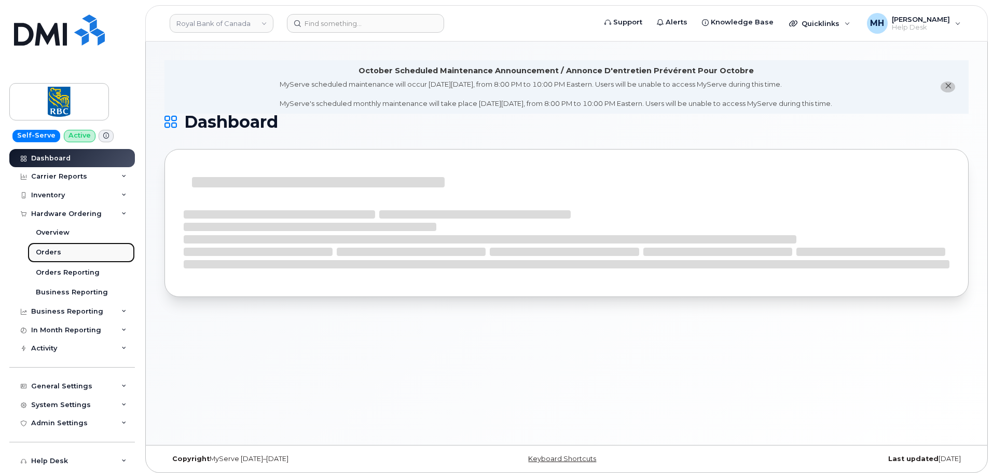
click at [57, 251] on font "Orders" at bounding box center [48, 252] width 25 height 8
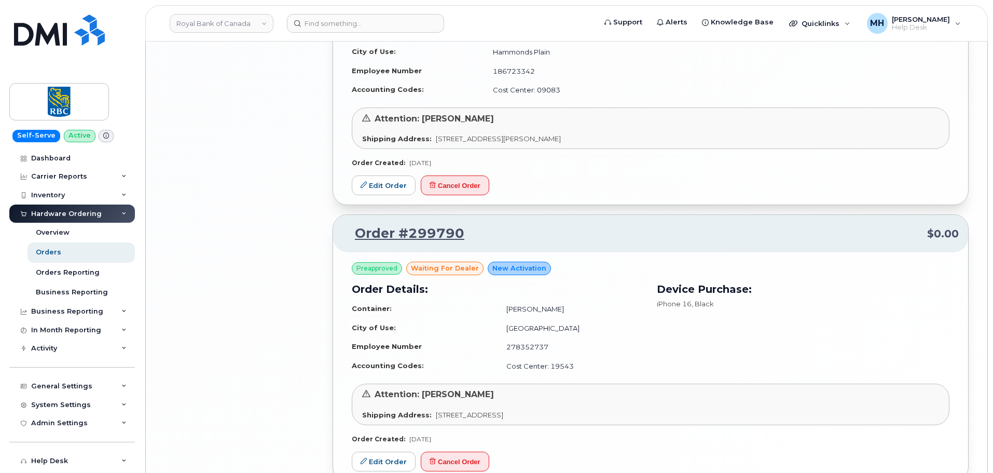
scroll to position [1959, 0]
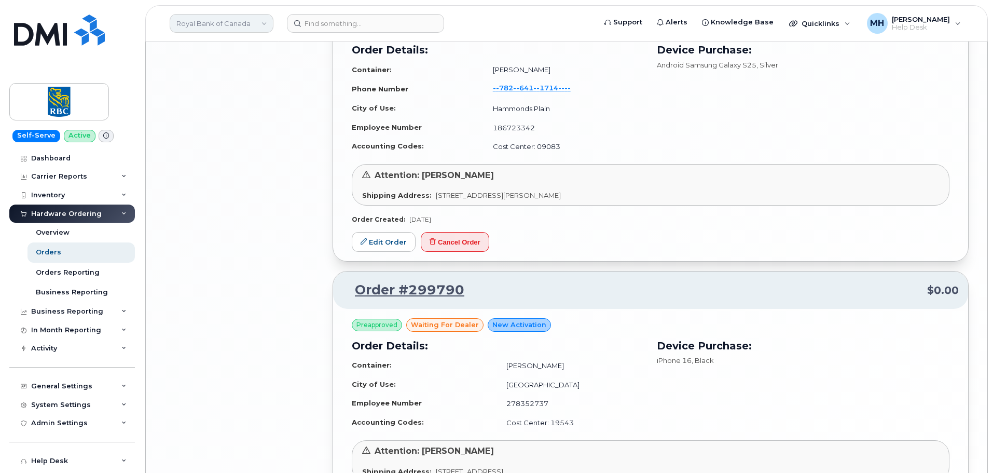
click at [223, 30] on link "Royal Bank of Canada" at bounding box center [222, 23] width 104 height 19
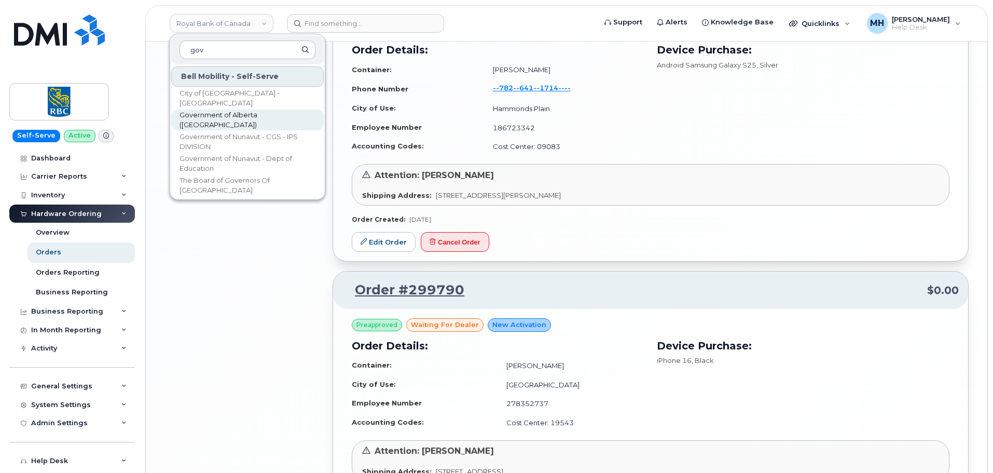
type input "gov"
click at [229, 125] on span "Government of Alberta ([GEOGRAPHIC_DATA])" at bounding box center [239, 120] width 119 height 20
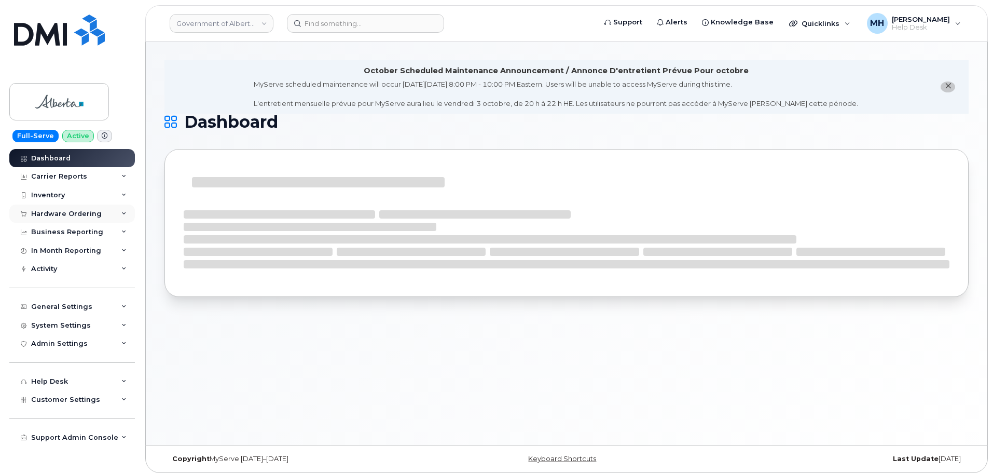
click at [72, 209] on div "Hardware Ordering" at bounding box center [72, 213] width 126 height 19
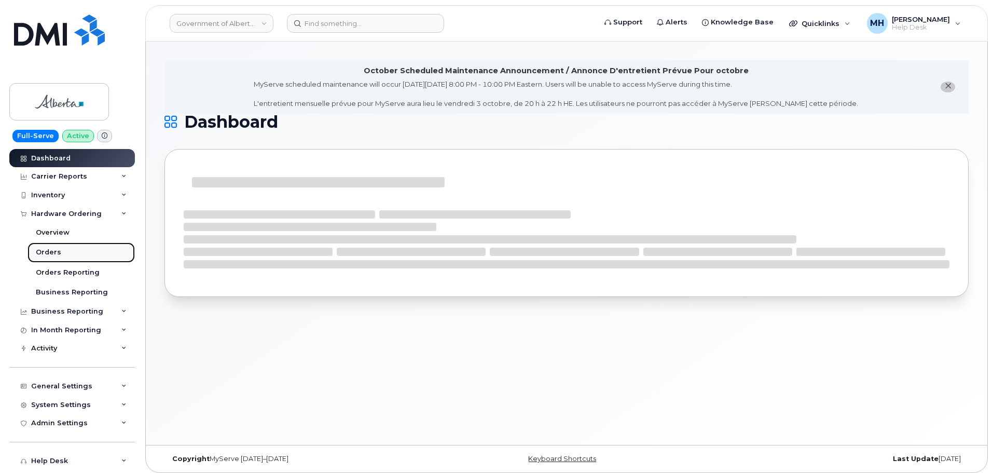
click at [51, 250] on div "Orders" at bounding box center [48, 252] width 25 height 9
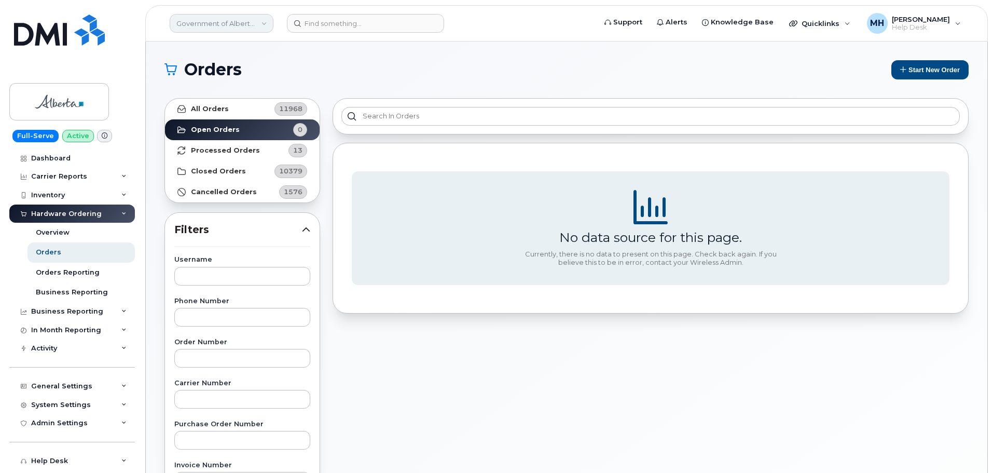
click at [226, 19] on link "Government of Alberta ([GEOGRAPHIC_DATA])" at bounding box center [222, 23] width 104 height 19
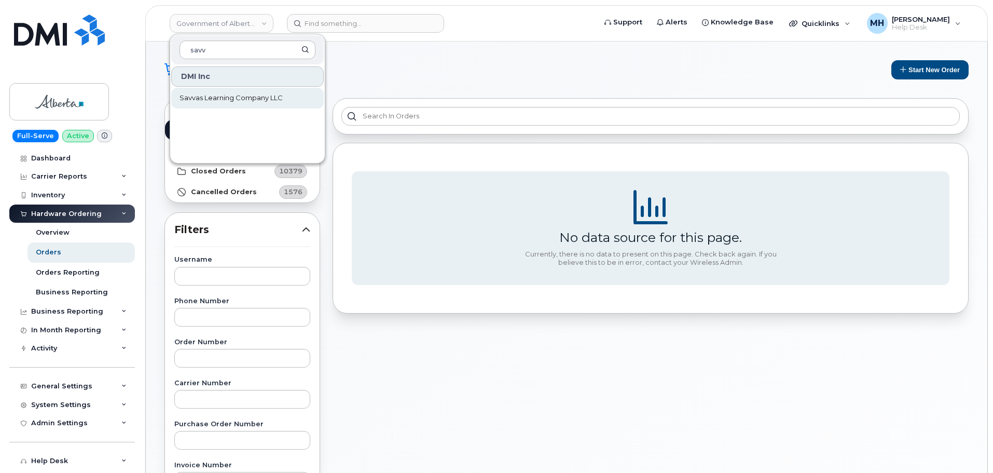
type input "savv"
click at [240, 92] on link "Savvas Learning Company LLC" at bounding box center [247, 98] width 153 height 21
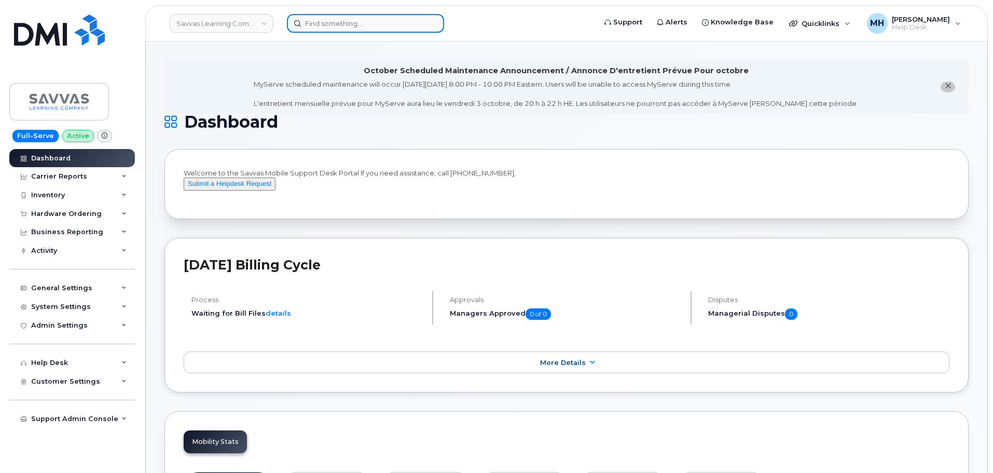
click at [321, 27] on input at bounding box center [365, 23] width 157 height 19
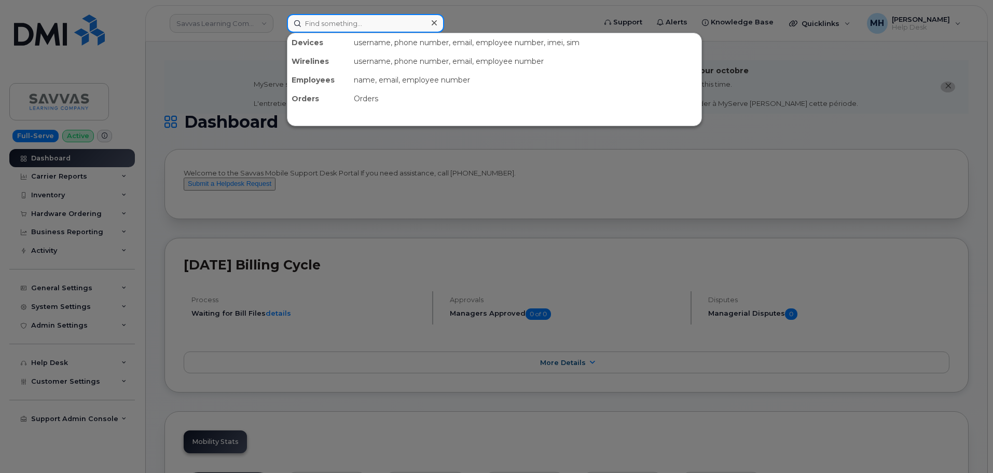
paste input "662-688-1713"
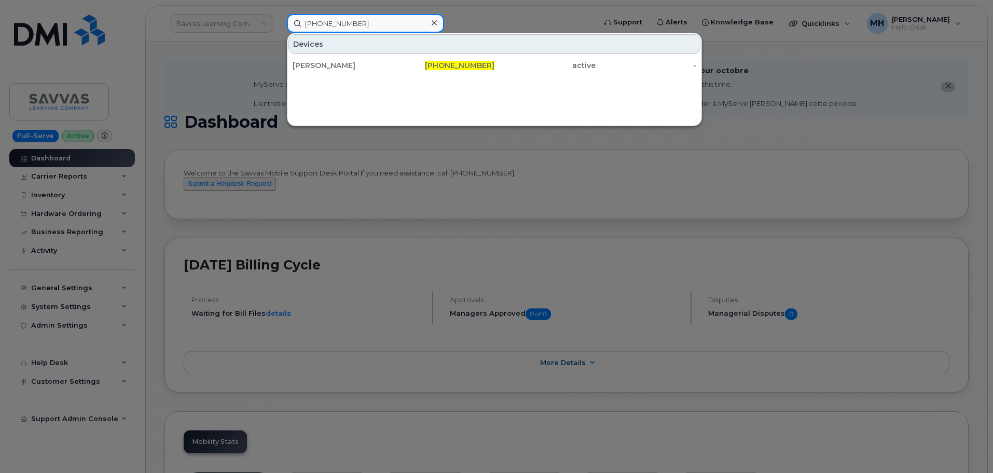
type input "662-688-1713"
click at [70, 212] on div at bounding box center [496, 236] width 993 height 473
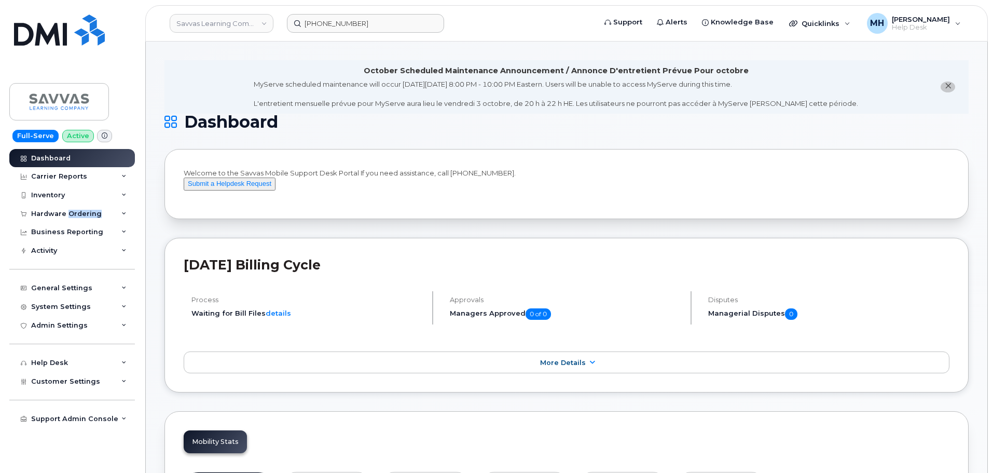
click at [70, 212] on div "Hardware Ordering" at bounding box center [66, 214] width 71 height 8
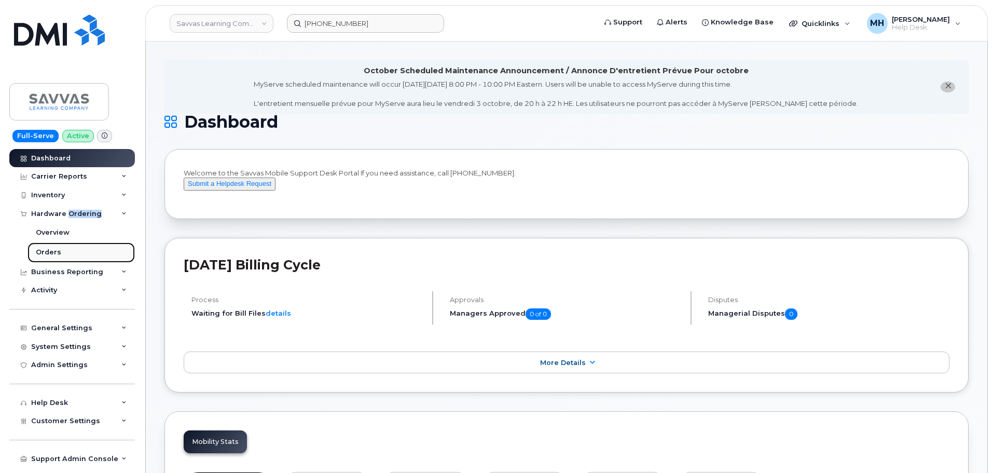
click at [49, 249] on div "Orders" at bounding box center [48, 252] width 25 height 9
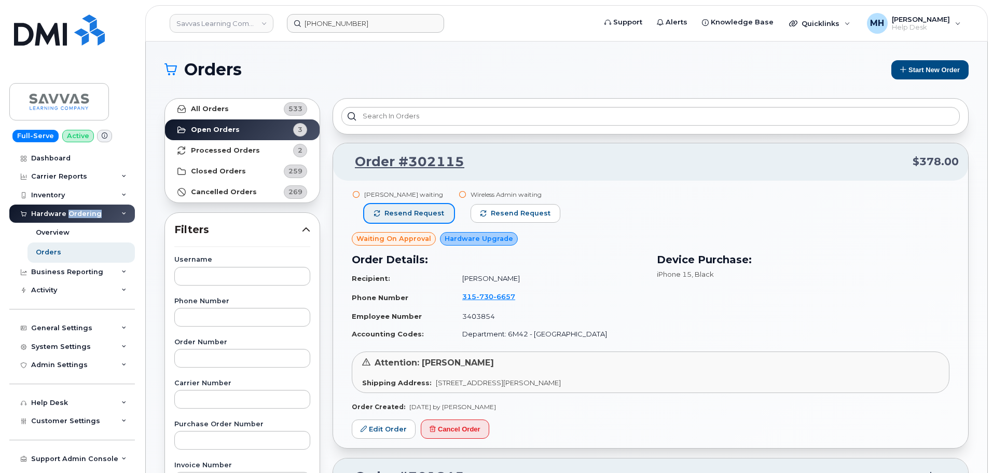
click at [441, 215] on button "Resend request" at bounding box center [409, 213] width 90 height 19
click at [207, 29] on link "Savvas Learning Company LLC" at bounding box center [222, 23] width 104 height 19
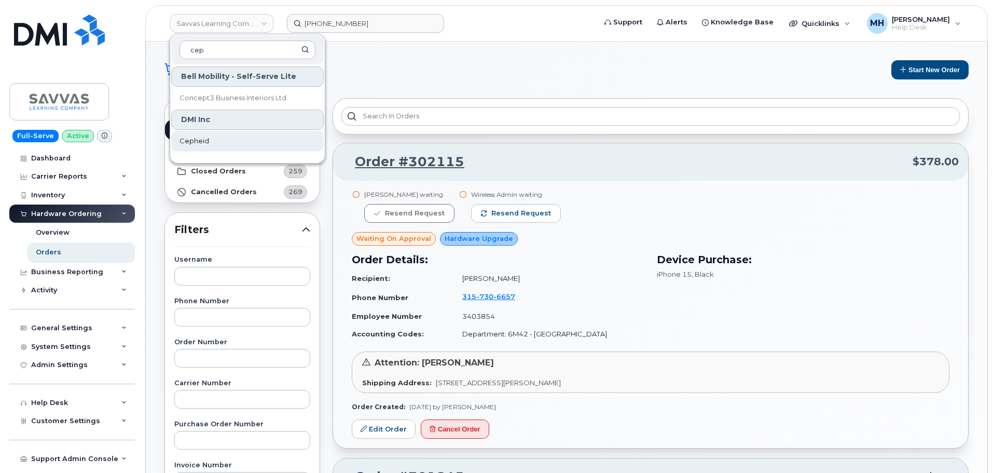
type input "cep"
click at [192, 148] on link "Cepheid" at bounding box center [247, 141] width 153 height 21
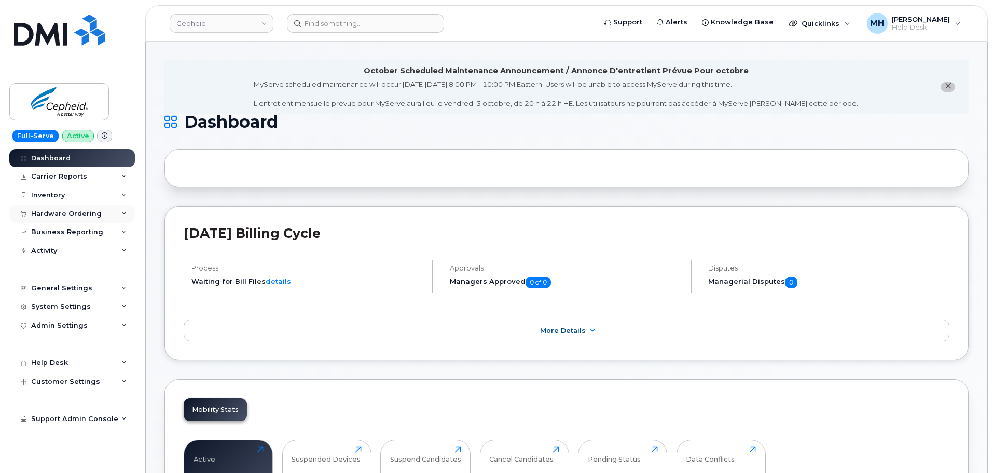
click at [98, 215] on div "Hardware Ordering" at bounding box center [72, 213] width 126 height 19
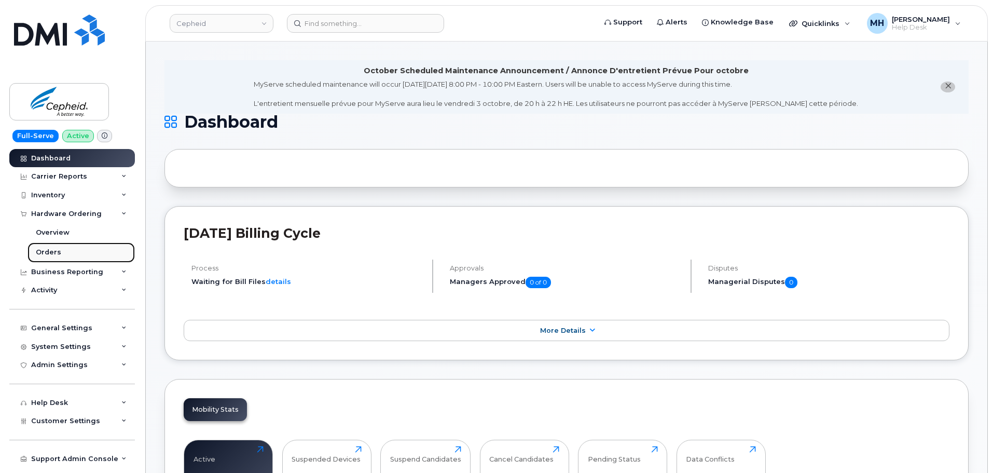
click at [58, 250] on div "Orders" at bounding box center [48, 252] width 25 height 9
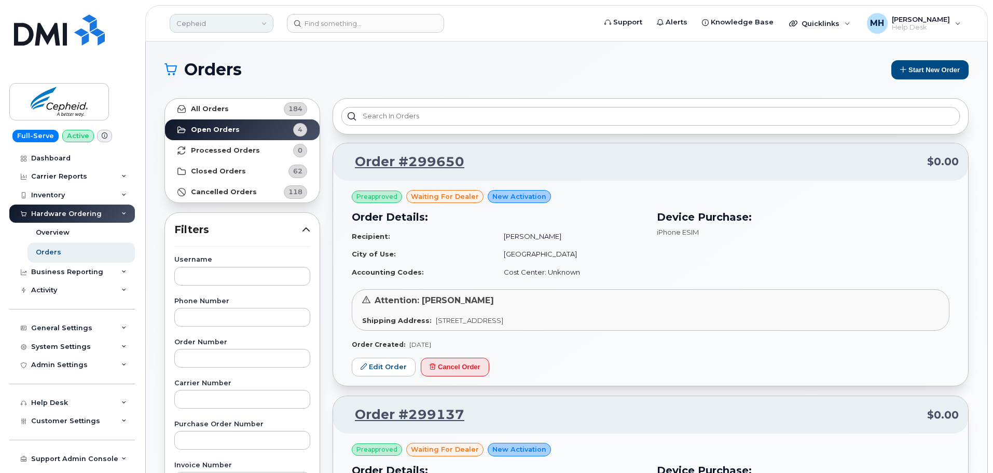
click at [230, 30] on link "Cepheid" at bounding box center [222, 23] width 104 height 19
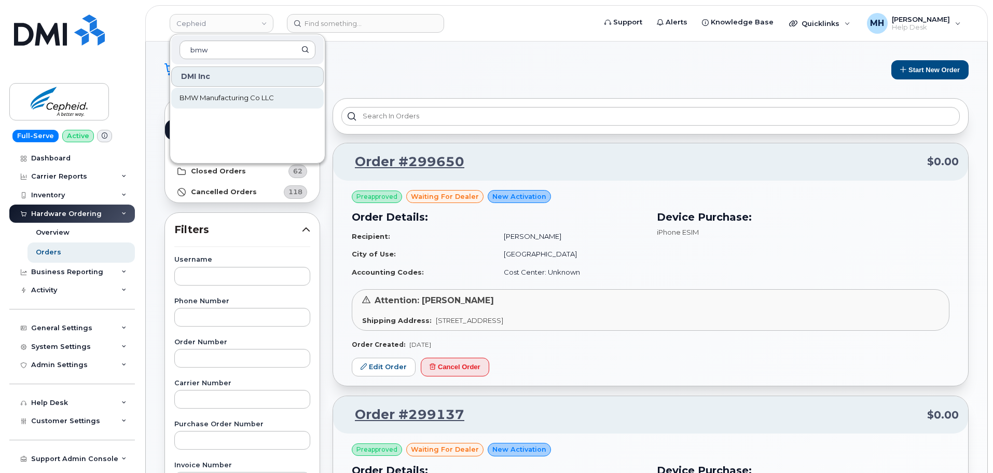
type input "bmw"
click at [255, 107] on link "BMW Manufacturing Co LLC" at bounding box center [247, 98] width 153 height 21
